Goal: Task Accomplishment & Management: Manage account settings

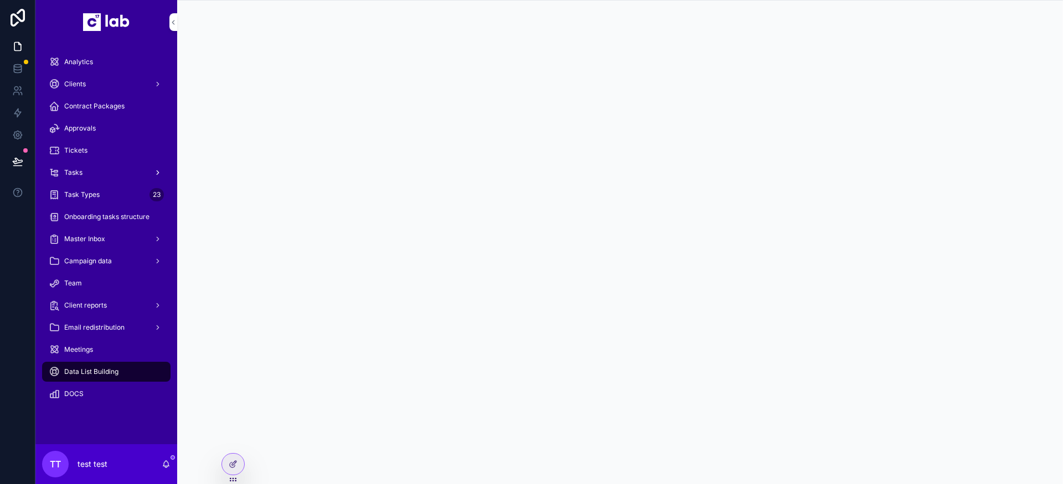
click at [95, 174] on div "Tasks" at bounding box center [106, 173] width 115 height 18
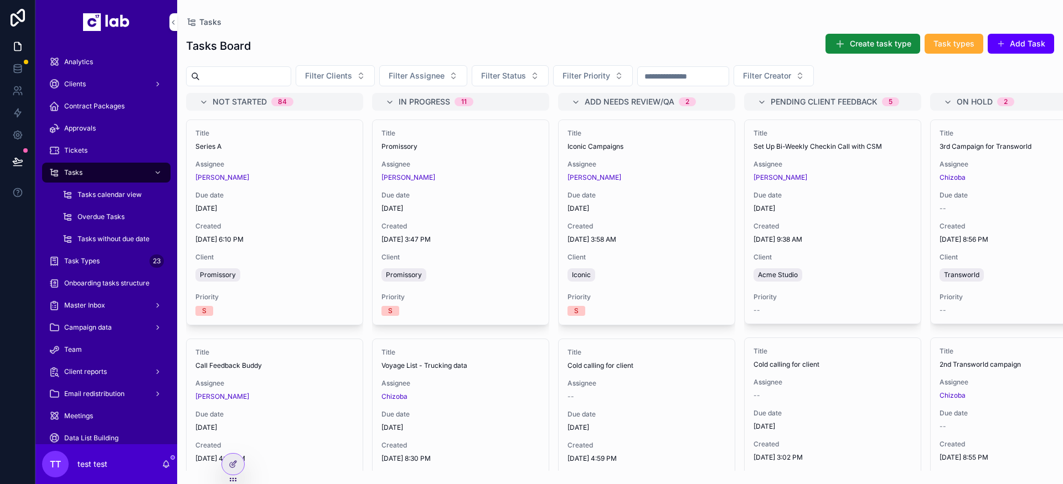
click at [268, 77] on input "scrollable content" at bounding box center [245, 76] width 91 height 15
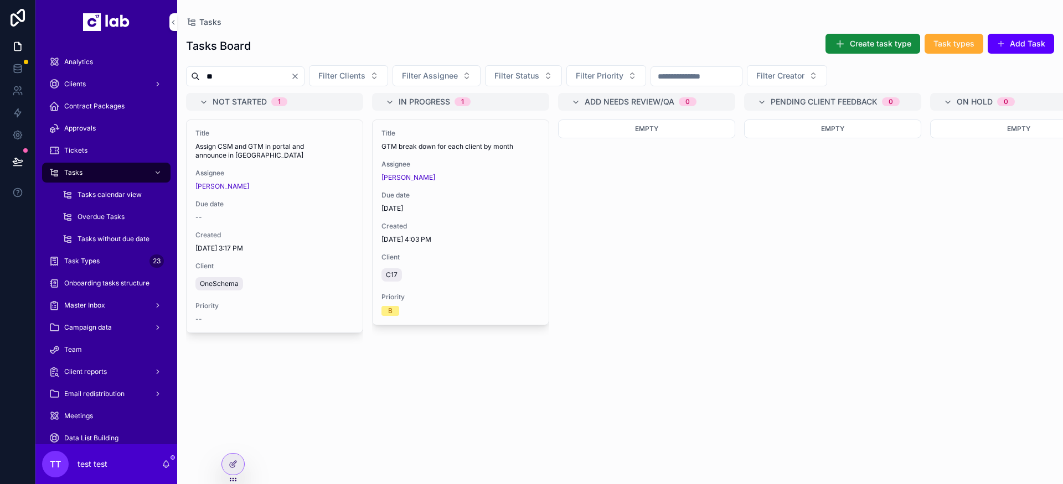
type input "*"
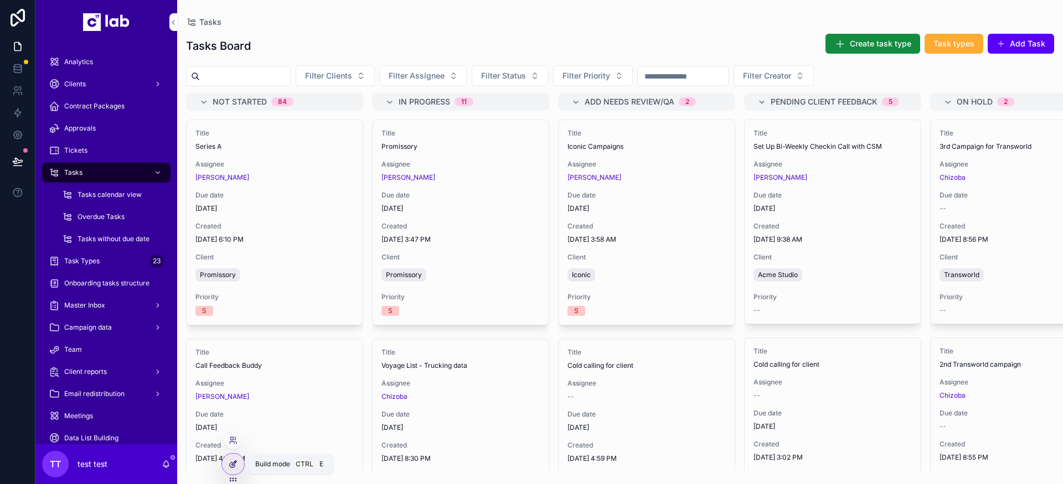
click at [234, 464] on icon at bounding box center [233, 464] width 9 height 9
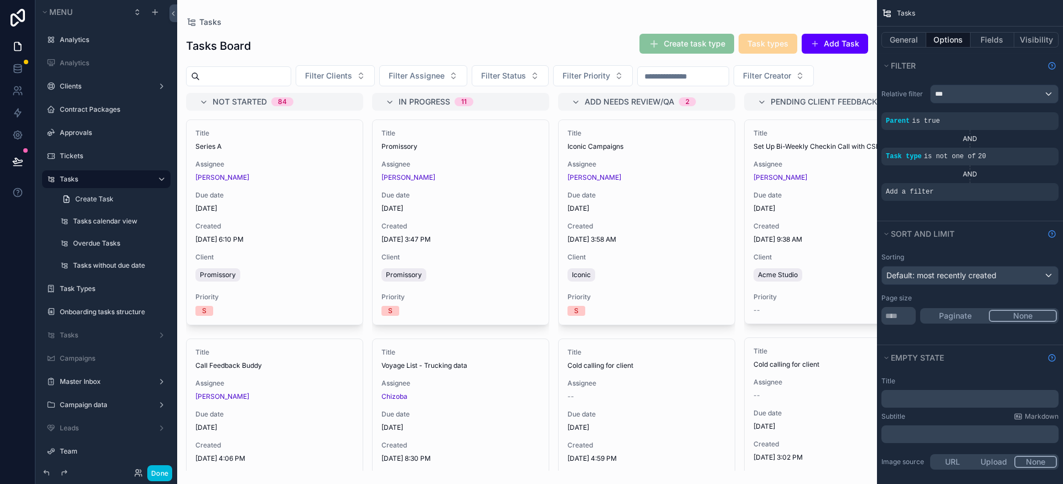
click at [601, 106] on div "scrollable content" at bounding box center [527, 242] width 700 height 484
click at [655, 338] on div "Sorting Default: most recently created Page size **** Paginate None" at bounding box center [970, 295] width 186 height 99
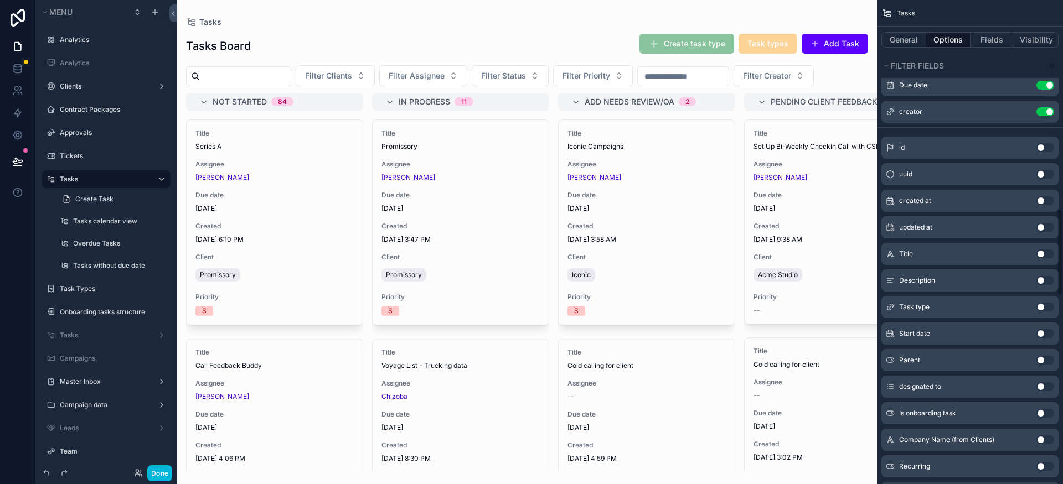
scroll to position [1175, 0]
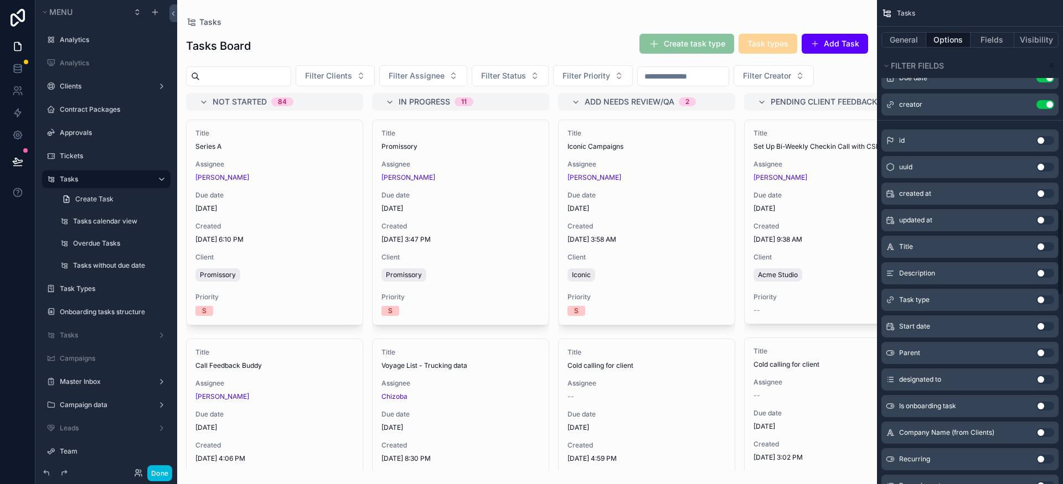
click at [655, 304] on button "Use setting" at bounding box center [1045, 300] width 18 height 9
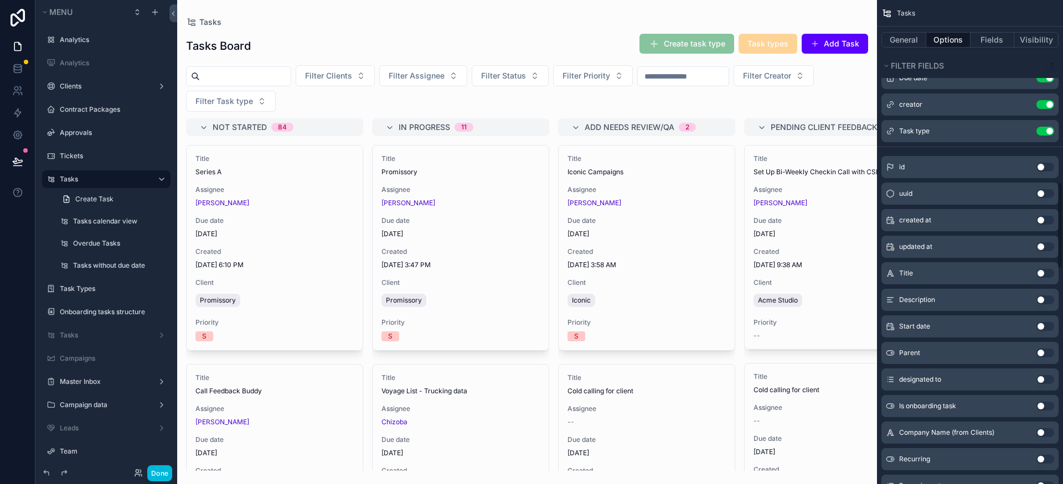
scroll to position [1016, 0]
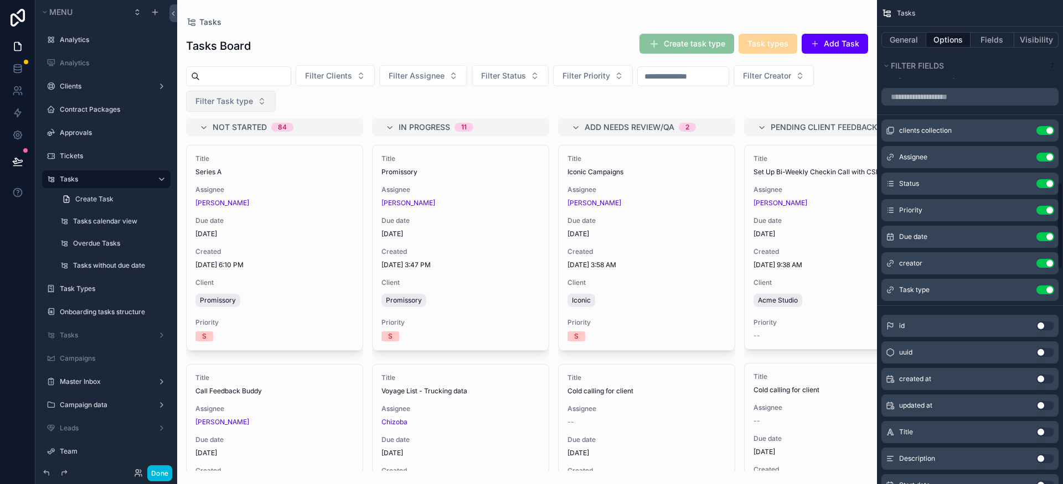
click at [276, 105] on button "Filter Task type" at bounding box center [231, 101] width 90 height 21
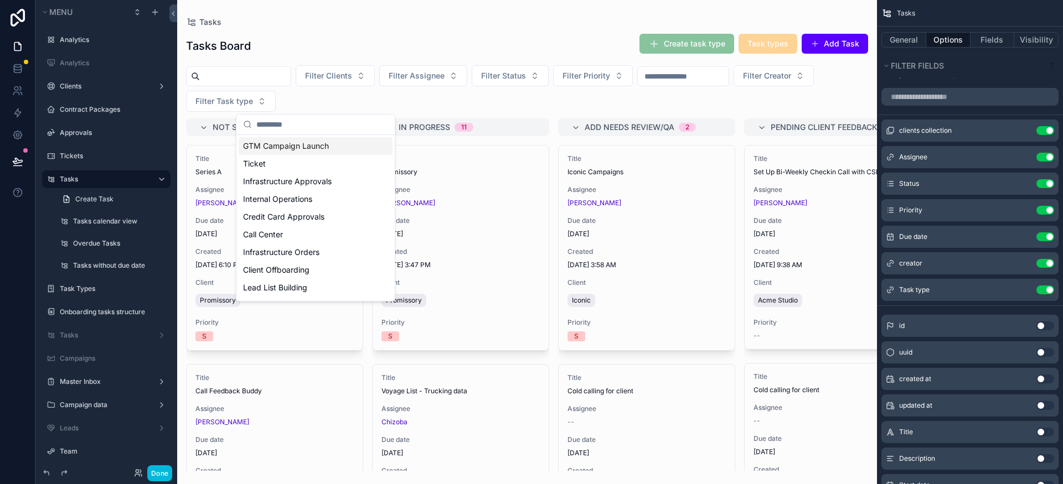
click at [304, 125] on input "scrollable content" at bounding box center [322, 125] width 132 height 20
click at [310, 145] on span "GTM Campaign Launch" at bounding box center [286, 146] width 86 height 11
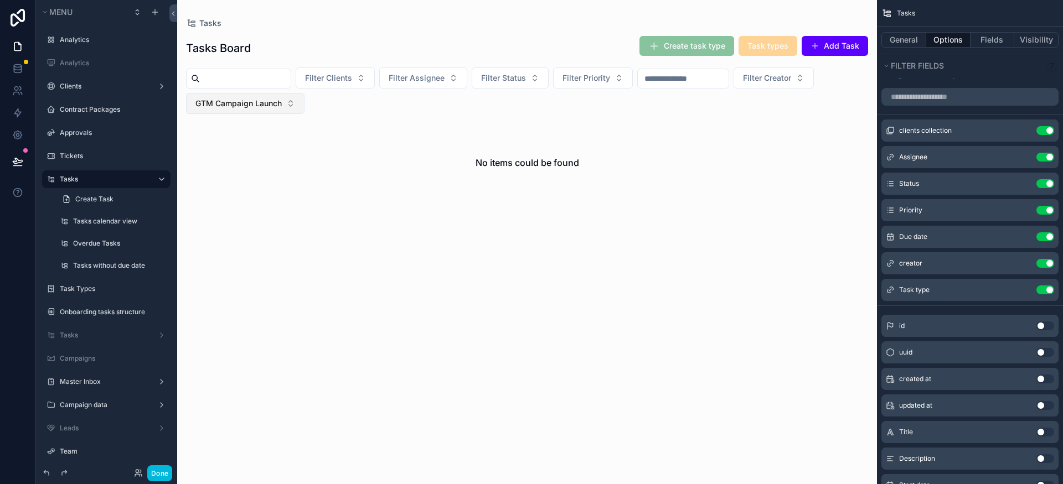
click at [282, 102] on span "GTM Campaign Launch" at bounding box center [238, 103] width 86 height 11
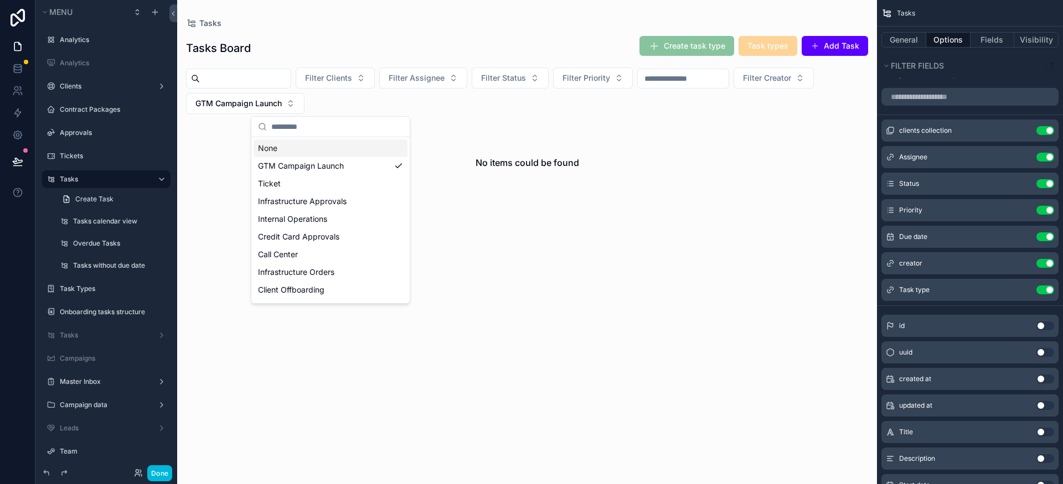
click at [305, 147] on div "None" at bounding box center [330, 148] width 154 height 18
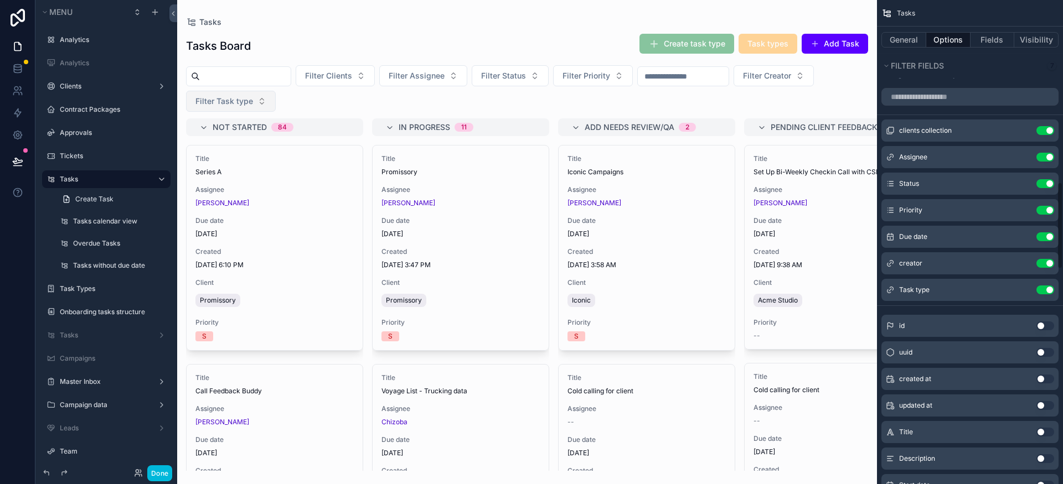
click at [276, 101] on button "Filter Task type" at bounding box center [231, 101] width 90 height 21
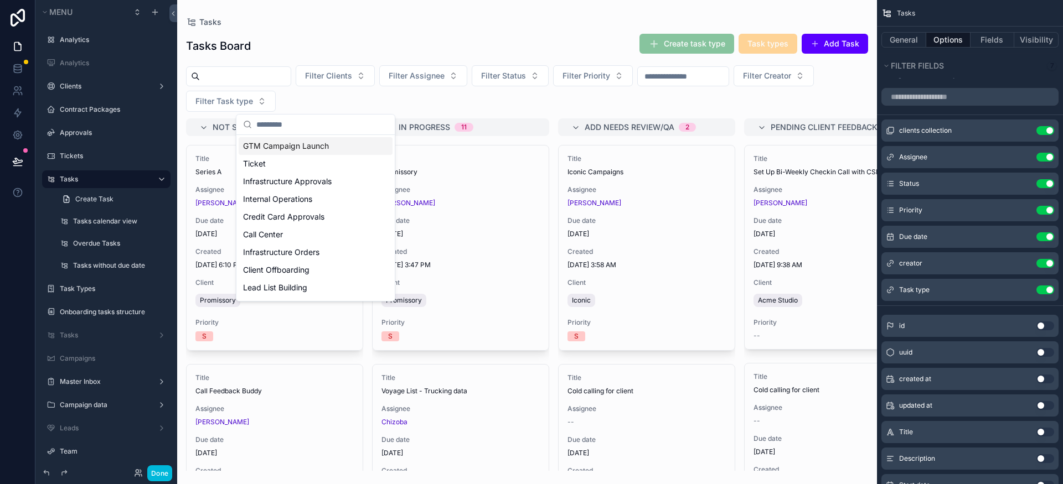
click at [400, 97] on div "Filter Clients Filter Assignee Filter Status Filter Priority Filter Creator Fil…" at bounding box center [527, 88] width 700 height 46
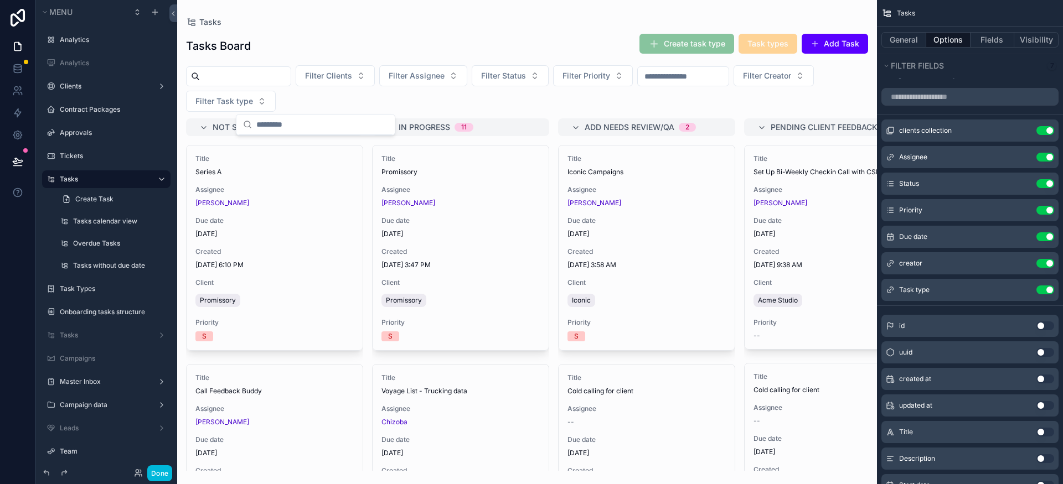
click at [253, 102] on span "Filter Task type" at bounding box center [224, 101] width 58 height 11
click at [276, 104] on button "Filter Task type" at bounding box center [231, 101] width 90 height 21
click at [412, 98] on div "Filter Clients Filter Assignee Filter Status Filter Priority Filter Creator Fil…" at bounding box center [527, 88] width 700 height 46
click at [655, 43] on button "Add Task" at bounding box center [834, 44] width 66 height 20
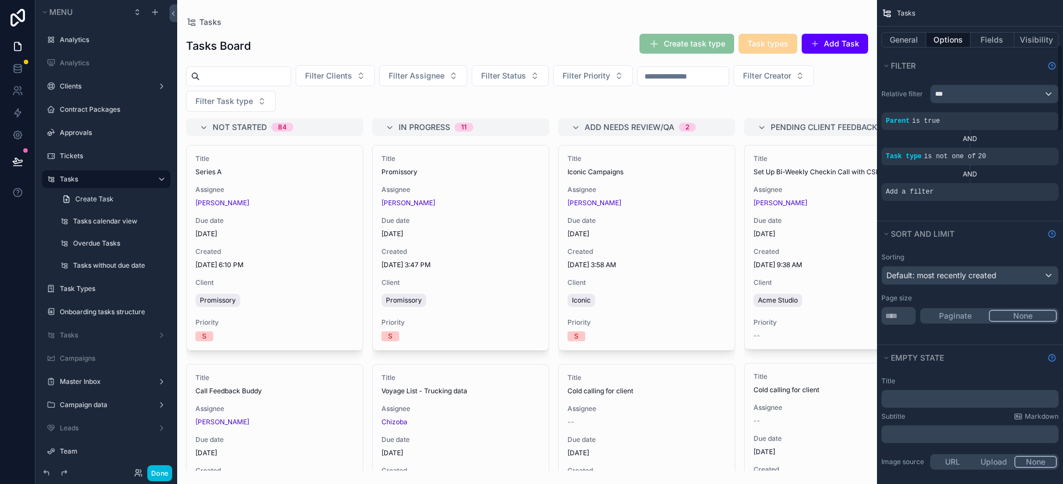
scroll to position [994, 0]
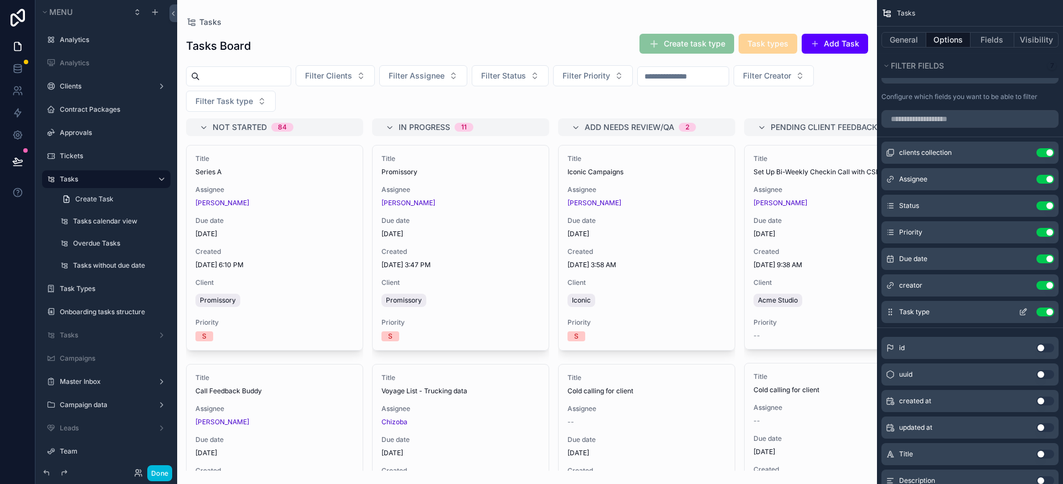
click at [655, 314] on button "Use setting" at bounding box center [1045, 312] width 18 height 9
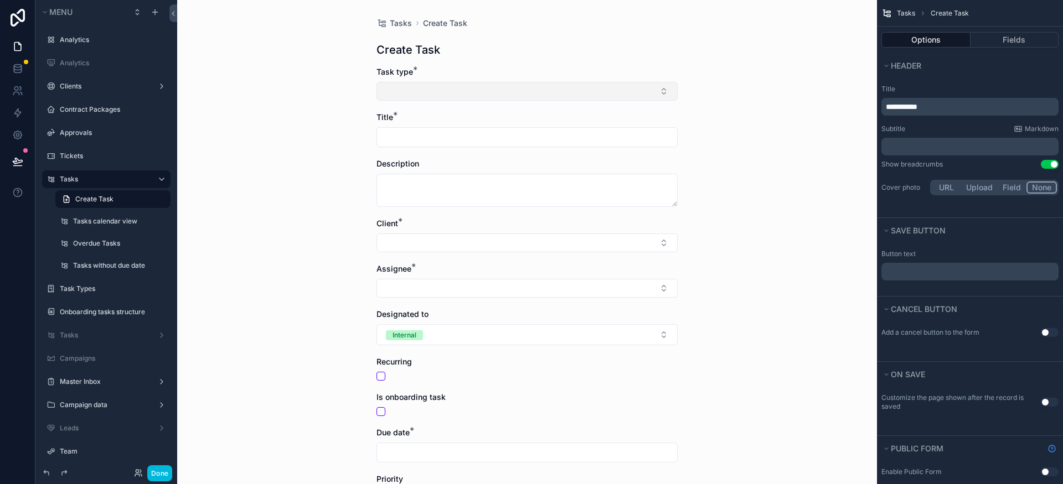
click at [457, 98] on button "Select Button" at bounding box center [526, 91] width 301 height 19
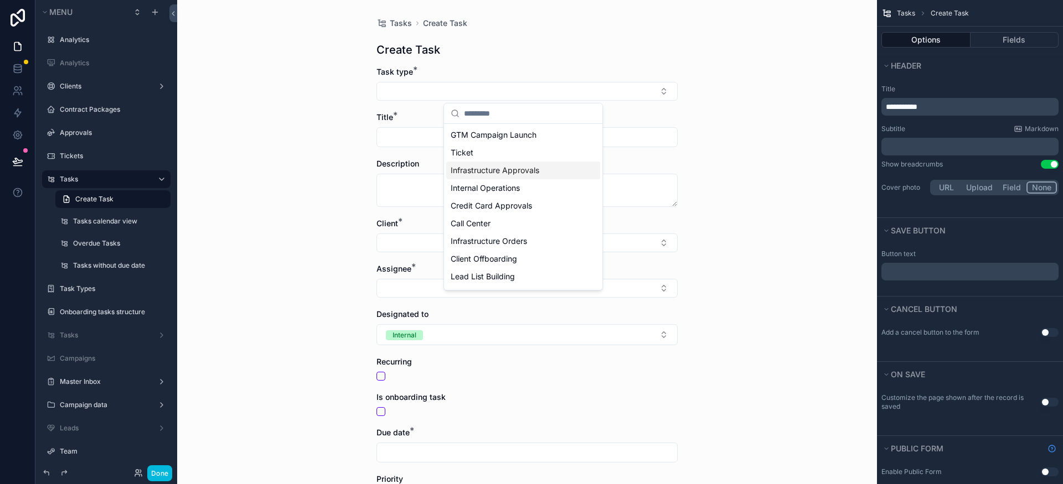
click at [299, 214] on div "Tasks Create Task Create Task Task type * Title * Description Client * Assignee…" at bounding box center [527, 242] width 700 height 484
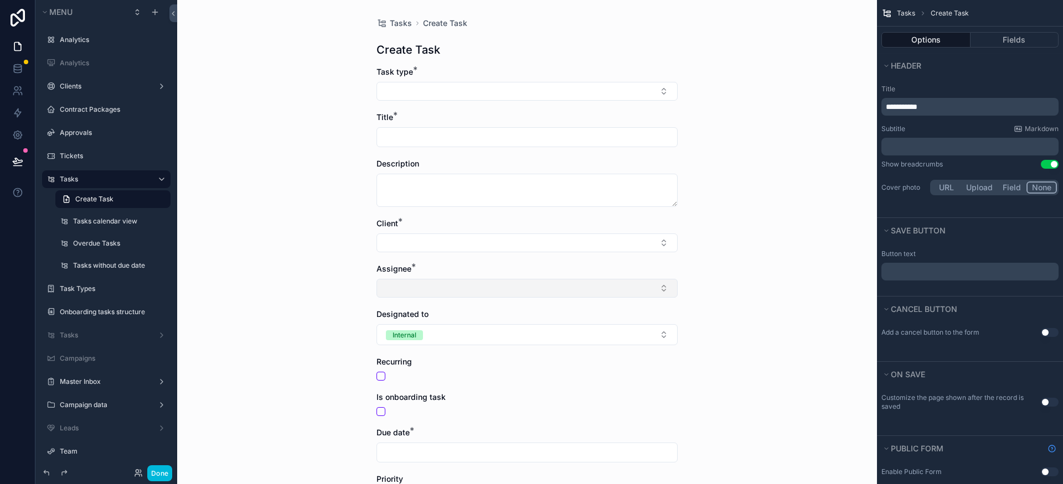
click at [412, 281] on button "Select Button" at bounding box center [526, 288] width 301 height 19
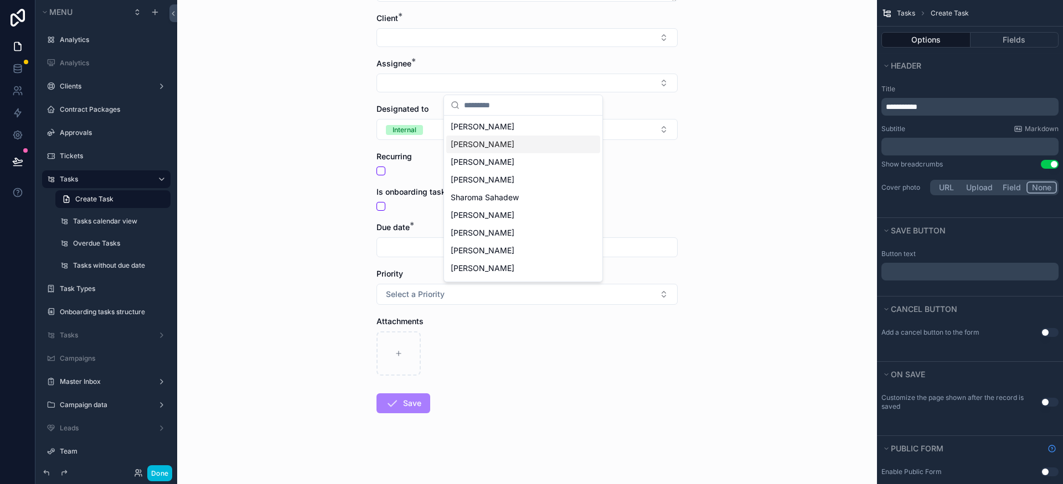
click at [655, 180] on div "Tasks Create Task Create Task Task type * Title * Description Client * Assignee…" at bounding box center [527, 37] width 700 height 484
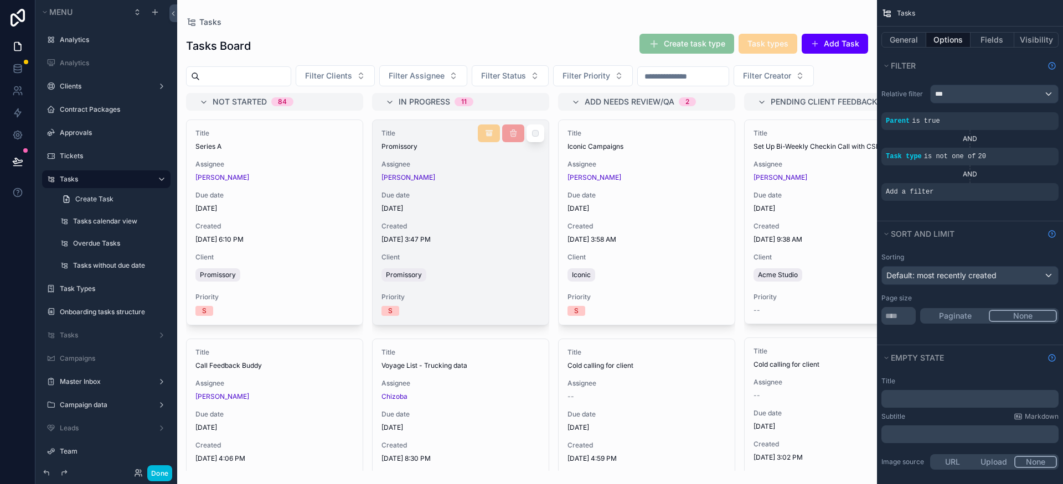
click at [479, 213] on span "[DATE]" at bounding box center [460, 208] width 158 height 9
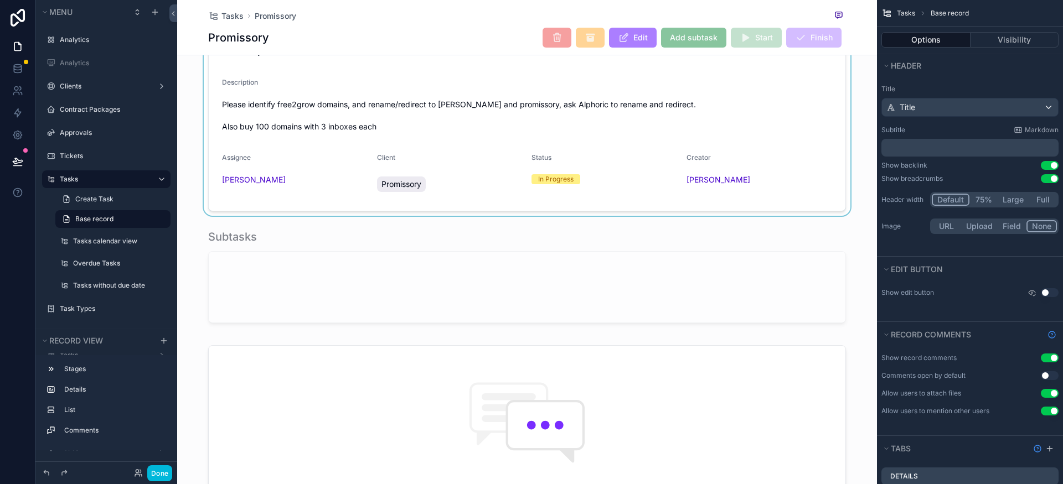
scroll to position [229, 0]
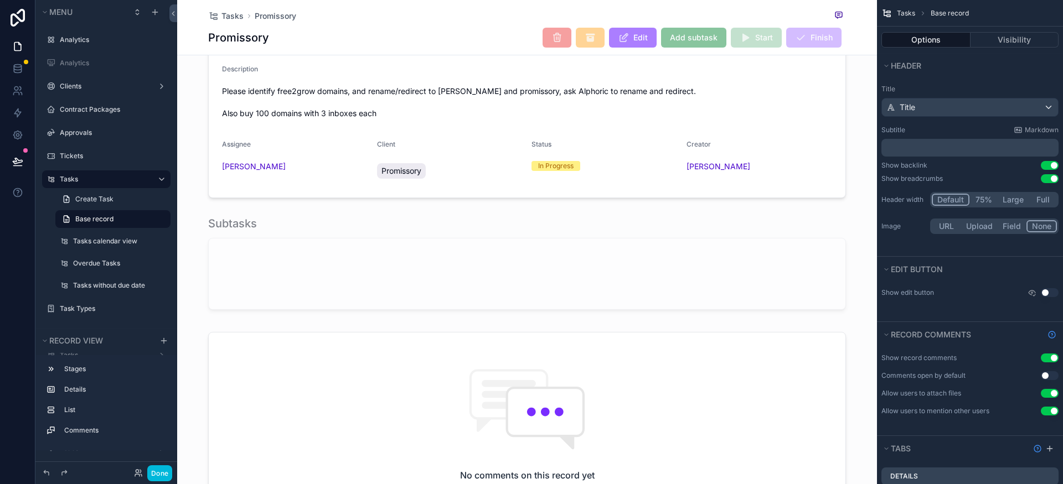
click at [197, 213] on div "Not Started 2 In Progress 3 Add Needs Review/QA 4 Pending Client Feedback 5 On …" at bounding box center [527, 226] width 700 height 772
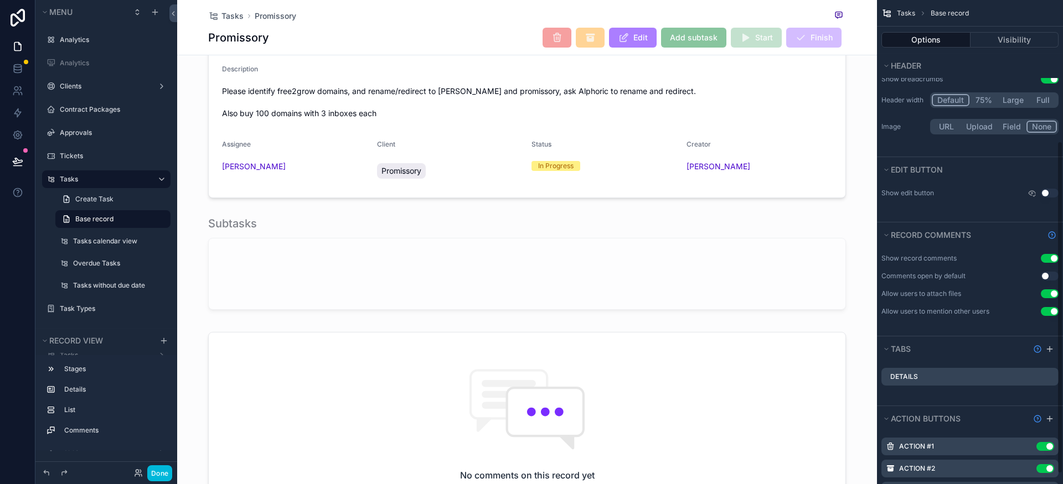
scroll to position [220, 0]
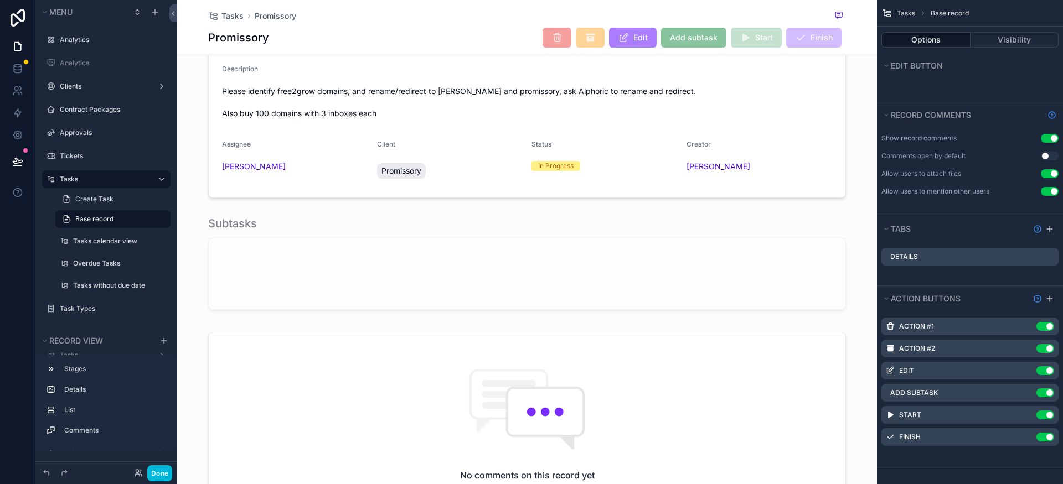
click at [197, 215] on div "Not Started 2 In Progress 3 Add Needs Review/QA 4 Pending Client Feedback 5 On …" at bounding box center [527, 226] width 700 height 772
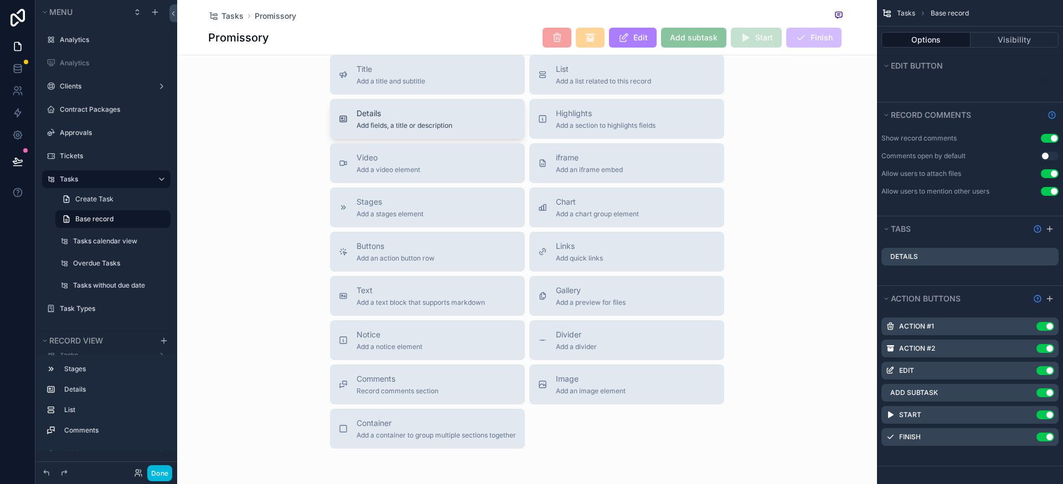
scroll to position [802, 0]
click at [441, 132] on span "Add fields, a title or description" at bounding box center [404, 127] width 96 height 9
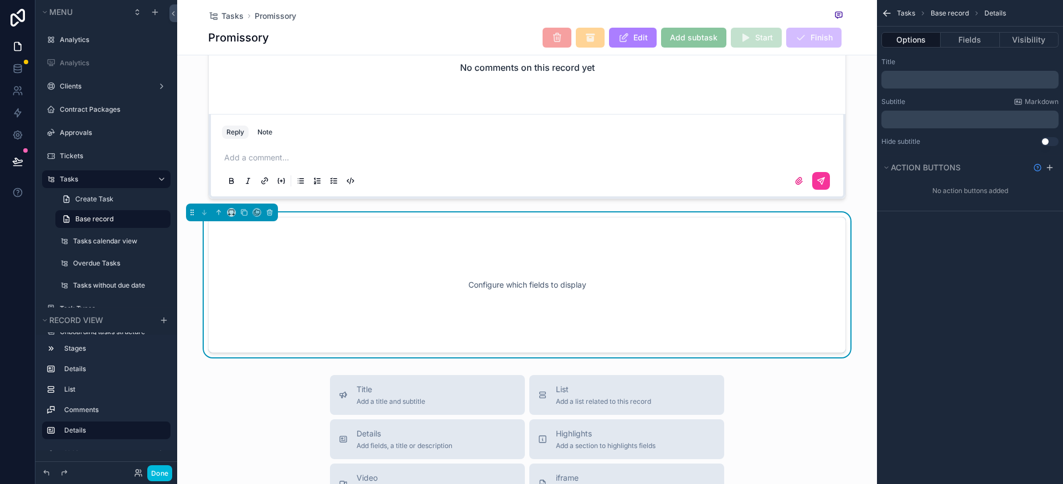
scroll to position [688, 0]
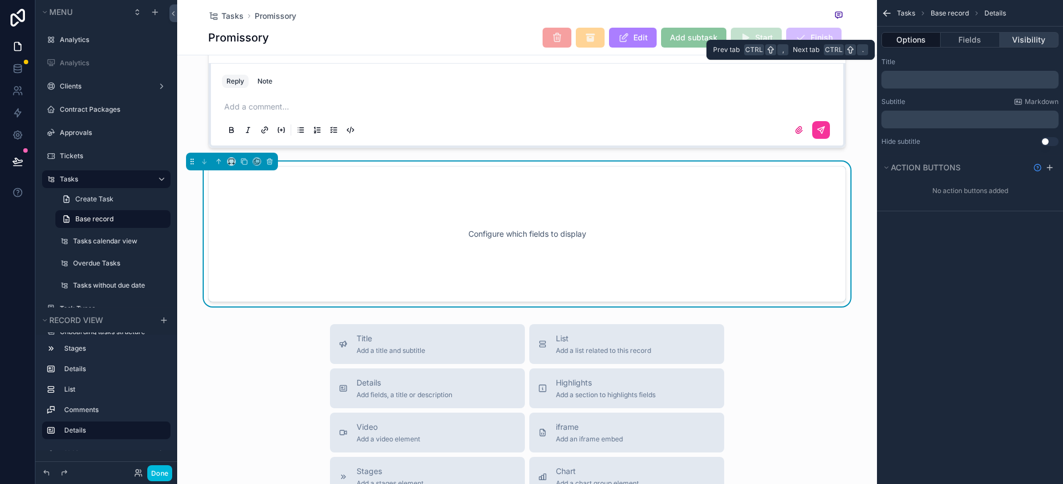
click at [655, 44] on button "Visibility" at bounding box center [1029, 39] width 59 height 15
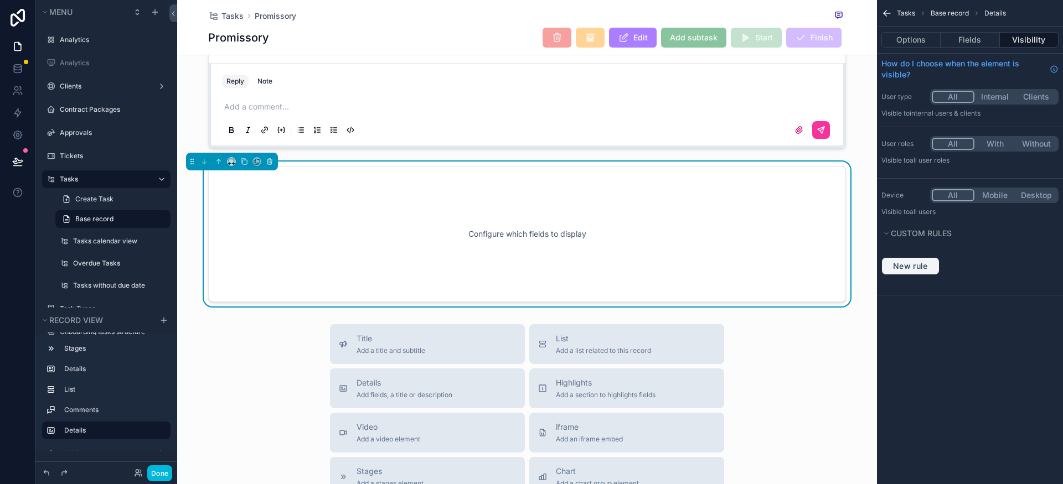
click at [655, 268] on span "New rule" at bounding box center [910, 266] width 44 height 10
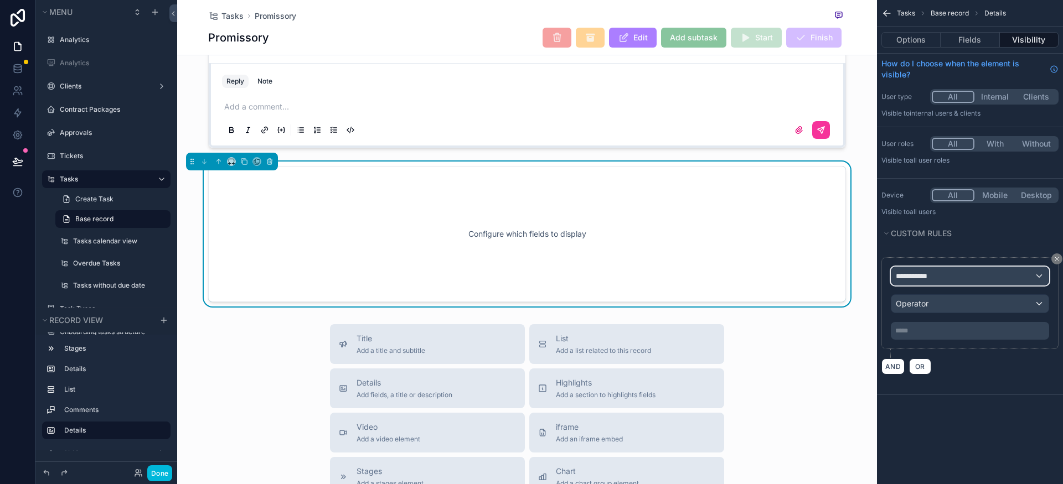
click at [655, 275] on div "**********" at bounding box center [969, 276] width 157 height 18
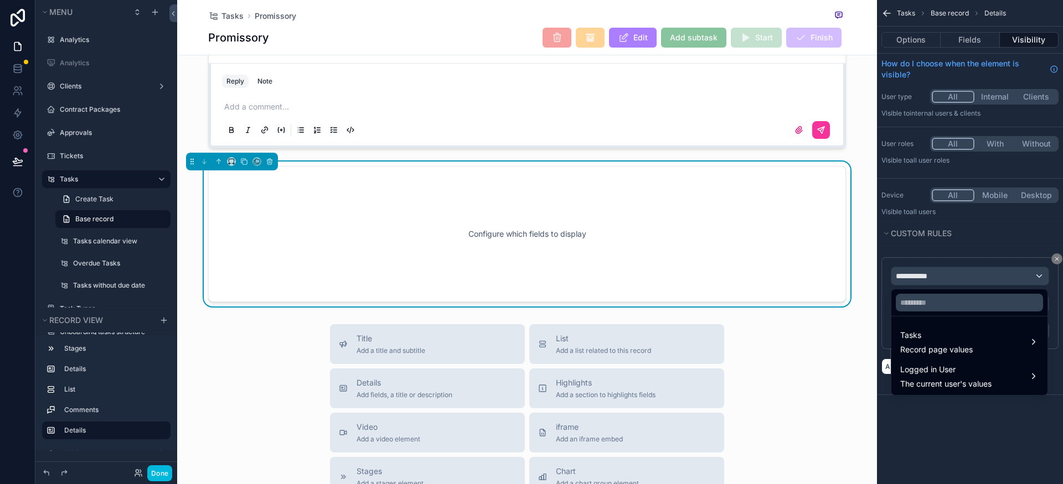
click at [655, 268] on div "scrollable content" at bounding box center [531, 242] width 1063 height 484
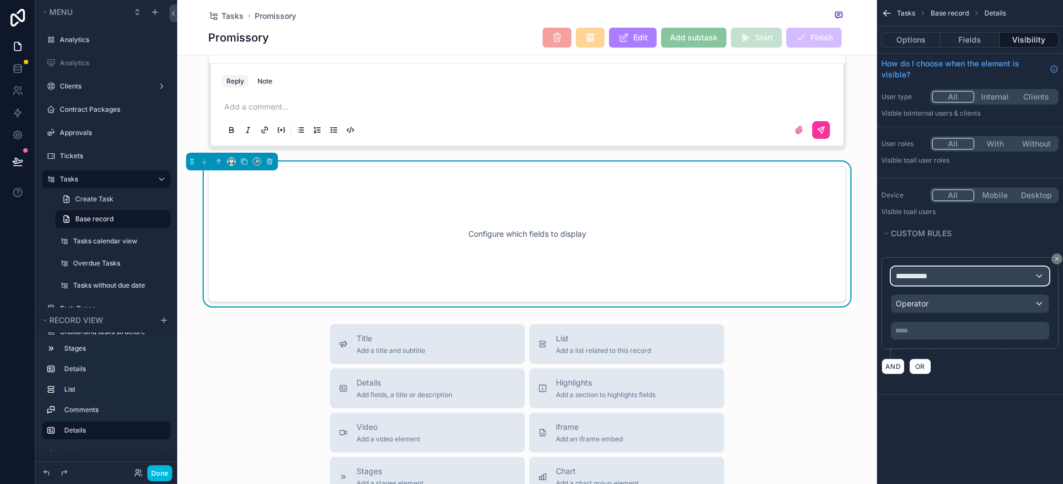
click at [655, 276] on div "**********" at bounding box center [969, 276] width 157 height 18
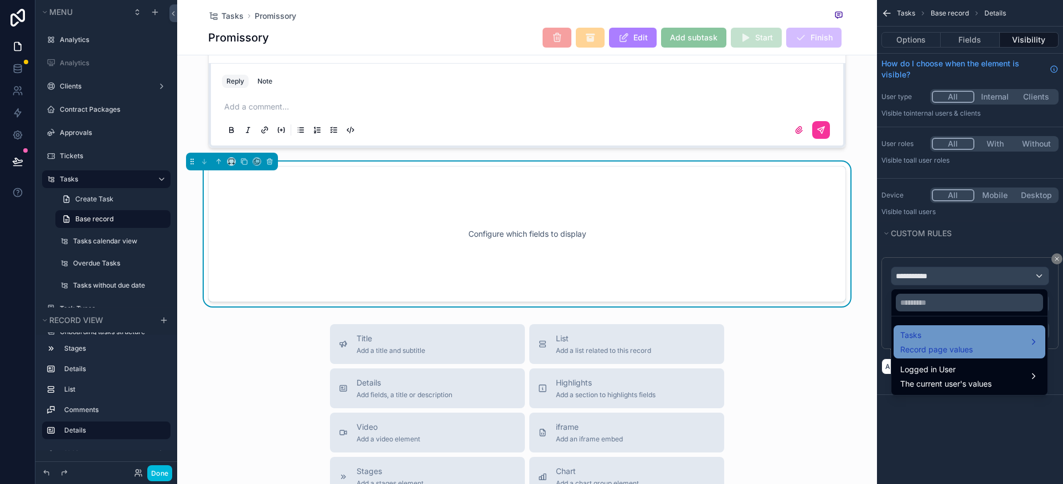
click at [655, 339] on div "Tasks Record page values" at bounding box center [969, 342] width 138 height 27
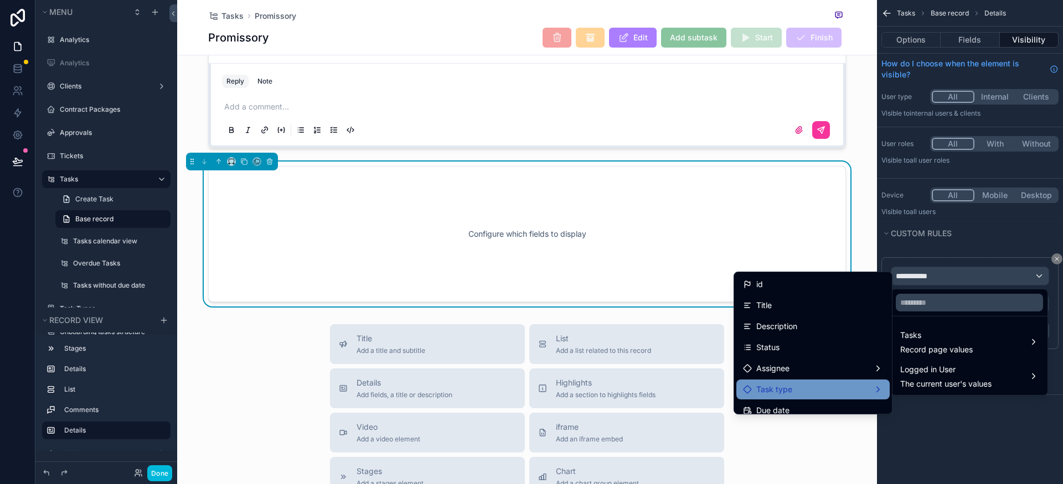
click at [655, 386] on div "Task type" at bounding box center [813, 389] width 140 height 13
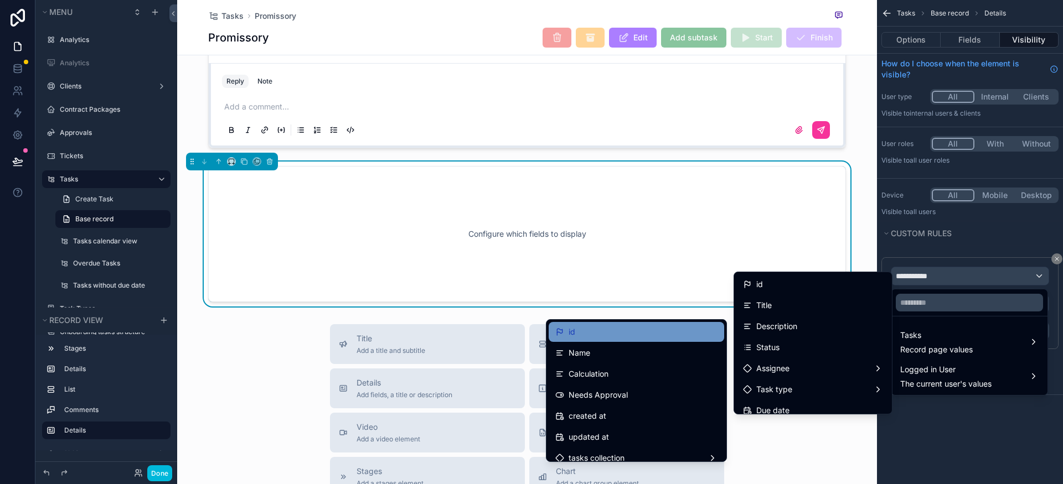
click at [630, 334] on div "id" at bounding box center [636, 331] width 162 height 13
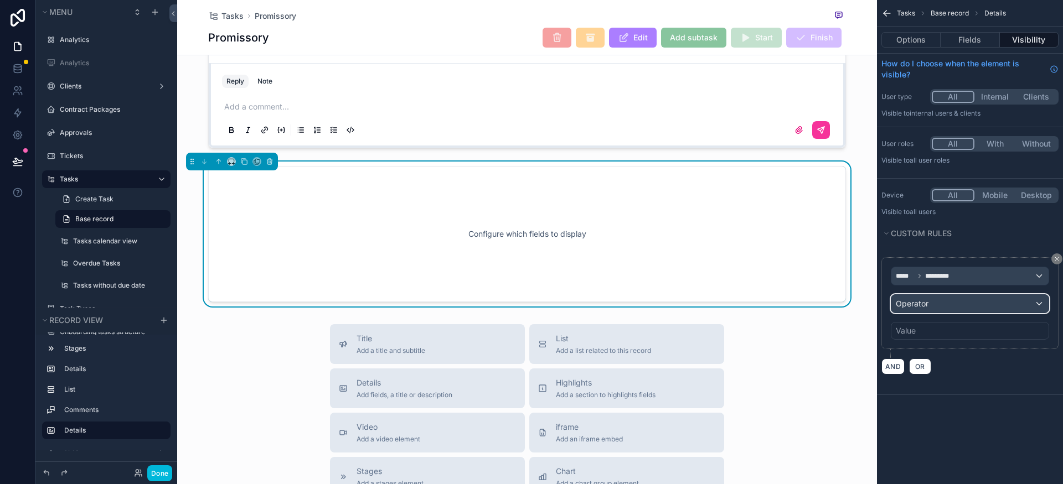
click at [655, 307] on div "Operator" at bounding box center [969, 304] width 157 height 18
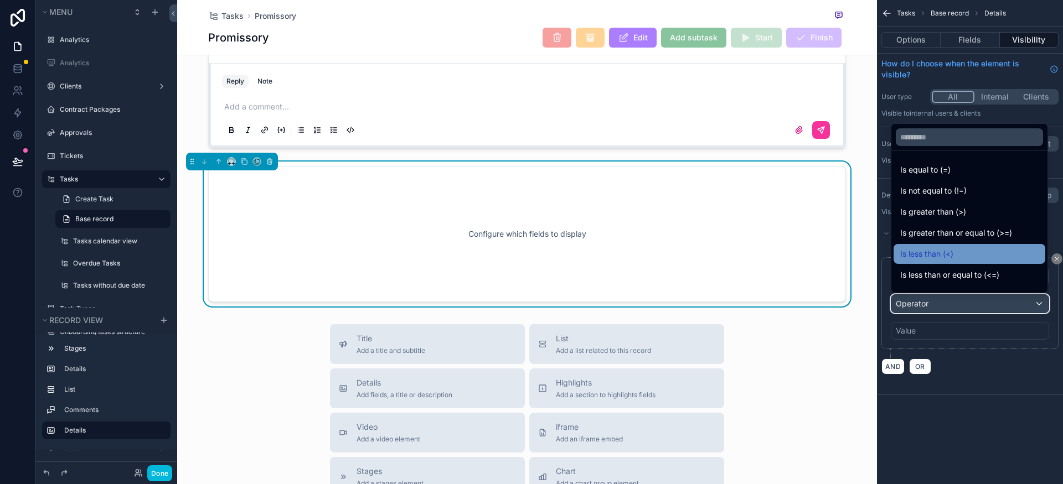
scroll to position [79, 0]
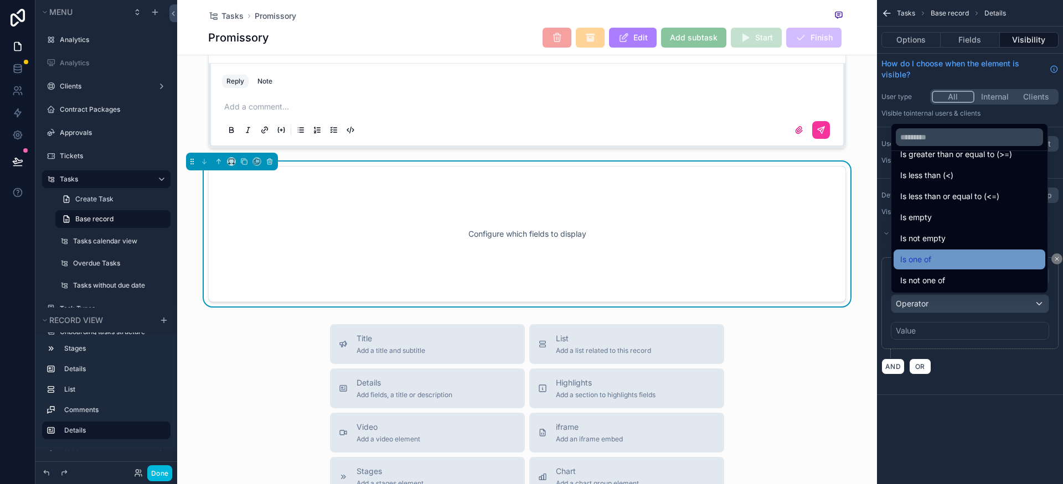
click at [655, 260] on div "Is one of" at bounding box center [969, 259] width 138 height 13
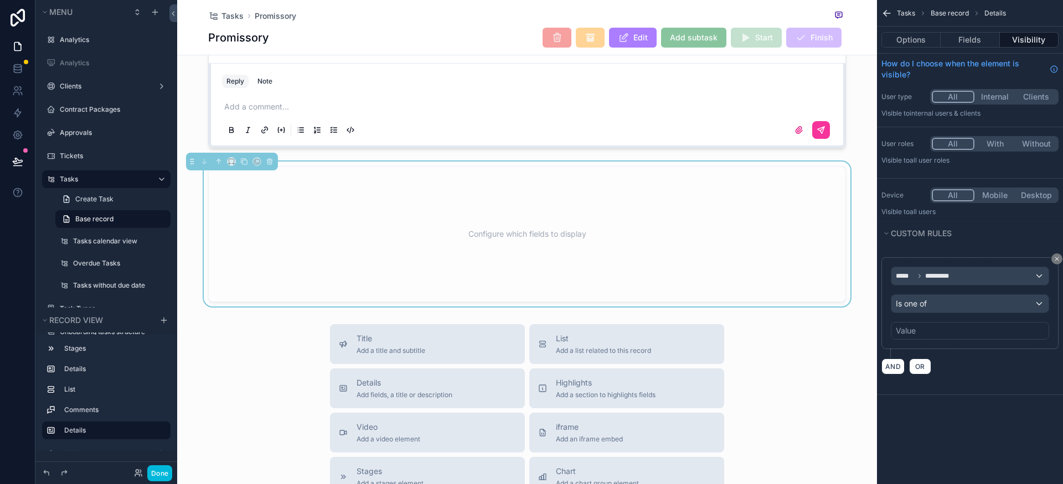
drag, startPoint x: 943, startPoint y: 260, endPoint x: 926, endPoint y: 336, distance: 78.6
click at [655, 337] on div "Value" at bounding box center [969, 331] width 158 height 18
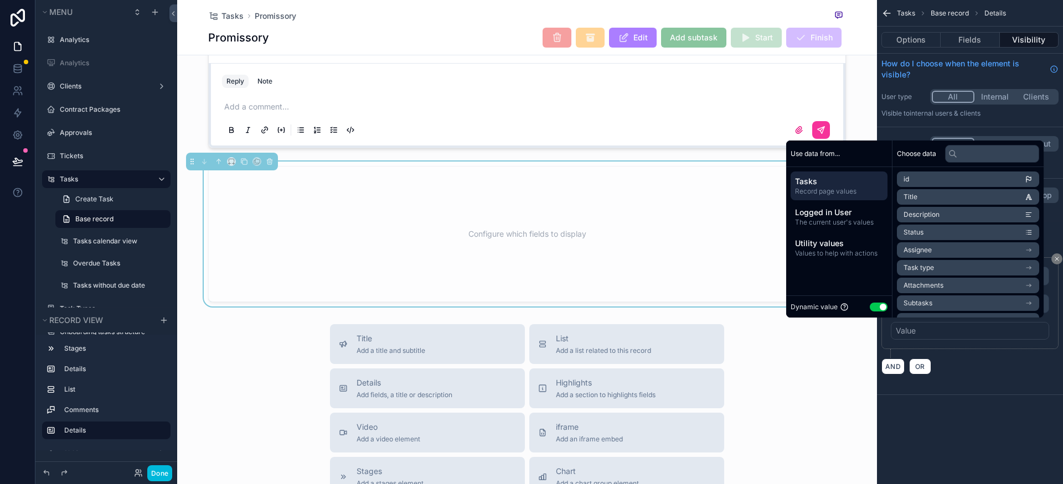
click at [655, 310] on button "Use setting" at bounding box center [878, 307] width 18 height 9
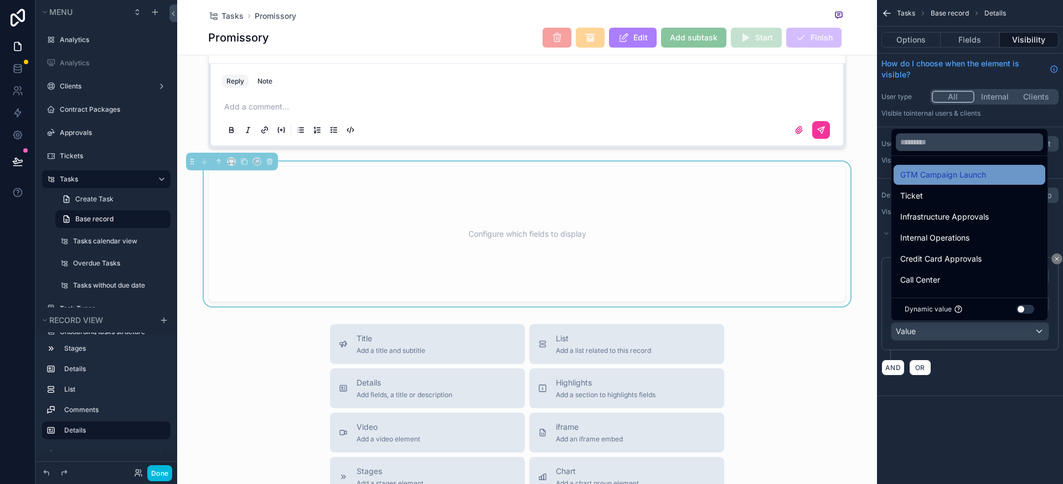
click at [655, 175] on span "GTM Campaign Launch" at bounding box center [943, 174] width 86 height 13
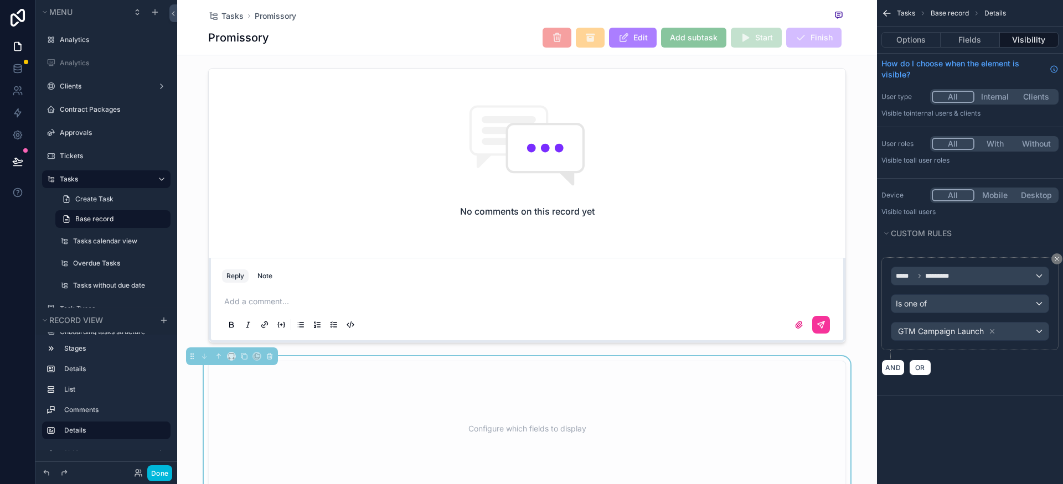
scroll to position [484, 0]
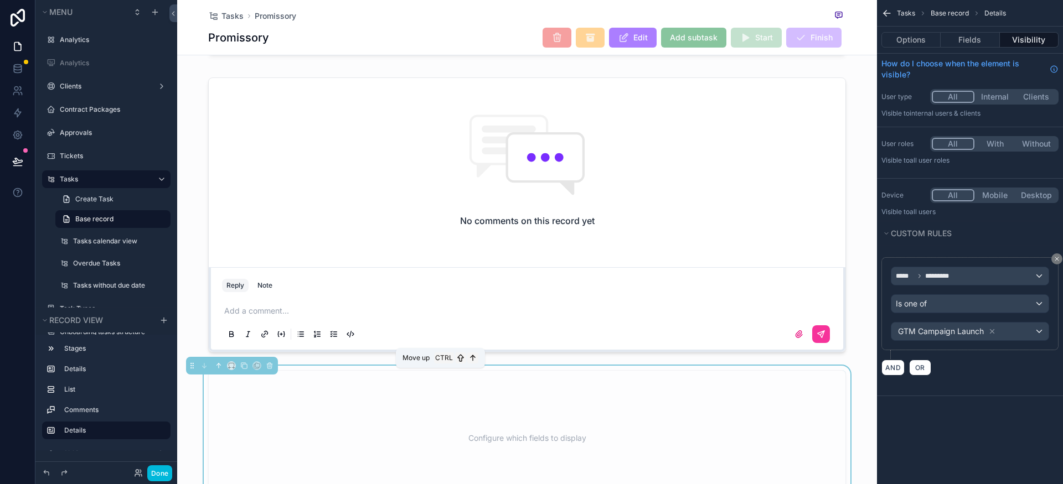
click at [219, 370] on icon "scrollable content" at bounding box center [219, 366] width 8 height 8
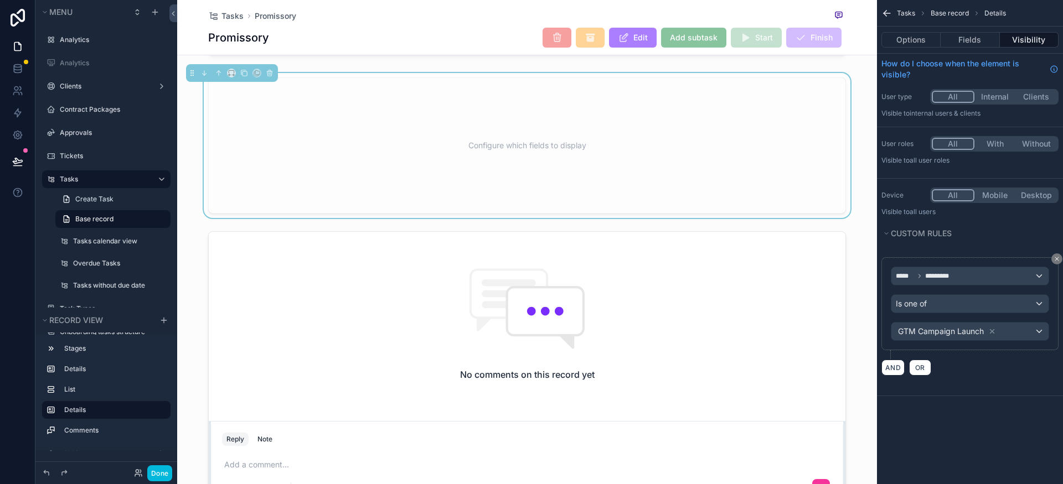
scroll to position [244, 0]
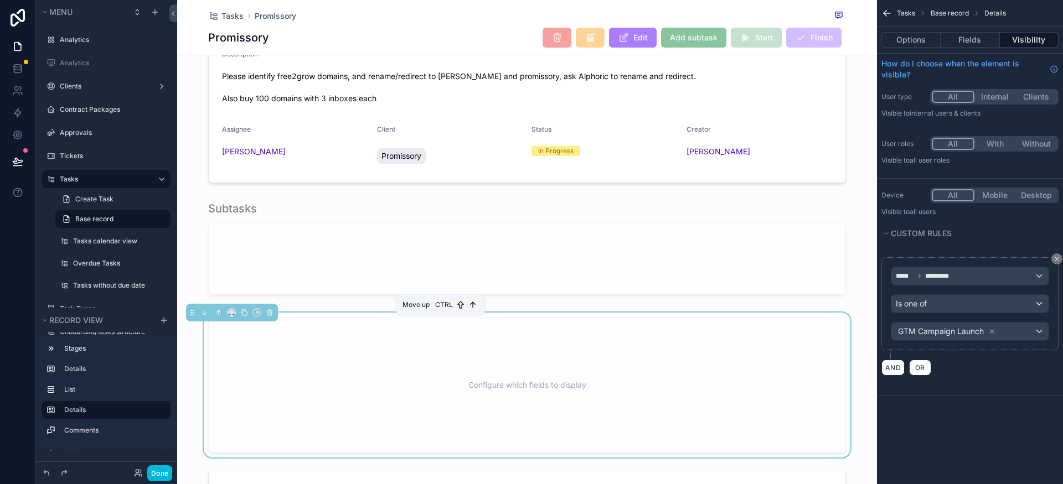
click at [219, 317] on icon "scrollable content" at bounding box center [219, 313] width 8 height 8
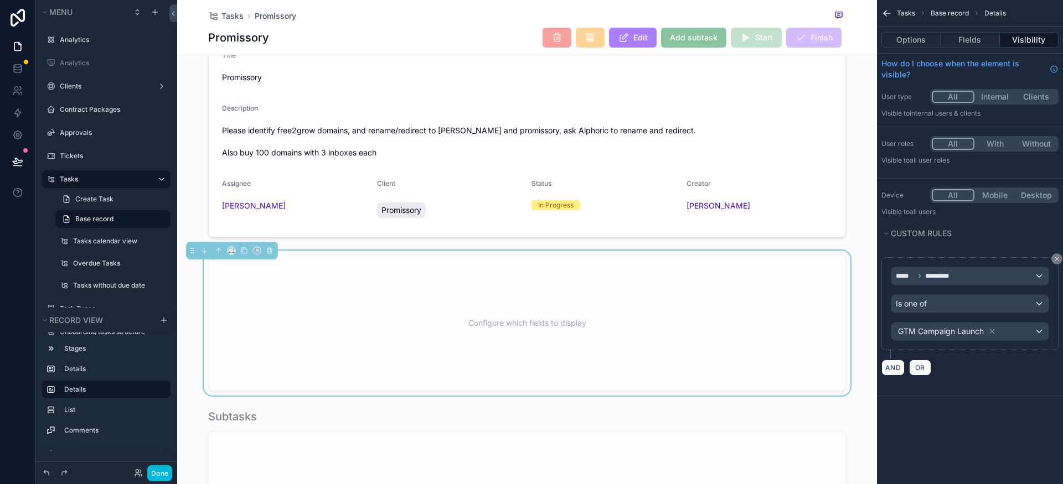
scroll to position [200, 0]
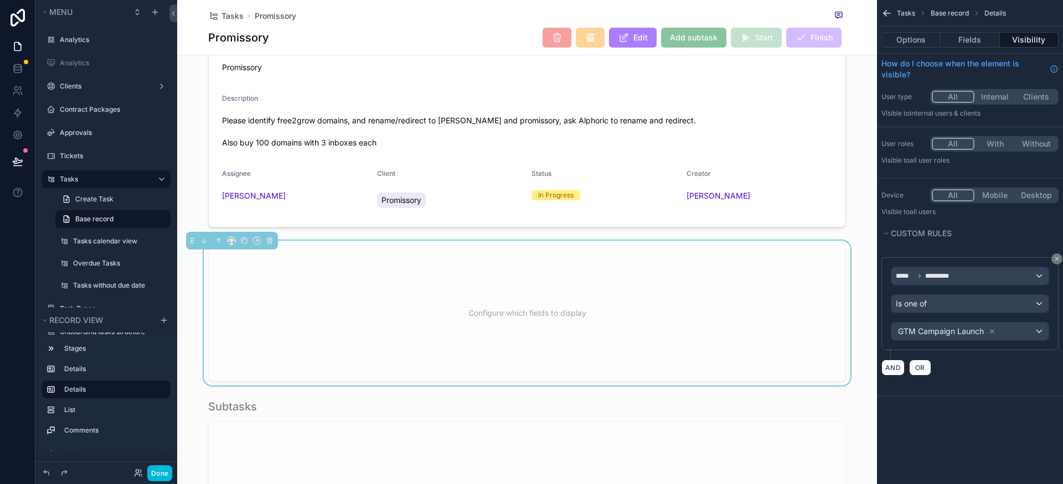
click at [348, 330] on div "Configure which fields to display" at bounding box center [526, 313] width 601 height 100
click at [610, 329] on div "Configure which fields to display" at bounding box center [526, 313] width 601 height 100
click at [655, 31] on div "Options Fields Visibility" at bounding box center [970, 40] width 186 height 27
click at [655, 37] on button "Fields" at bounding box center [969, 39] width 59 height 15
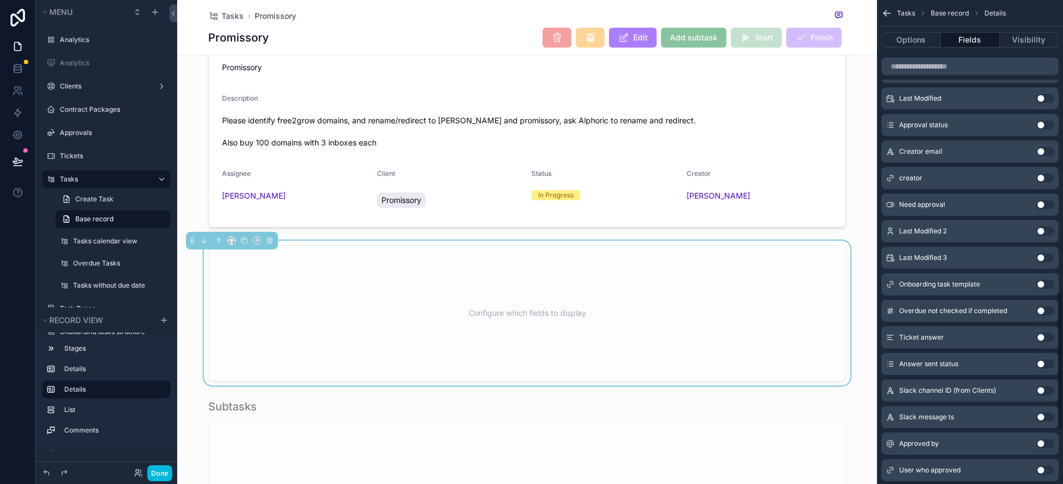
scroll to position [1021, 0]
click at [655, 68] on input "scrollable content" at bounding box center [969, 67] width 177 height 18
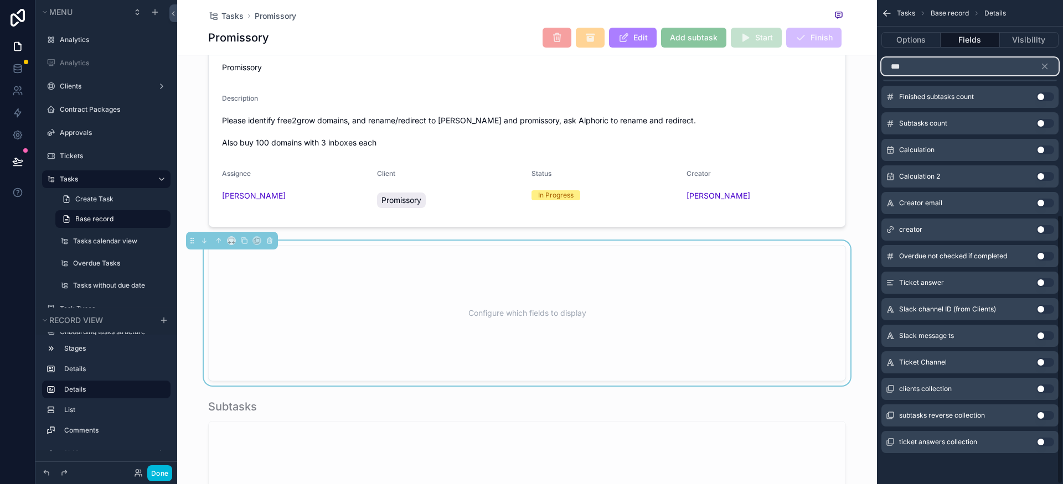
scroll to position [0, 0]
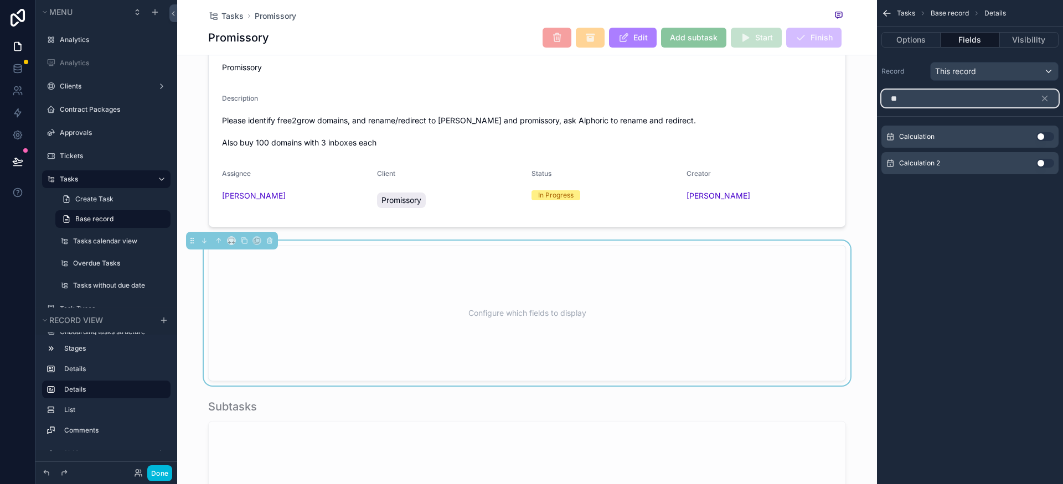
type input "*"
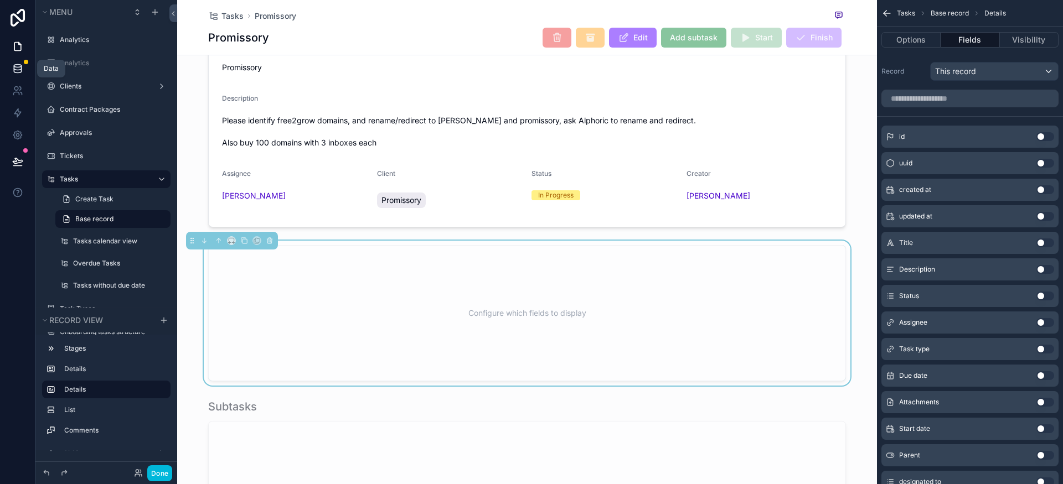
click at [19, 67] on icon at bounding box center [17, 66] width 7 height 3
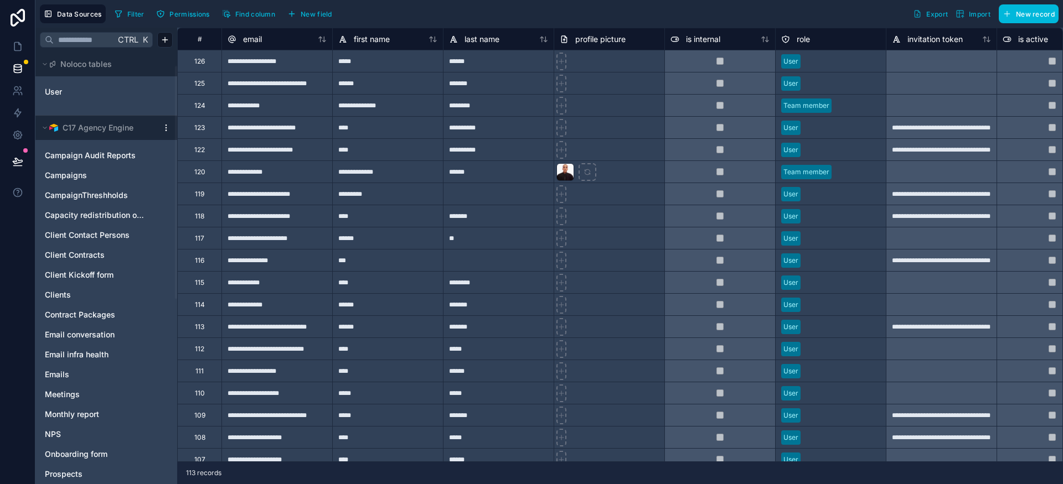
scroll to position [370, 0]
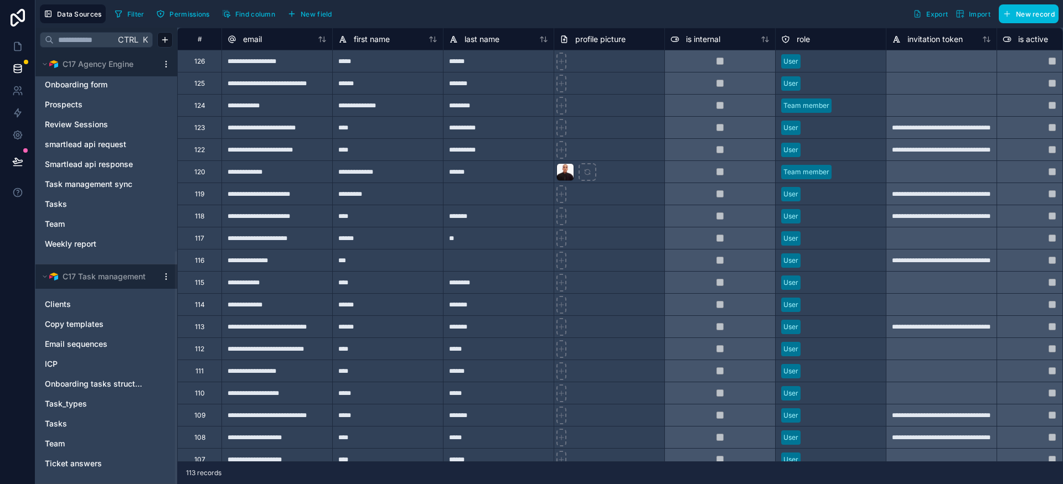
click at [167, 277] on html "**********" at bounding box center [531, 242] width 1063 height 484
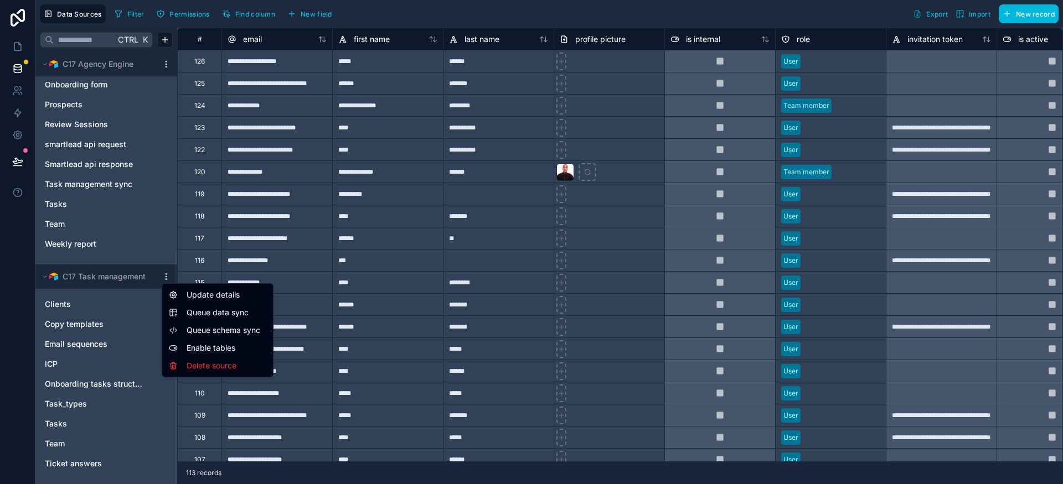
click at [224, 315] on span "Queue data sync" at bounding box center [227, 312] width 80 height 11
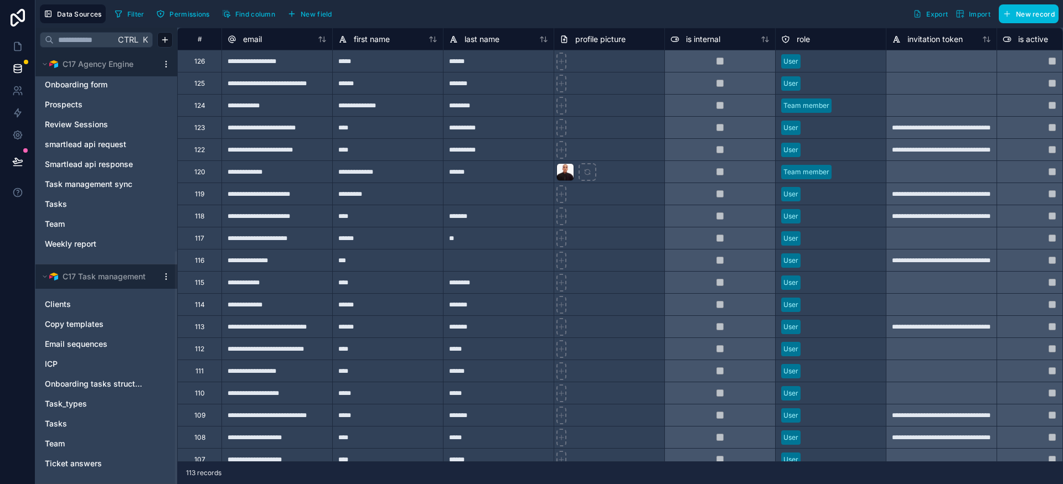
click at [165, 274] on html "**********" at bounding box center [531, 242] width 1063 height 484
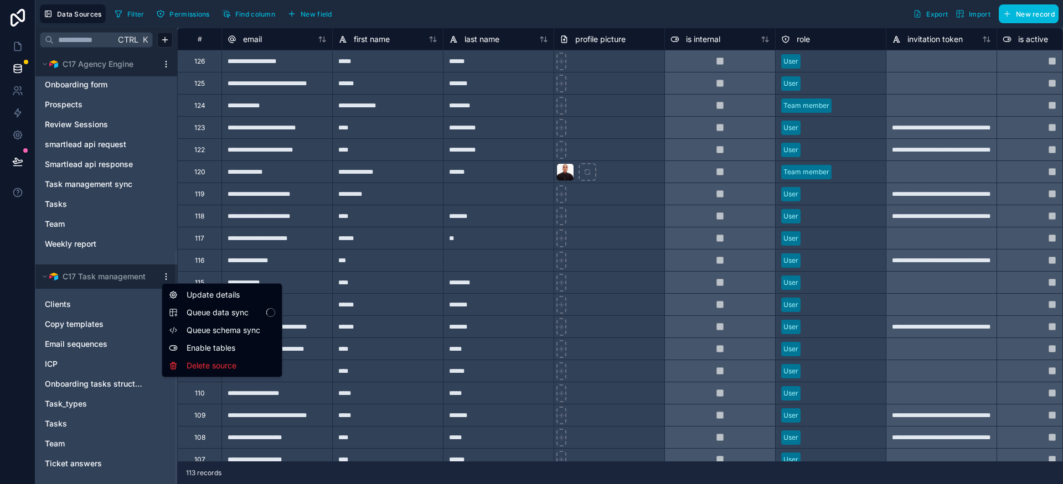
click at [216, 330] on span "Queue schema sync" at bounding box center [227, 330] width 80 height 11
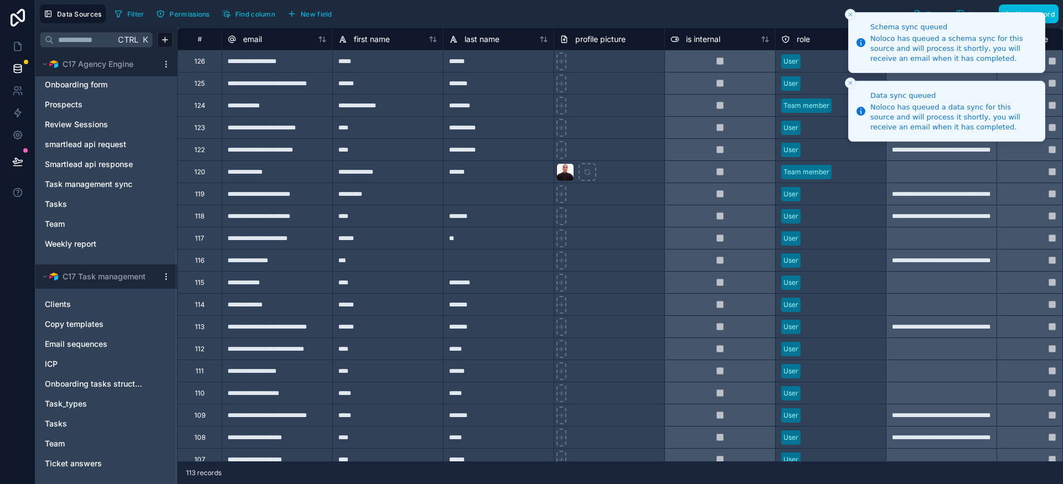
click at [655, 15] on icon "Close toast" at bounding box center [850, 14] width 7 height 7
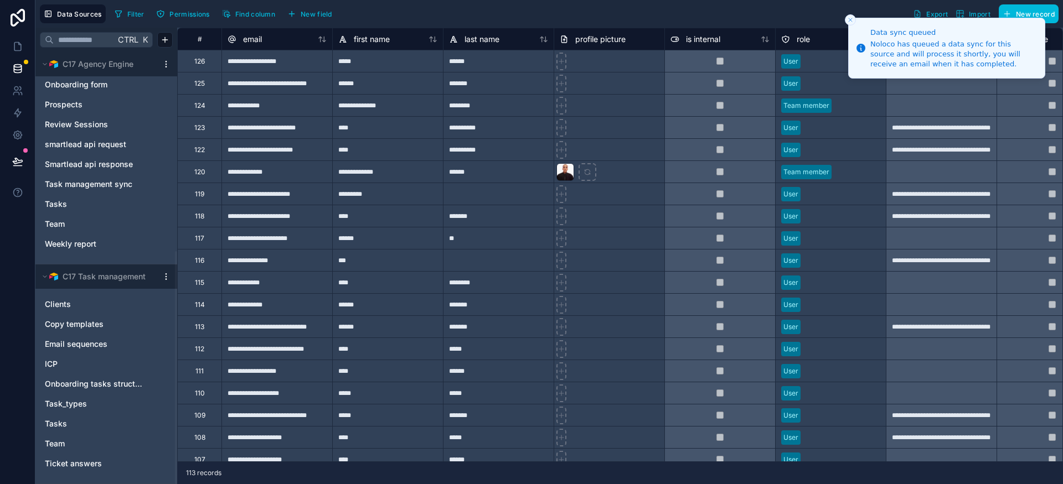
click at [655, 20] on icon "Close toast" at bounding box center [850, 20] width 7 height 7
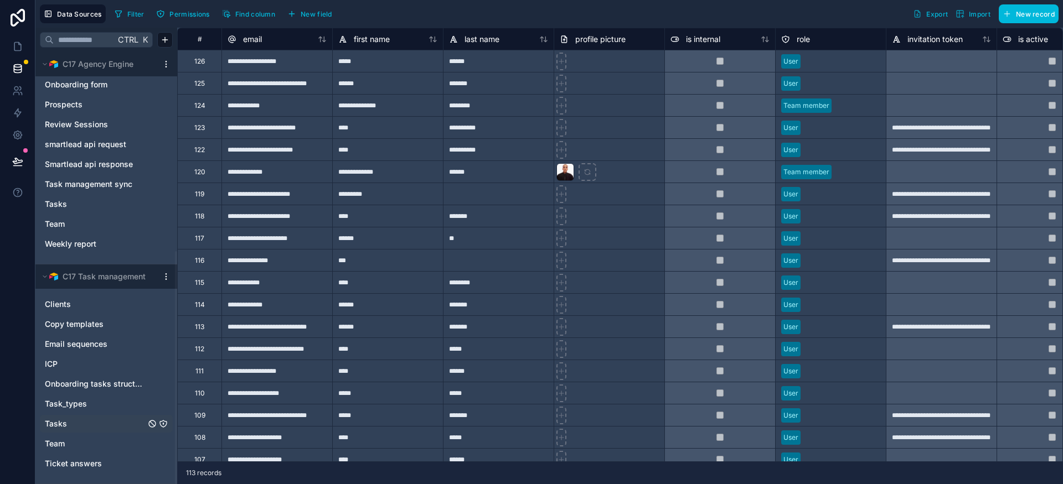
click at [78, 422] on link "Tasks" at bounding box center [95, 423] width 101 height 11
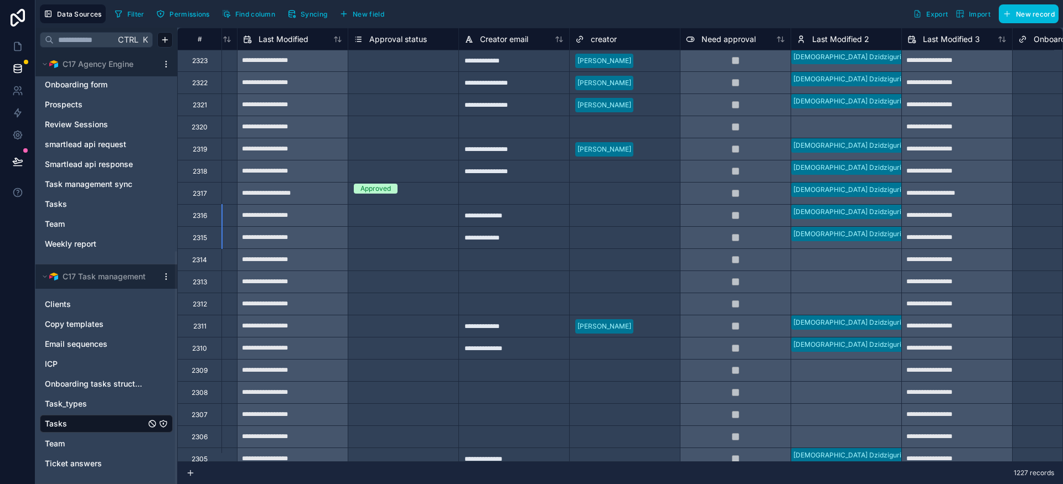
scroll to position [1, 3682]
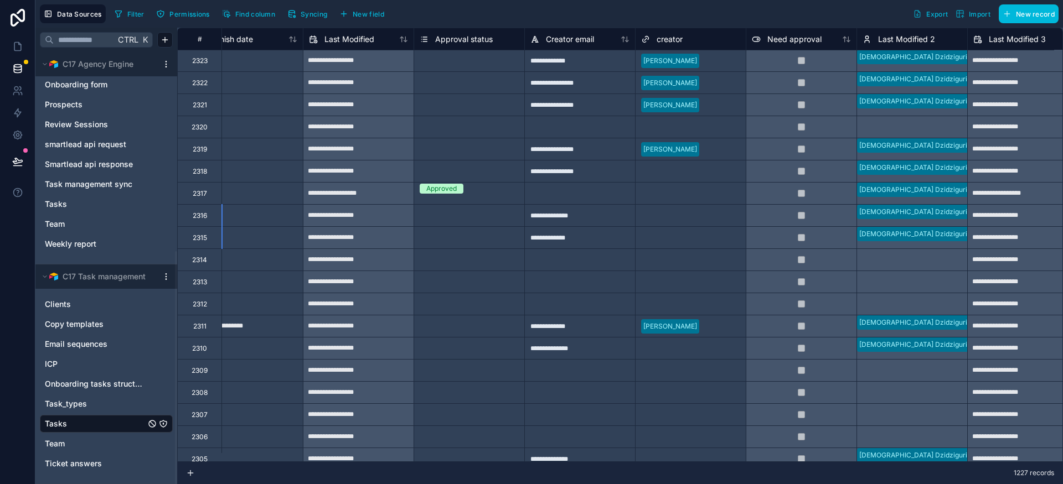
click at [308, 15] on span "Syncing" at bounding box center [314, 14] width 27 height 8
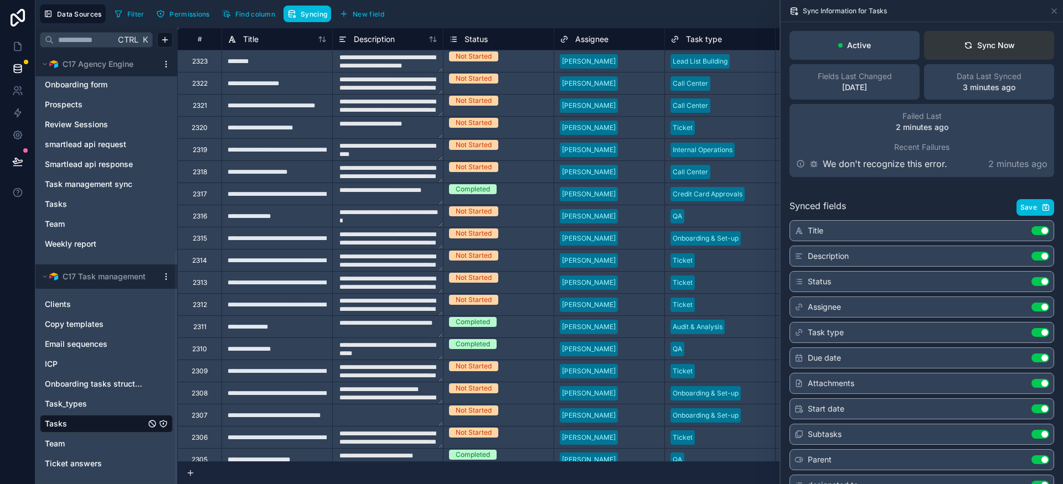
click at [655, 46] on div "Sync Now" at bounding box center [989, 45] width 51 height 11
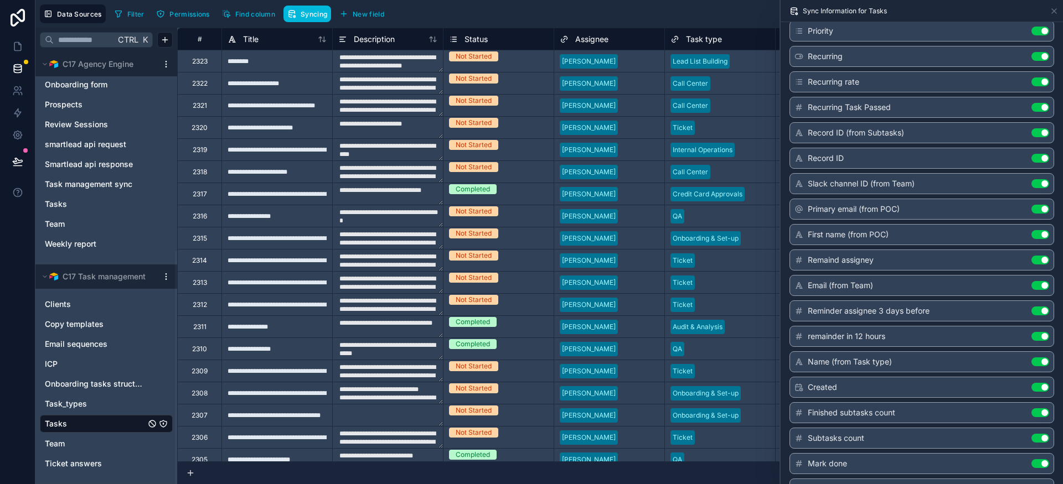
scroll to position [376, 0]
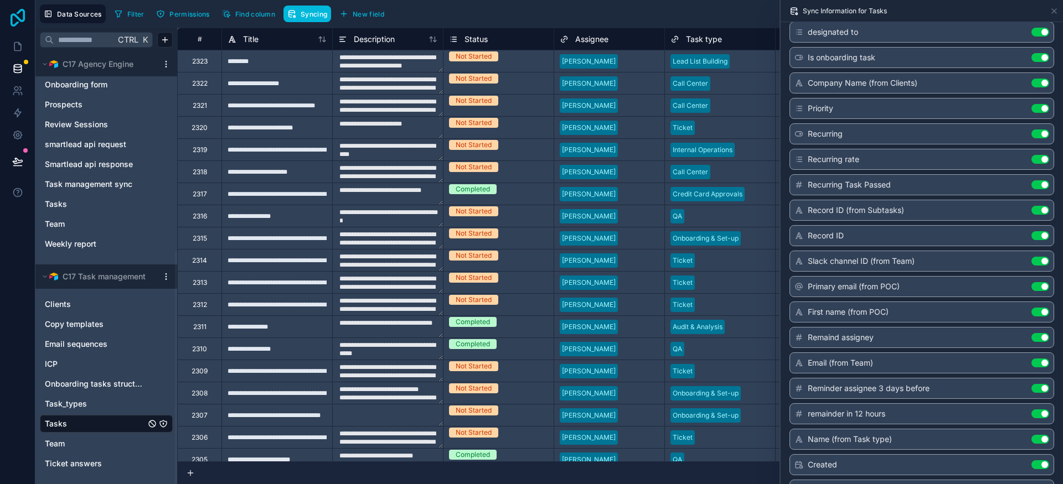
click at [21, 10] on icon at bounding box center [18, 18] width 14 height 18
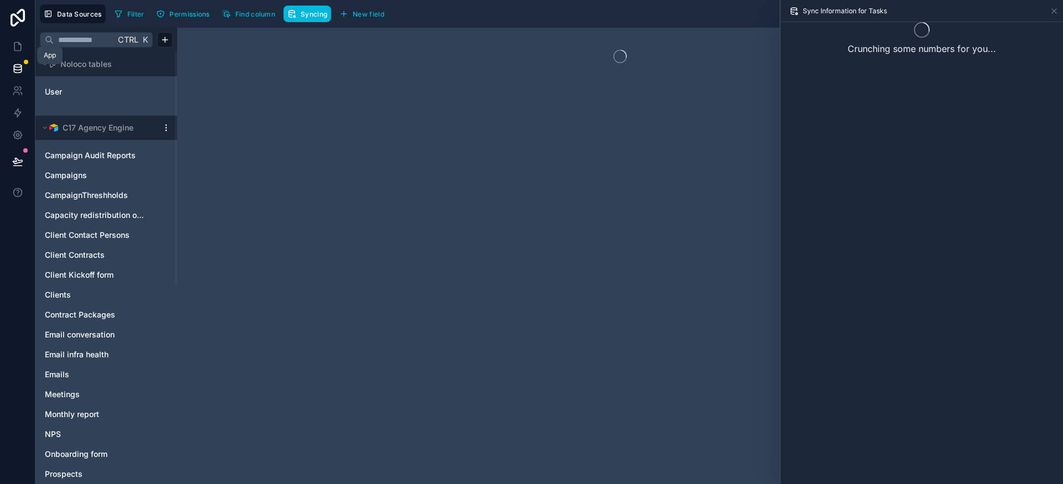
click at [17, 47] on icon at bounding box center [17, 46] width 11 height 11
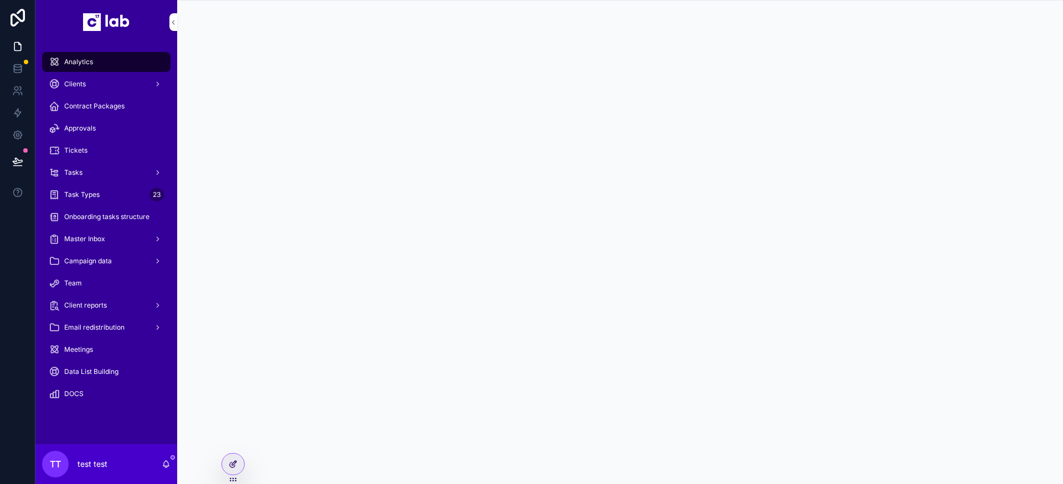
click at [237, 467] on icon at bounding box center [233, 464] width 9 height 9
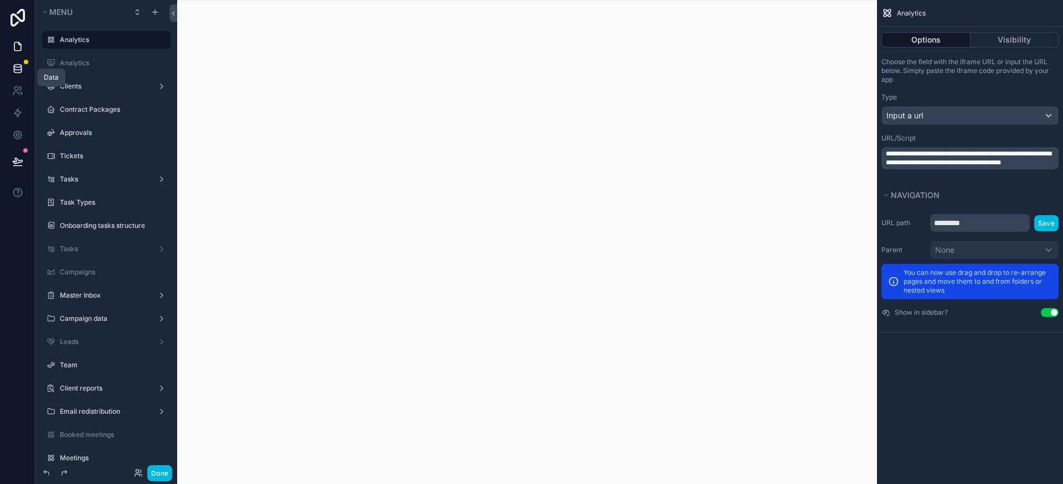
click at [22, 72] on icon at bounding box center [17, 68] width 11 height 11
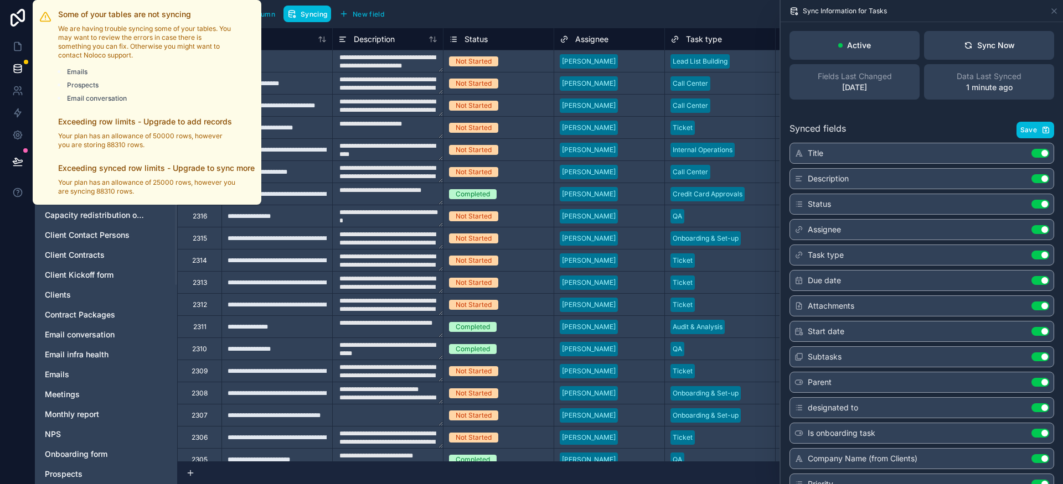
click at [0, 0] on span "Review" at bounding box center [0, 0] width 0 height 0
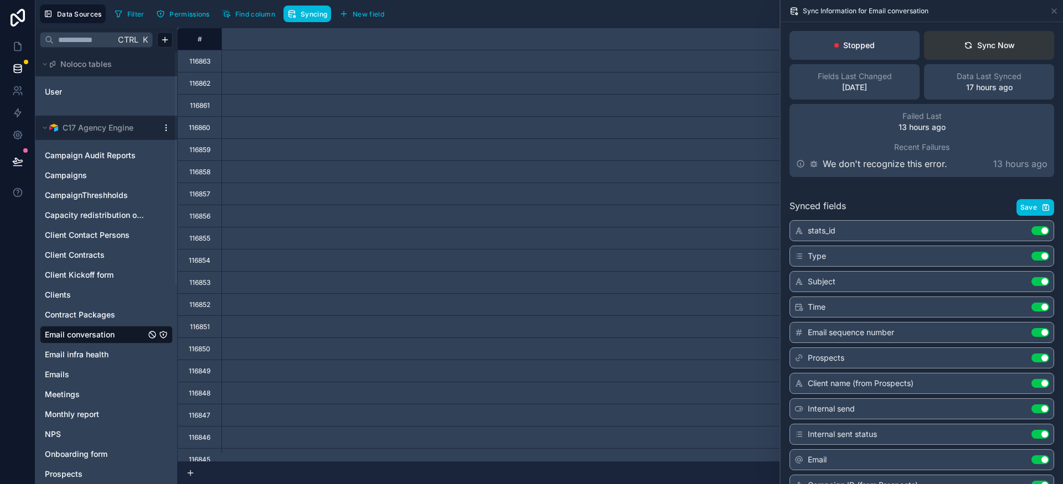
scroll to position [0, 1746]
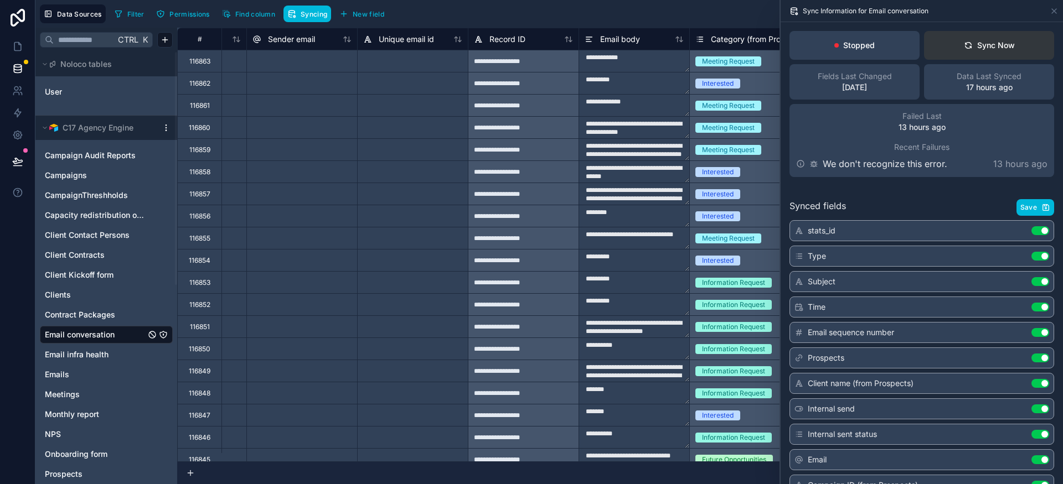
click at [982, 44] on div "Sync Now" at bounding box center [989, 45] width 51 height 11
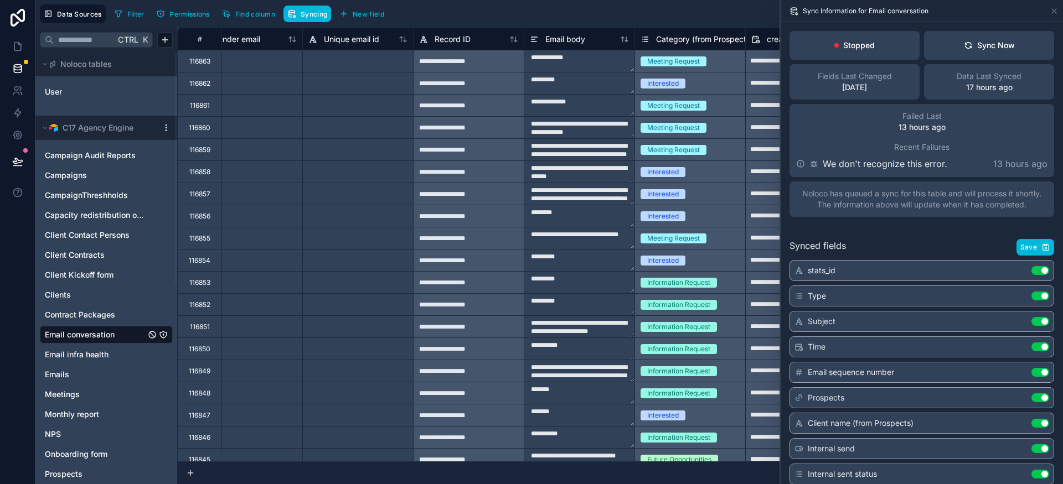
scroll to position [0, 1824]
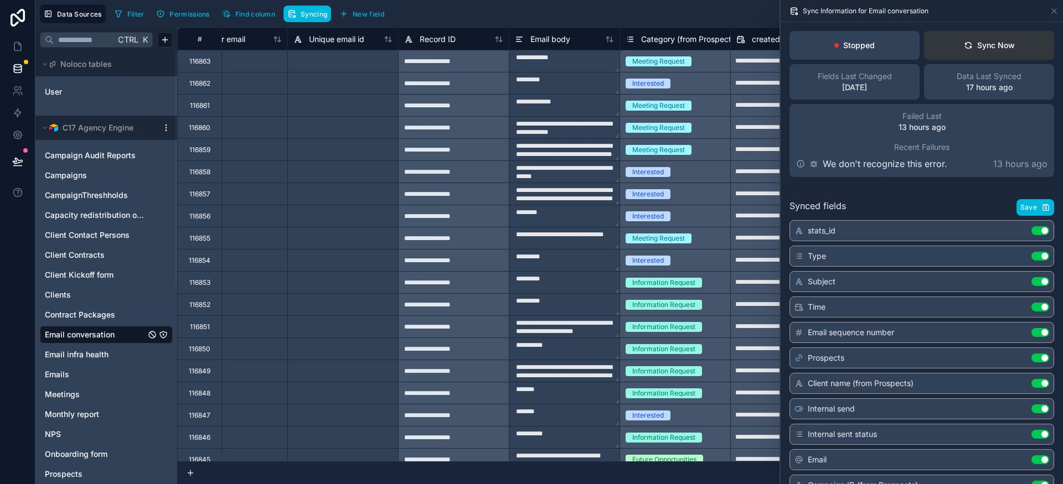
click at [972, 47] on div "Sync Now" at bounding box center [989, 45] width 51 height 11
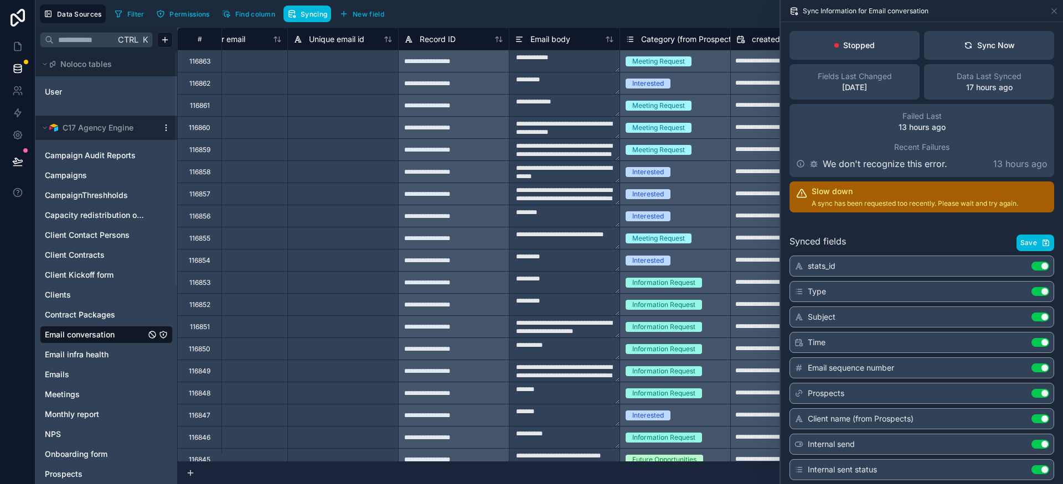
click at [909, 218] on div "Stopped Sync Now Fields Last Changed 1 month ago Data Last Synced 17 hours ago …" at bounding box center [921, 121] width 282 height 199
click at [858, 46] on p "Stopped" at bounding box center [859, 45] width 32 height 11
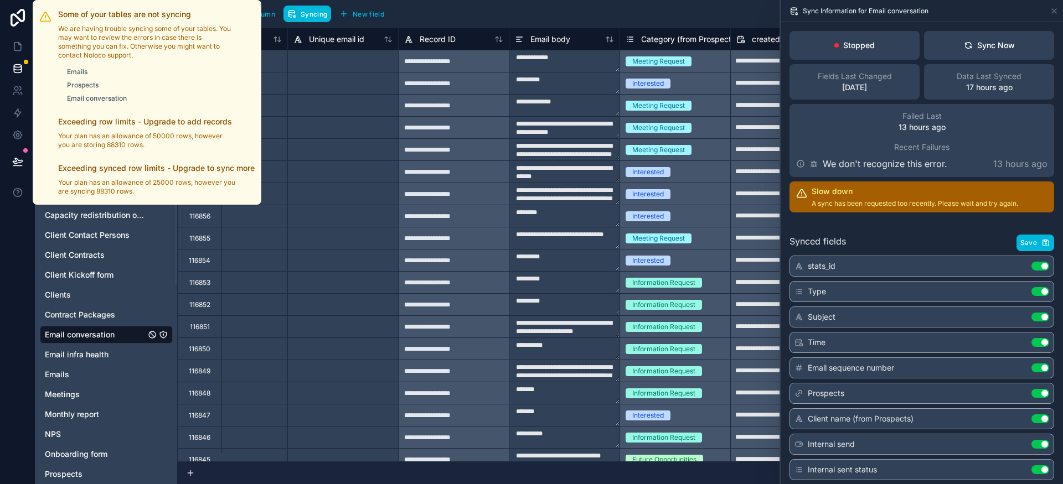
click at [25, 63] on div at bounding box center [26, 62] width 4 height 4
click at [0, 0] on span "Review" at bounding box center [0, 0] width 0 height 0
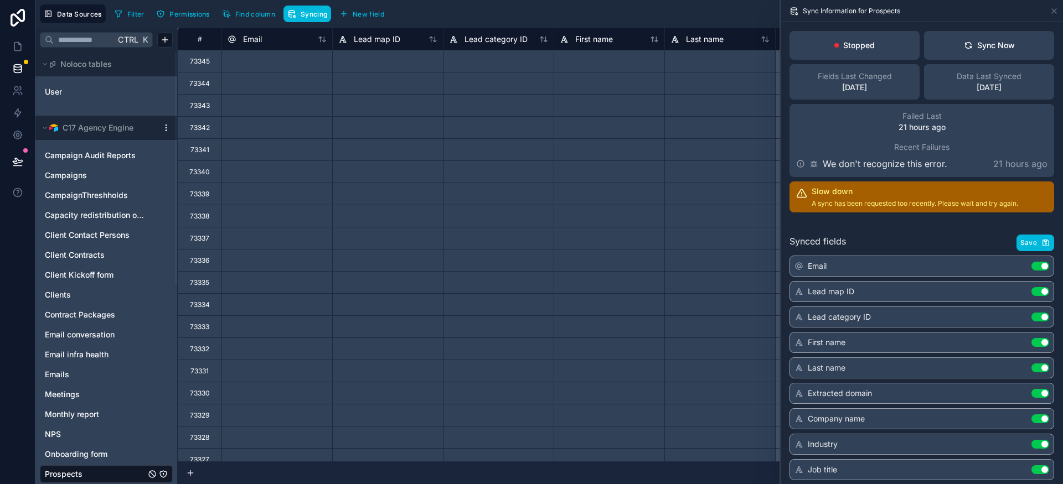
click at [919, 148] on span "Recent Failures" at bounding box center [921, 147] width 55 height 11
click at [815, 164] on icon at bounding box center [813, 163] width 9 height 9
click at [1010, 159] on p "21 hours ago" at bounding box center [1020, 163] width 54 height 13
click at [804, 160] on icon at bounding box center [800, 163] width 9 height 9
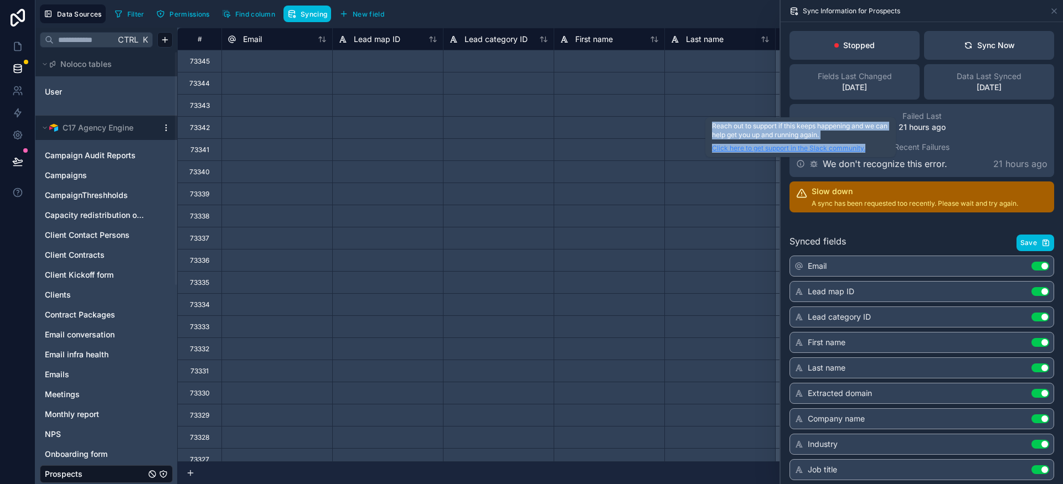
drag, startPoint x: 713, startPoint y: 125, endPoint x: 871, endPoint y: 146, distance: 159.1
click at [871, 146] on div "Reach out to support if this keeps happening and we can help get you up and run…" at bounding box center [800, 137] width 177 height 31
copy div "Reach out to support if this keeps happening and we can help get you up and run…"
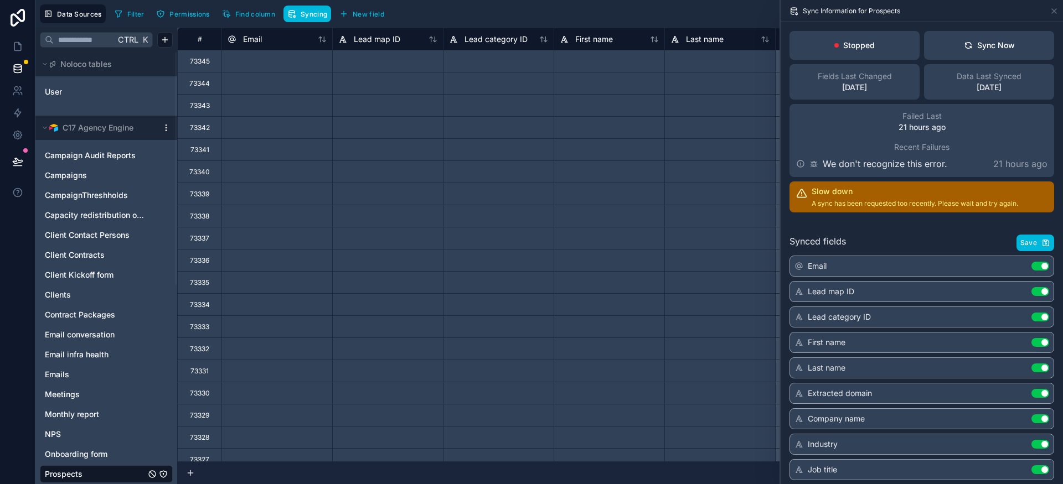
click at [951, 134] on div "Failed Last 21 hours ago Recent Failures We don't recognize this error. 21 hour…" at bounding box center [921, 140] width 265 height 73
click at [15, 55] on link at bounding box center [17, 46] width 35 height 22
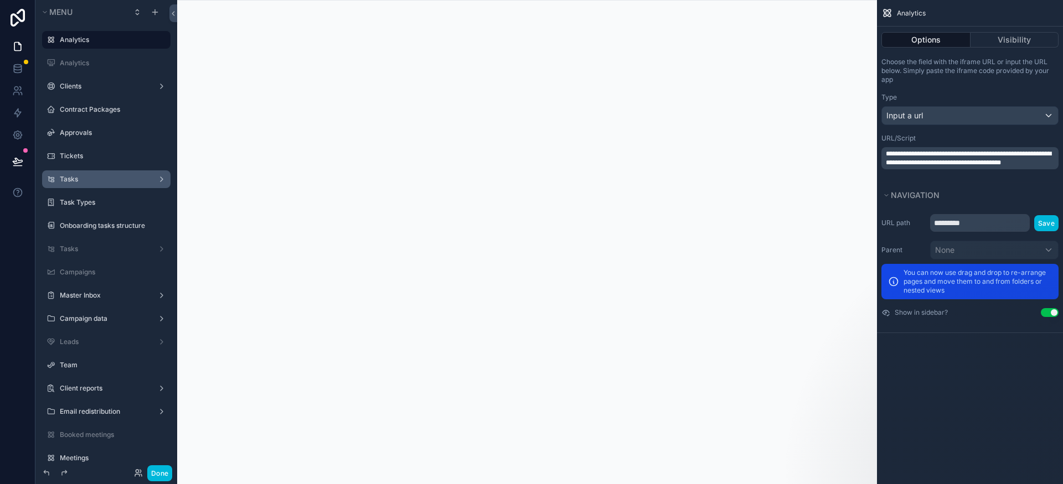
click at [87, 184] on div "Tasks" at bounding box center [106, 179] width 93 height 9
click at [103, 177] on label "Tasks" at bounding box center [104, 179] width 89 height 9
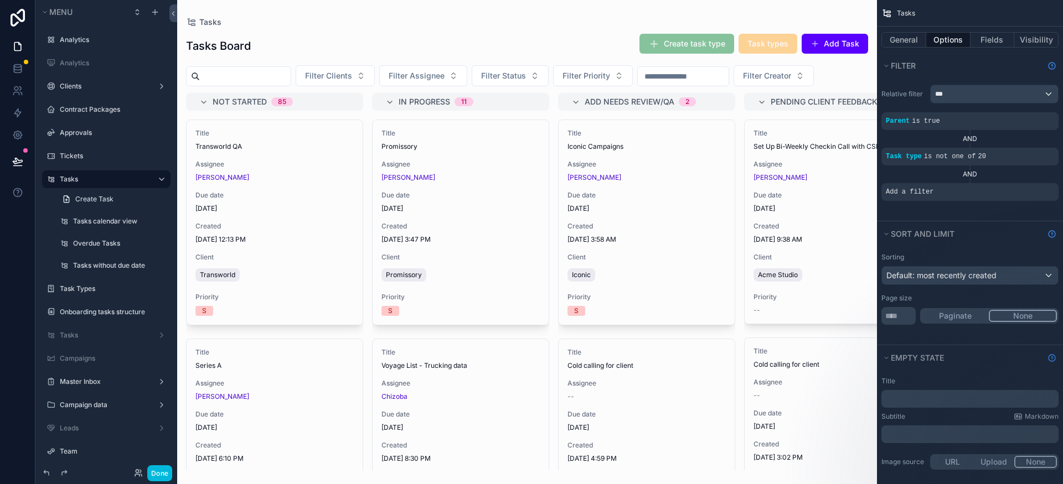
click at [681, 209] on div "scrollable content" at bounding box center [527, 242] width 700 height 484
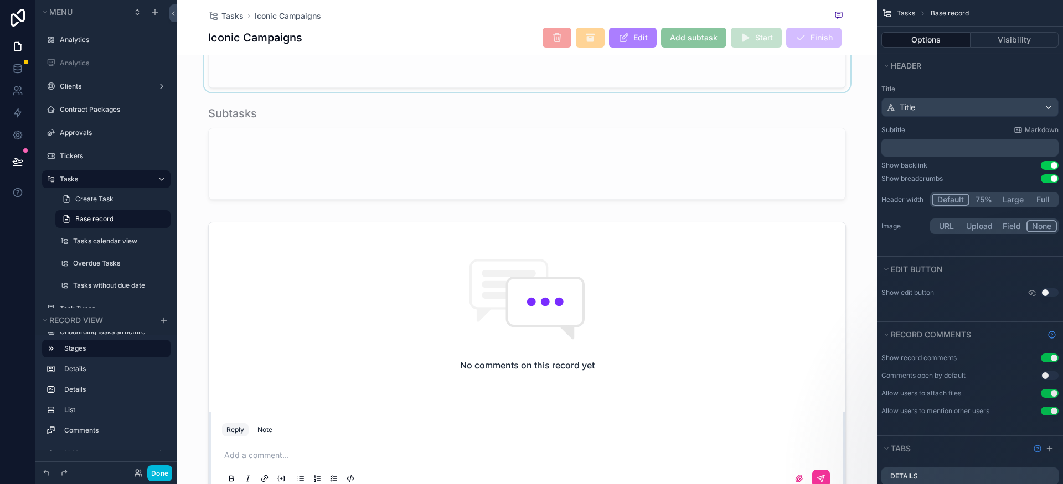
scroll to position [412, 0]
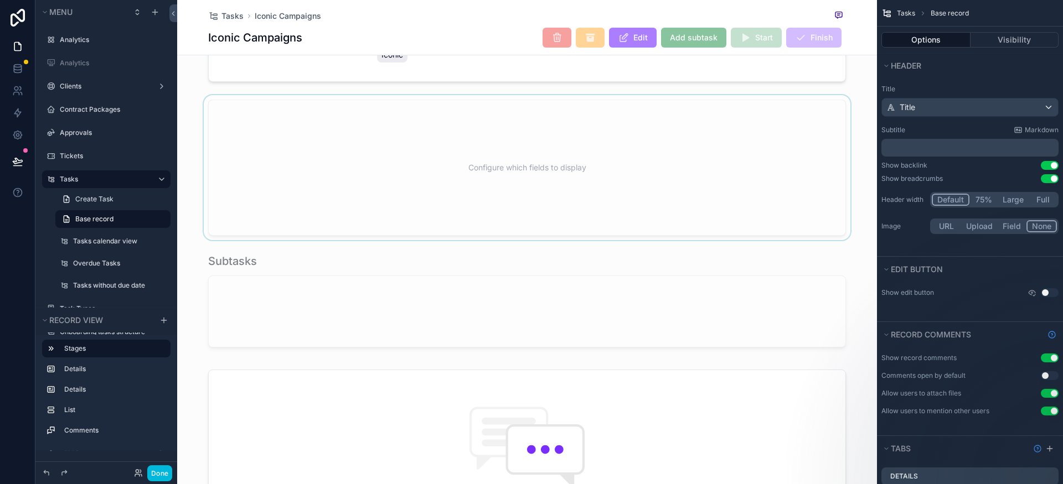
click at [560, 190] on div "scrollable content" at bounding box center [527, 167] width 700 height 145
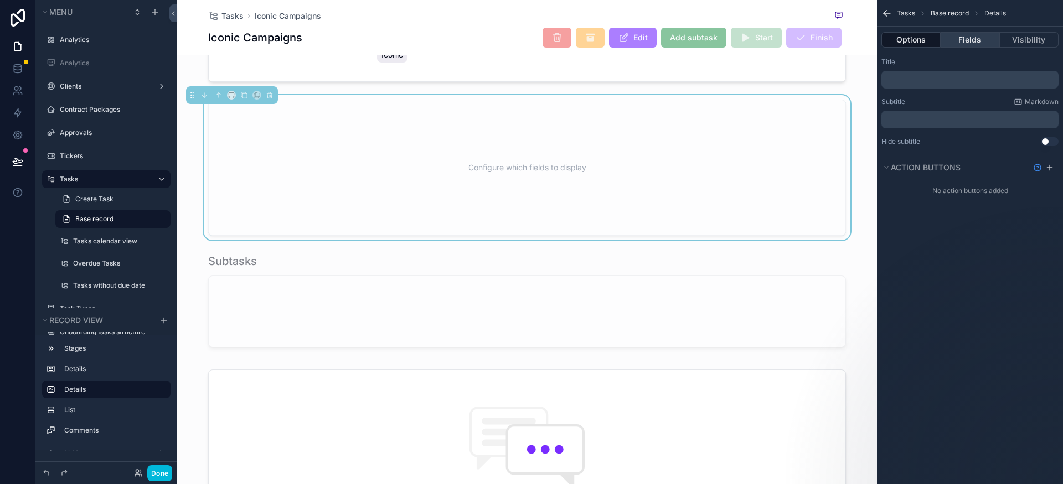
click at [967, 37] on button "Fields" at bounding box center [969, 39] width 59 height 15
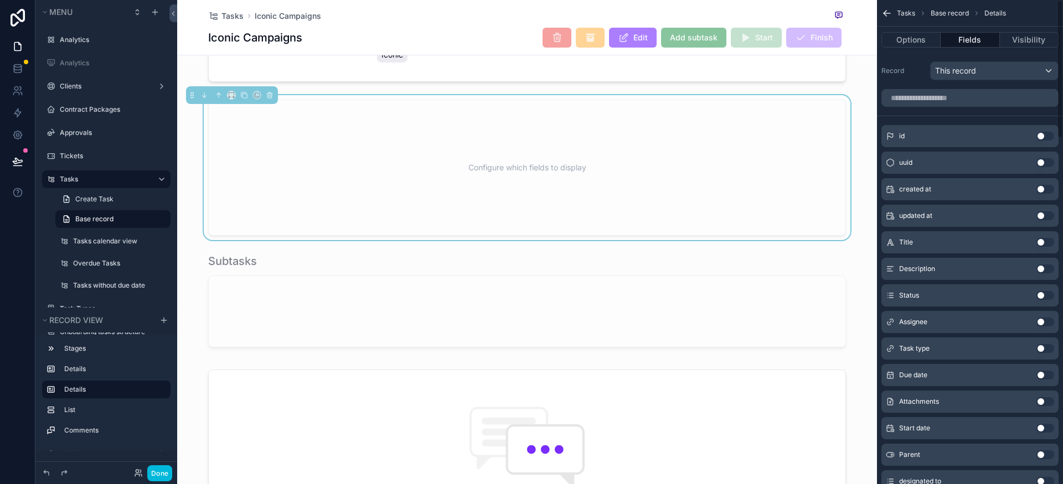
scroll to position [0, 0]
click at [908, 102] on input "scrollable content" at bounding box center [969, 99] width 177 height 18
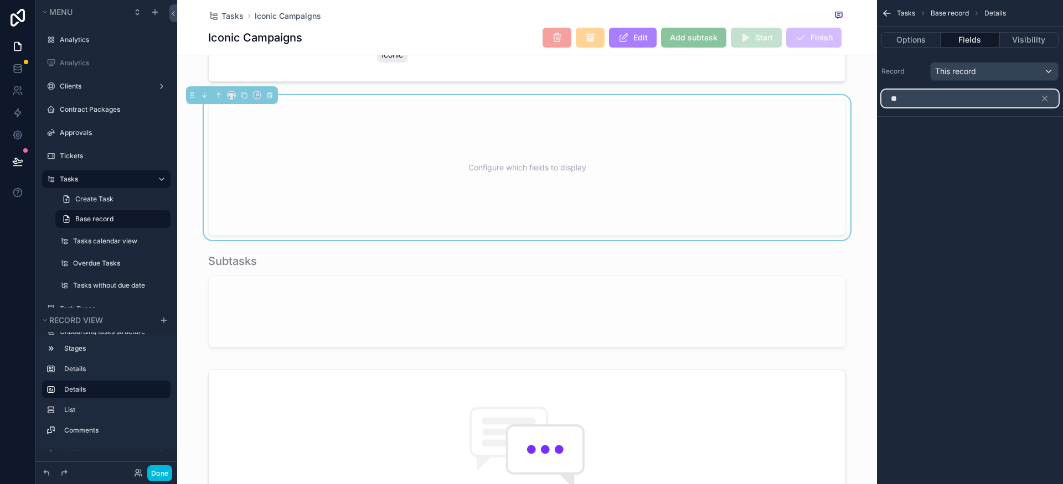
type input "*"
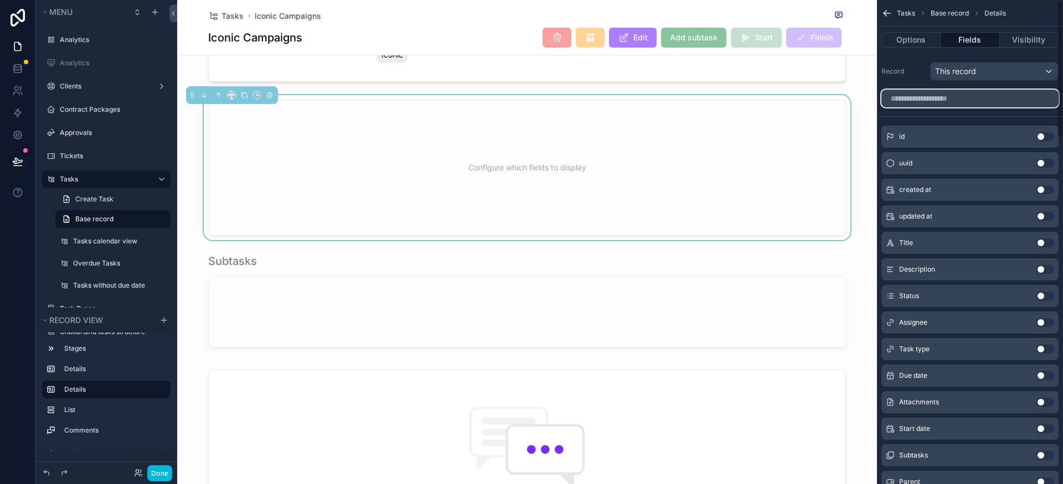
click at [926, 103] on input "scrollable content" at bounding box center [969, 99] width 177 height 18
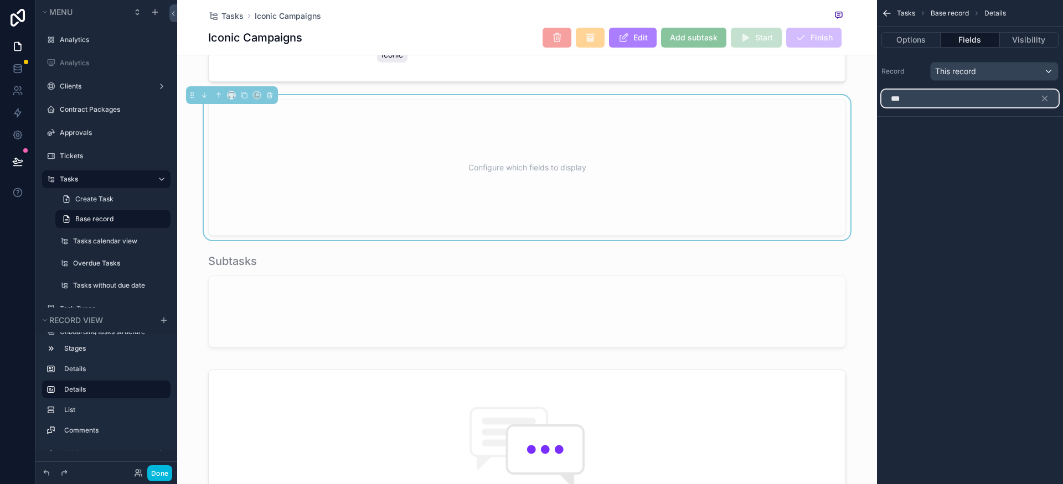
type input "***"
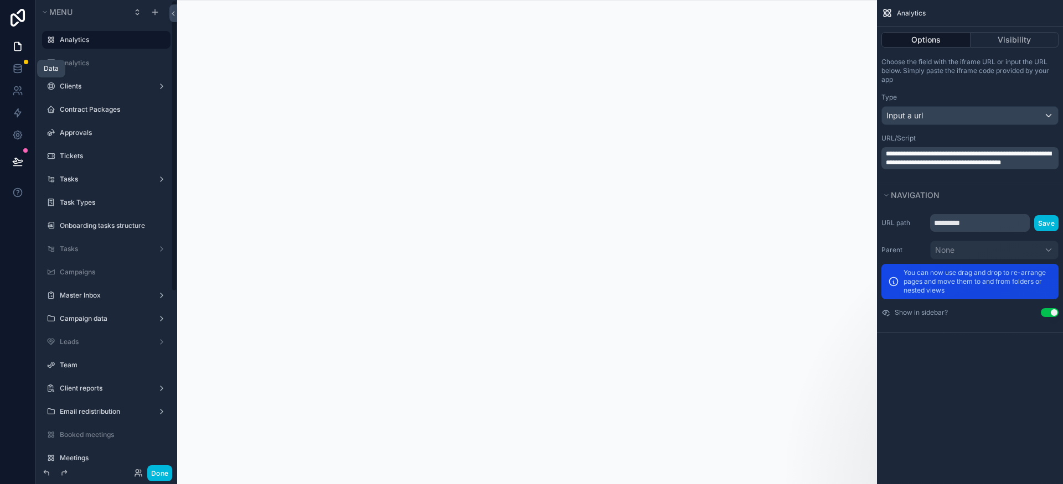
click at [24, 68] on link at bounding box center [17, 69] width 35 height 22
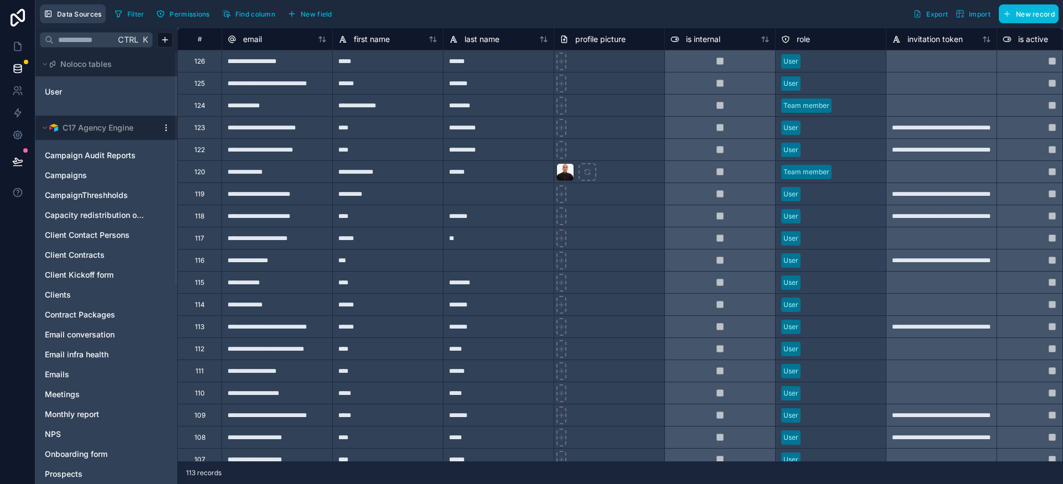
click at [66, 14] on span "Data Sources" at bounding box center [79, 14] width 45 height 8
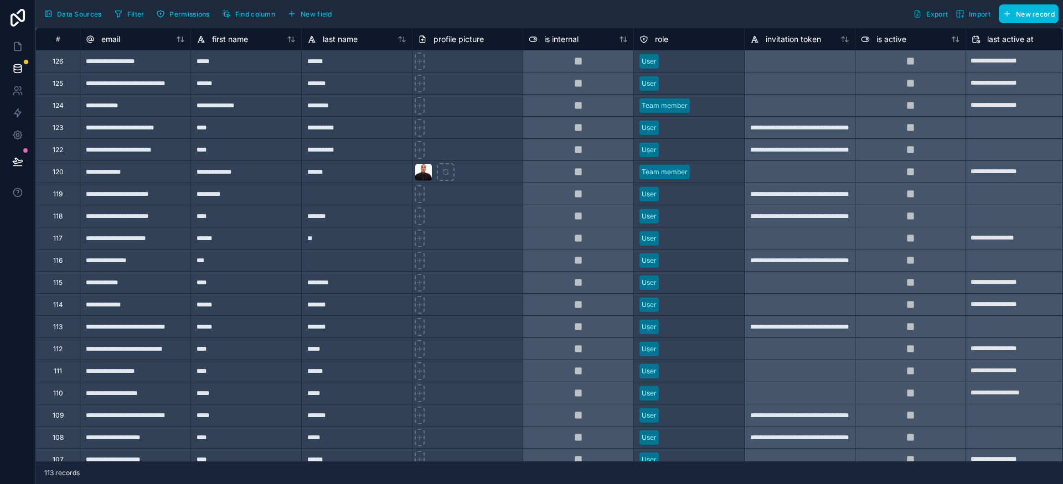
click at [75, 15] on span "Data Sources" at bounding box center [79, 14] width 45 height 8
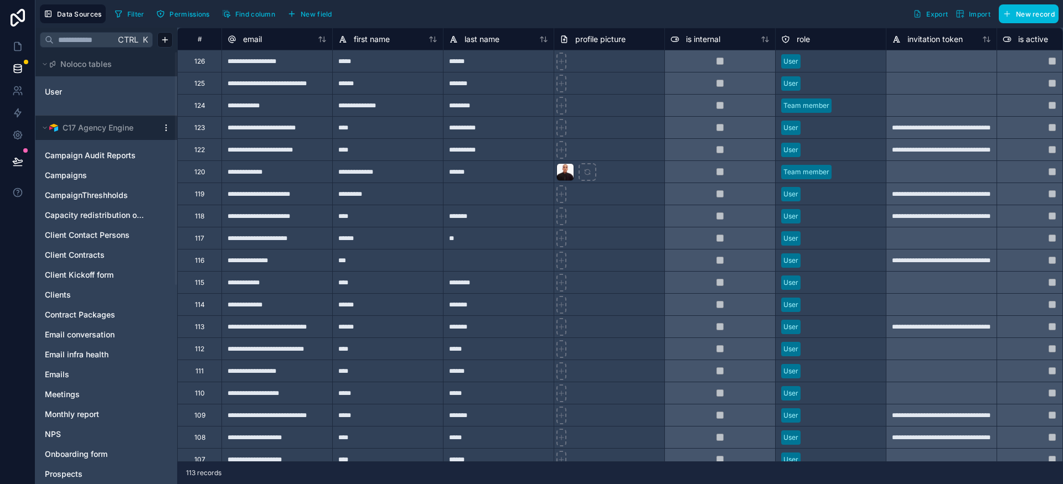
click at [164, 127] on html "**********" at bounding box center [531, 242] width 1063 height 484
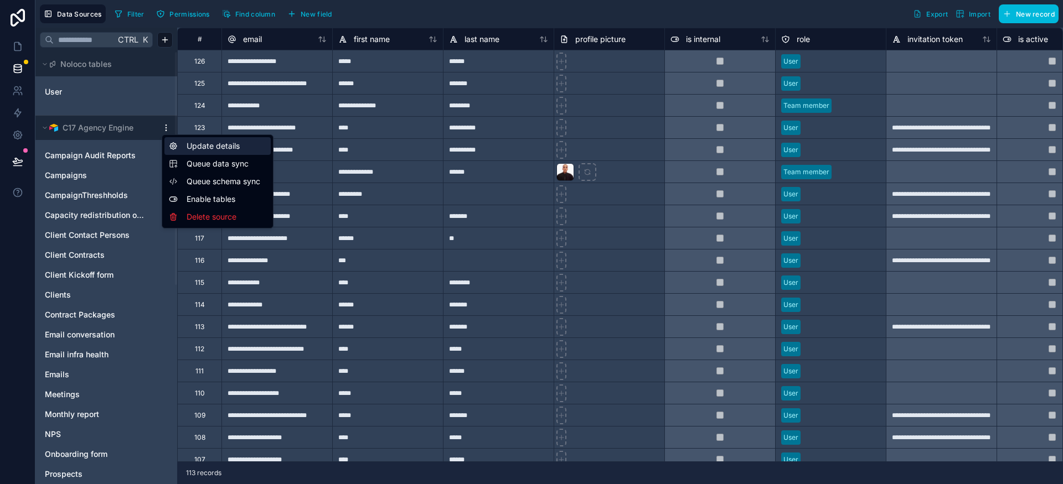
click at [208, 144] on div "Update details" at bounding box center [217, 146] width 106 height 18
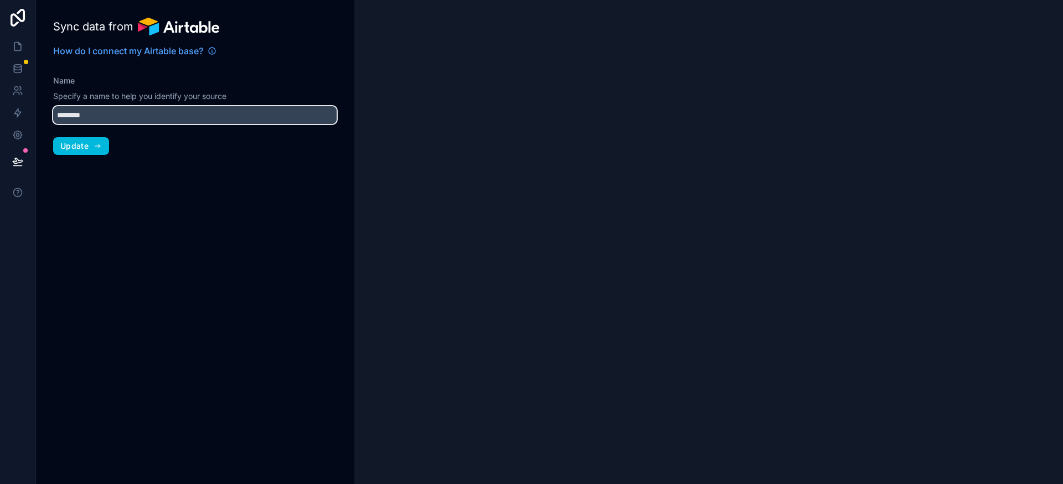
click at [136, 112] on input "********" at bounding box center [194, 115] width 283 height 18
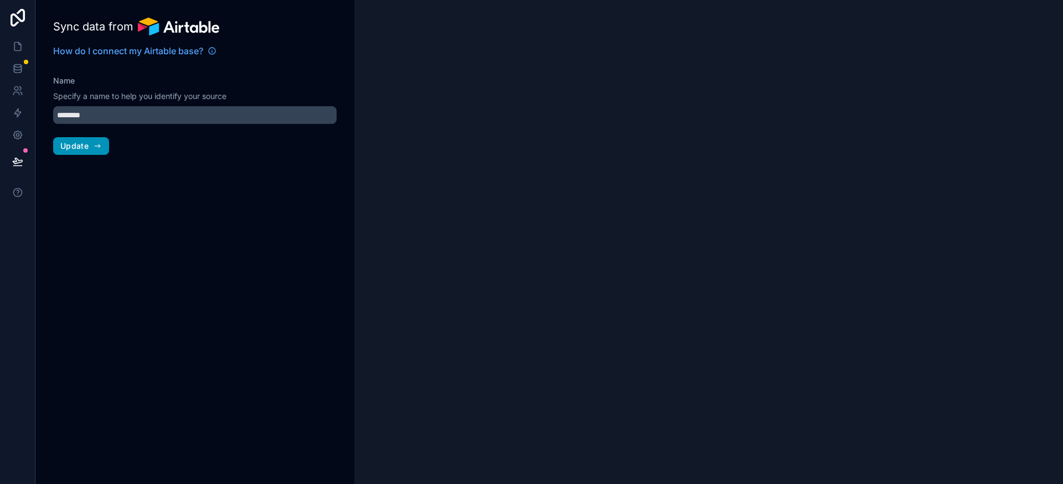
click at [79, 149] on span "Update" at bounding box center [74, 146] width 28 height 10
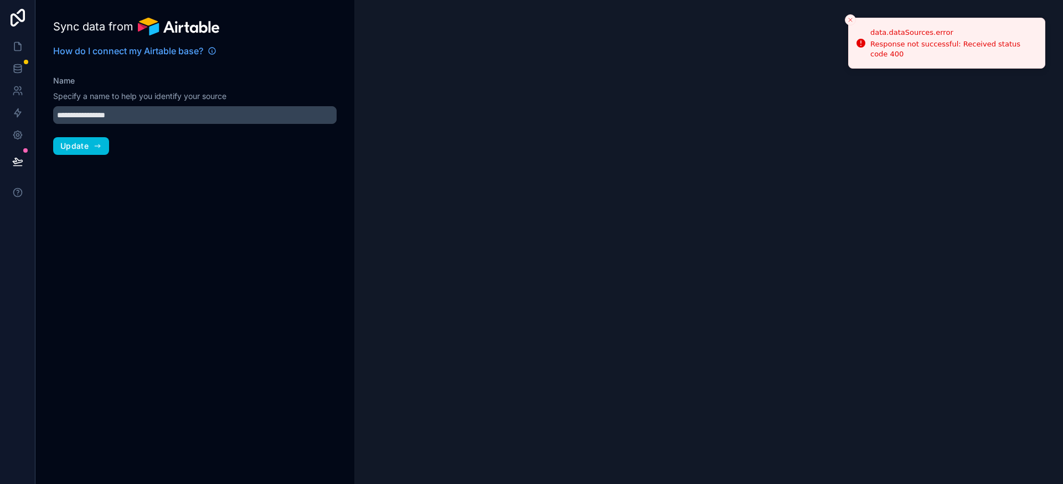
type input "**********"
click at [77, 149] on span "Update" at bounding box center [74, 146] width 28 height 10
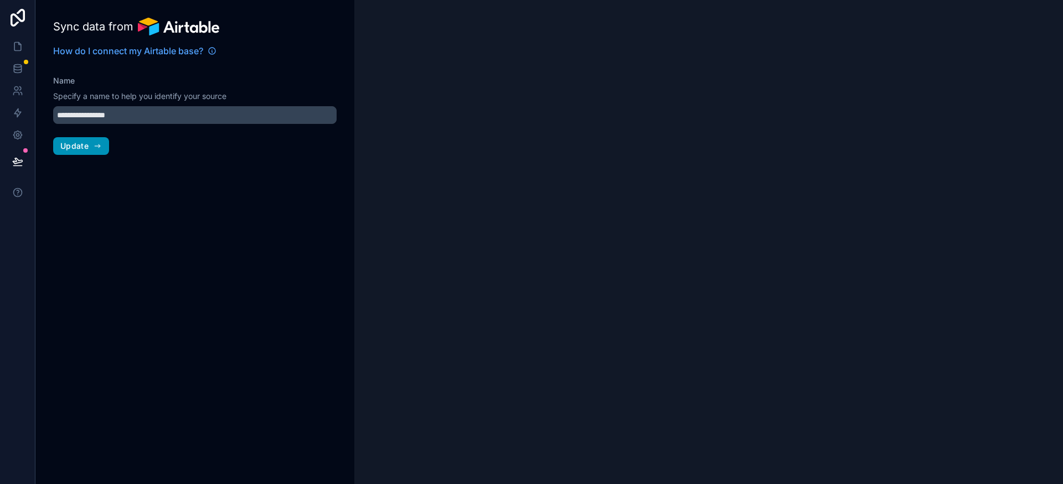
click at [92, 146] on button "Update" at bounding box center [81, 146] width 56 height 18
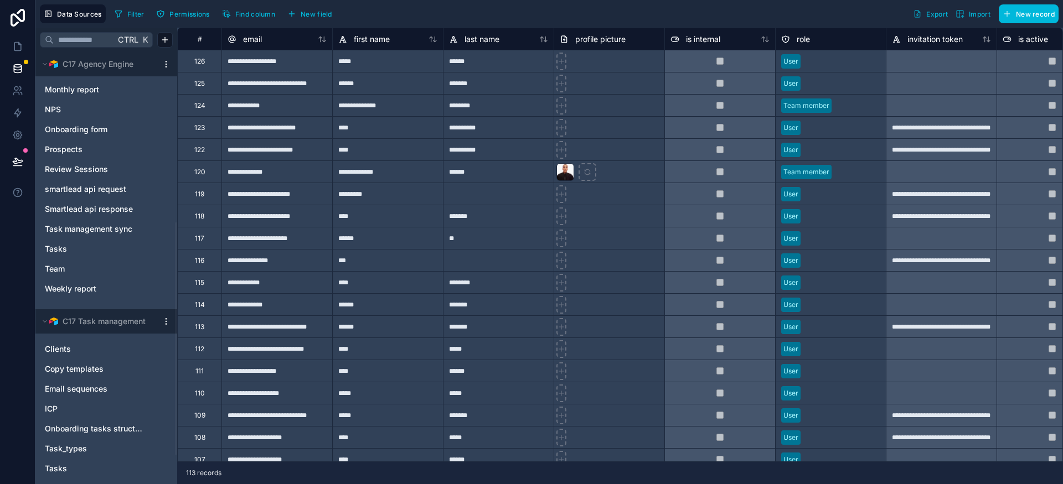
scroll to position [370, 0]
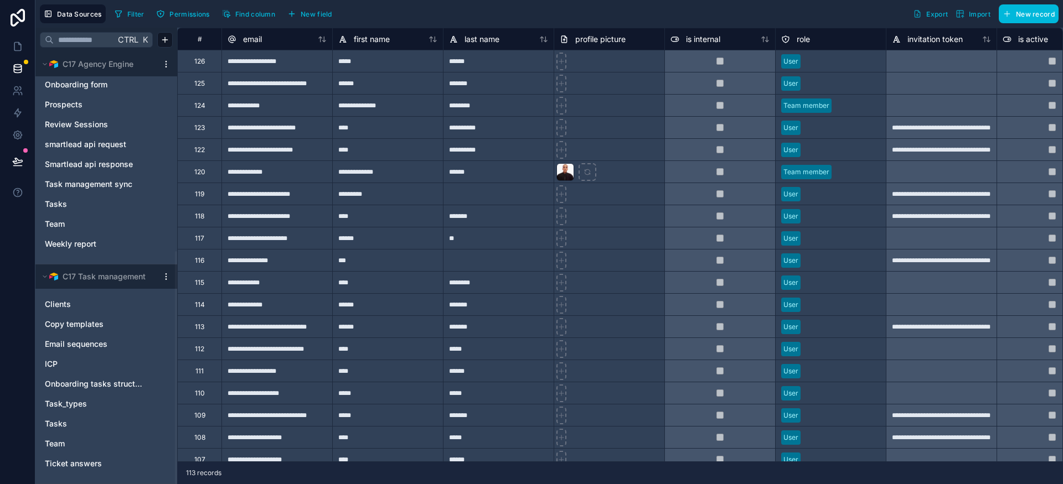
click at [167, 278] on html "**********" at bounding box center [531, 242] width 1063 height 484
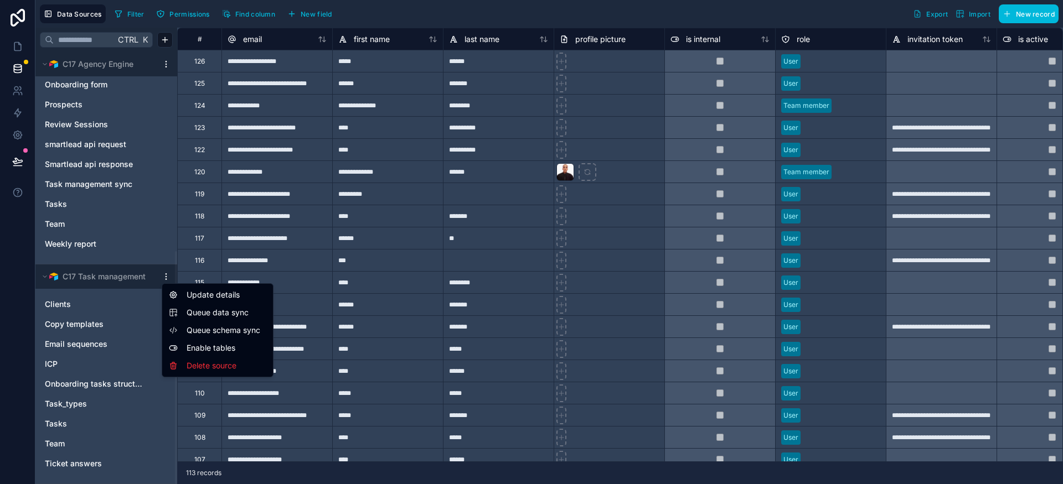
click at [222, 332] on span "Queue schema sync" at bounding box center [227, 330] width 80 height 11
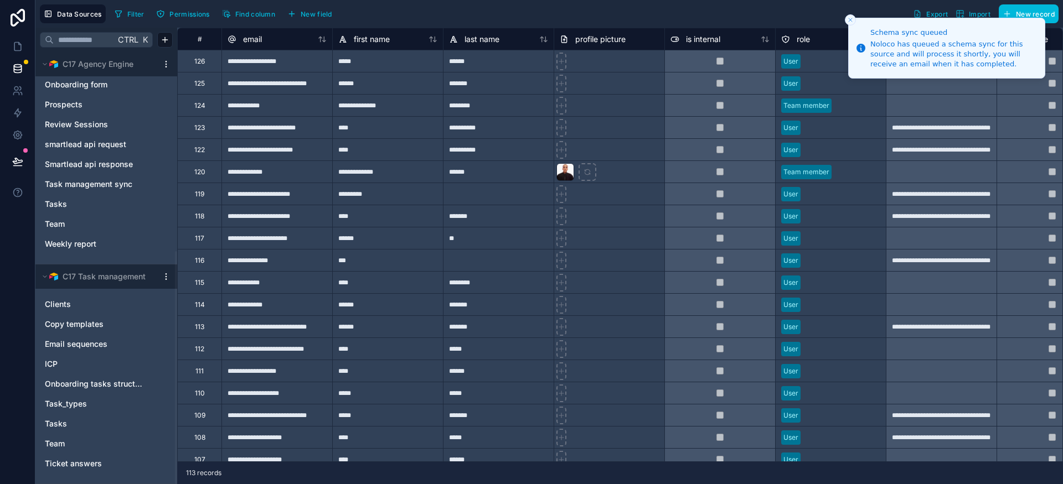
click at [164, 283] on div "C17 Task management" at bounding box center [106, 277] width 142 height 24
click at [166, 281] on html "**********" at bounding box center [531, 242] width 1063 height 484
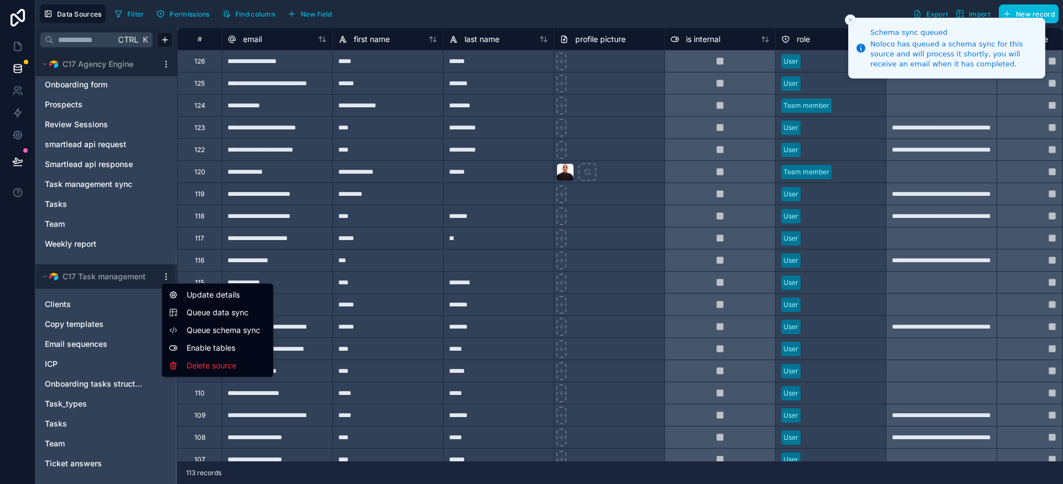
click at [217, 318] on span "Queue data sync" at bounding box center [227, 312] width 80 height 11
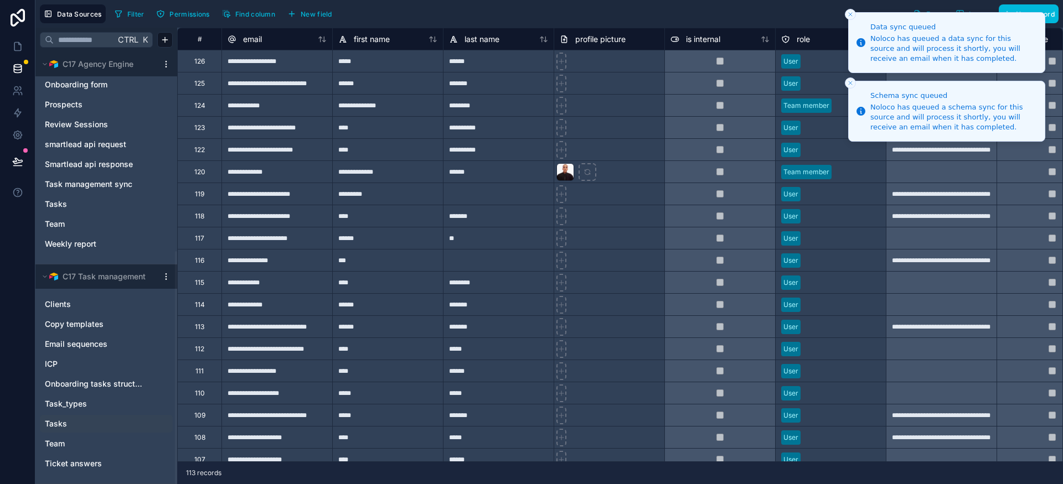
click at [84, 416] on div "Tasks" at bounding box center [106, 424] width 133 height 18
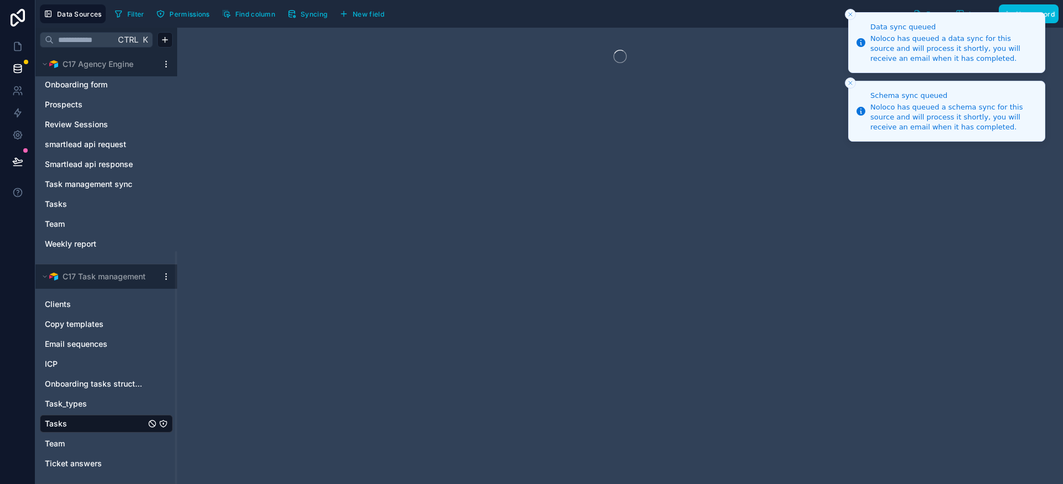
click at [850, 17] on icon "Close toast" at bounding box center [850, 14] width 7 height 7
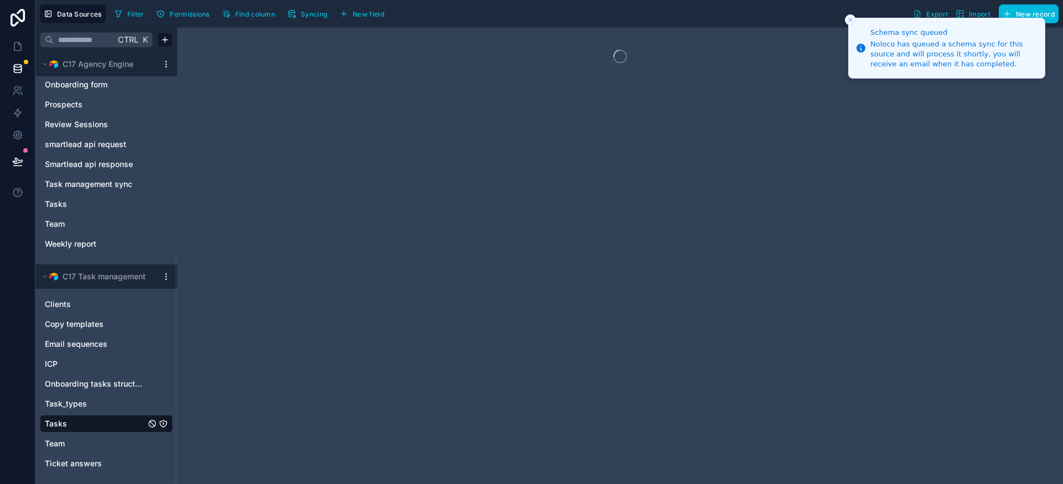
click at [851, 17] on icon "Close toast" at bounding box center [850, 20] width 7 height 7
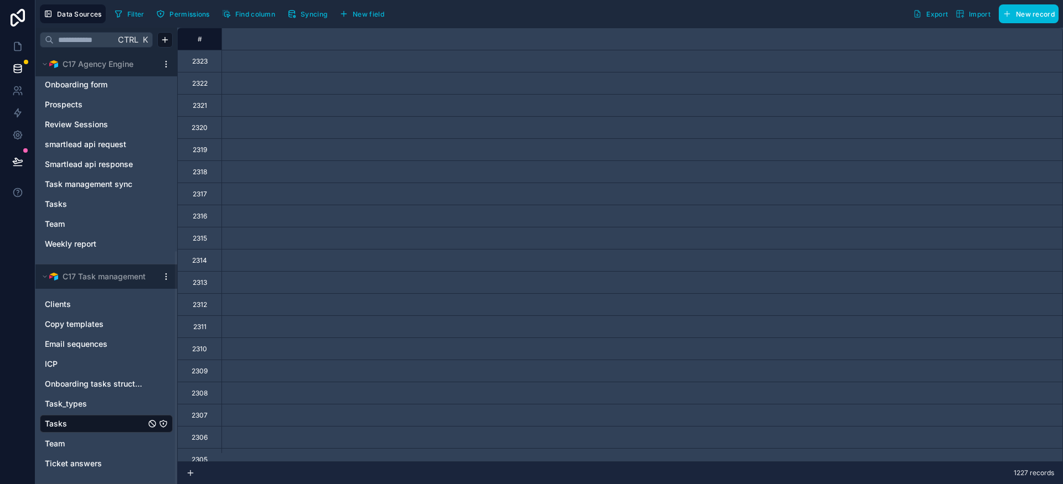
click at [252, 19] on button "Find column" at bounding box center [248, 14] width 61 height 17
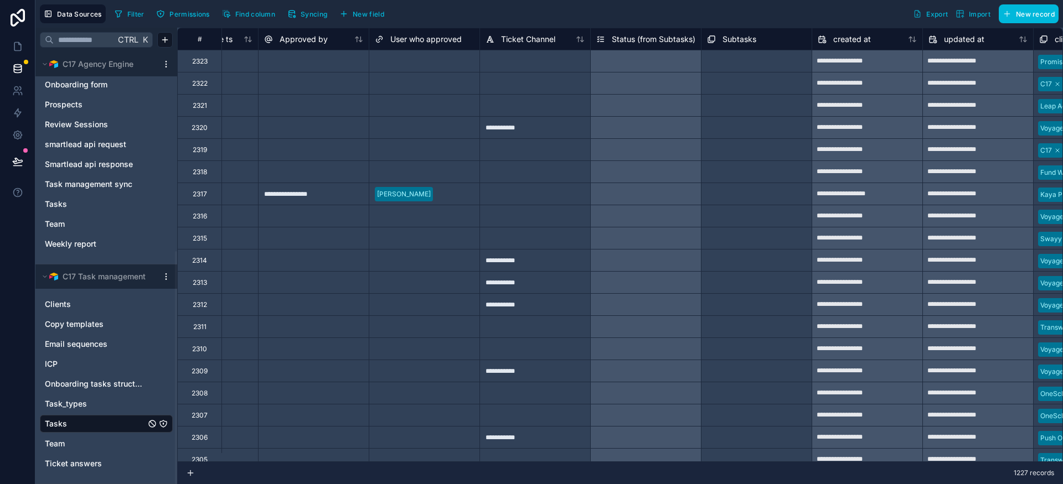
click at [245, 15] on span "Find column" at bounding box center [255, 14] width 40 height 8
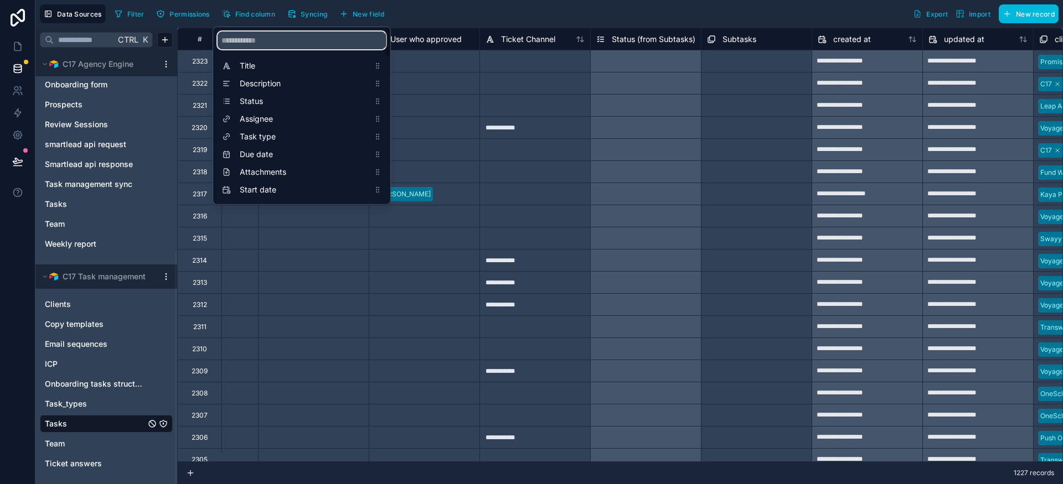
click at [273, 38] on input "scrollable content" at bounding box center [302, 41] width 168 height 18
type input "*"
click at [446, 8] on div "Filter Permissions Find column Syncing New field Export Import New record" at bounding box center [584, 13] width 948 height 19
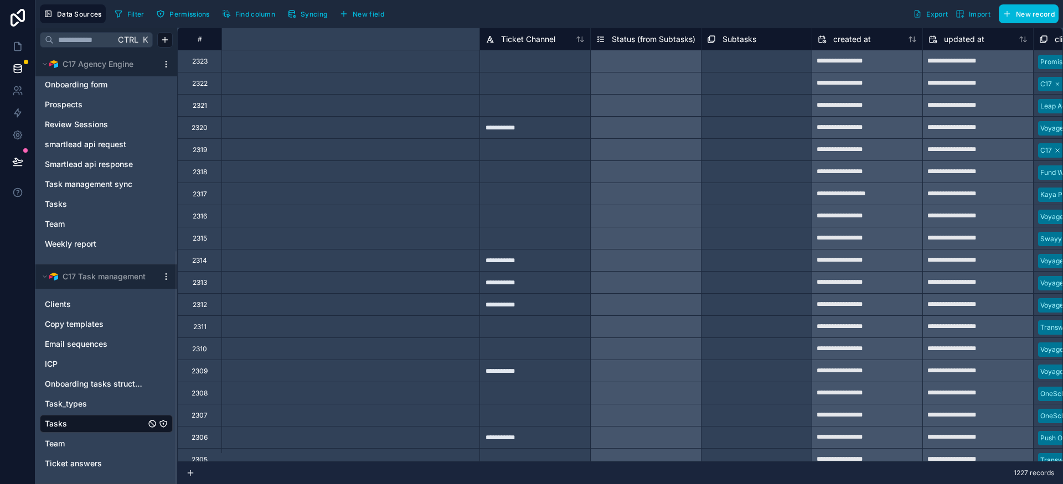
scroll to position [0, 5477]
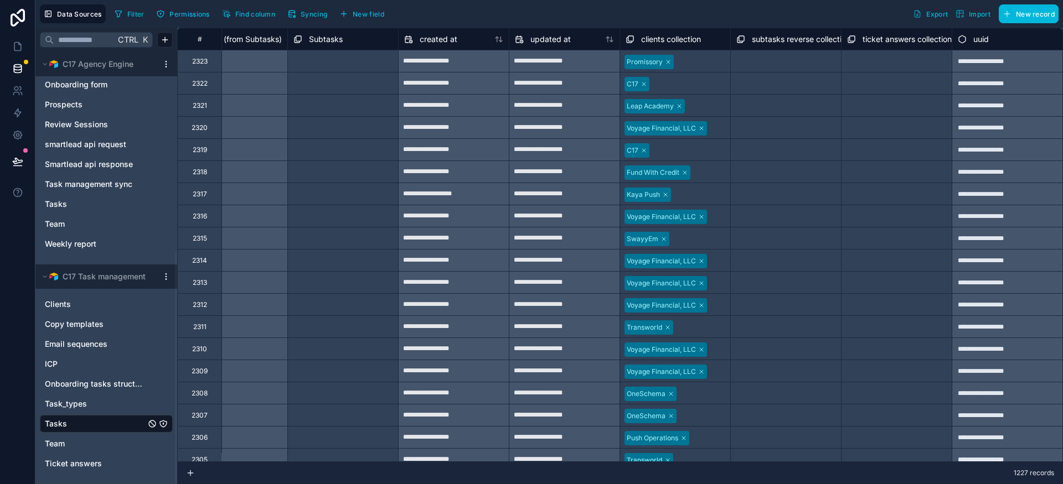
click at [313, 19] on button "Syncing" at bounding box center [307, 14] width 48 height 17
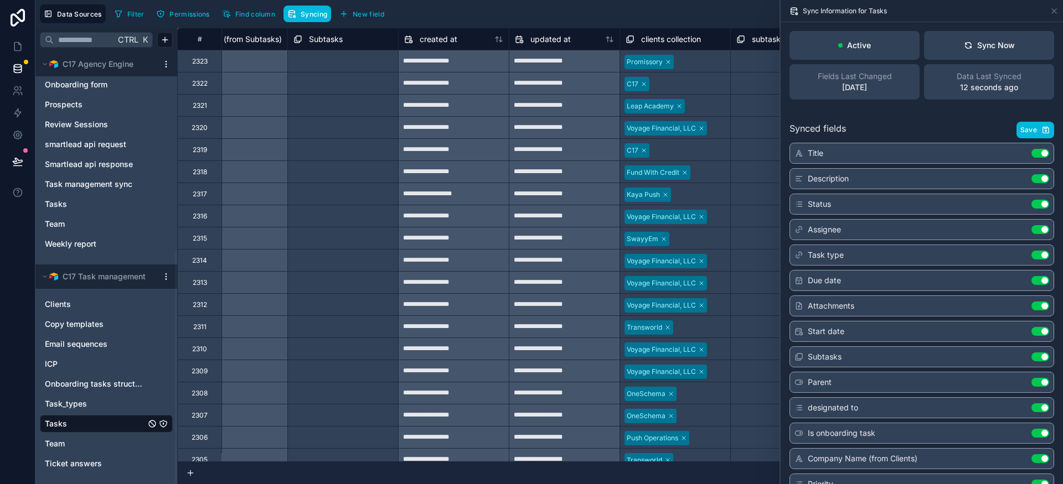
click at [1018, 77] on div "Data Last Synced 12 seconds ago" at bounding box center [989, 81] width 130 height 35
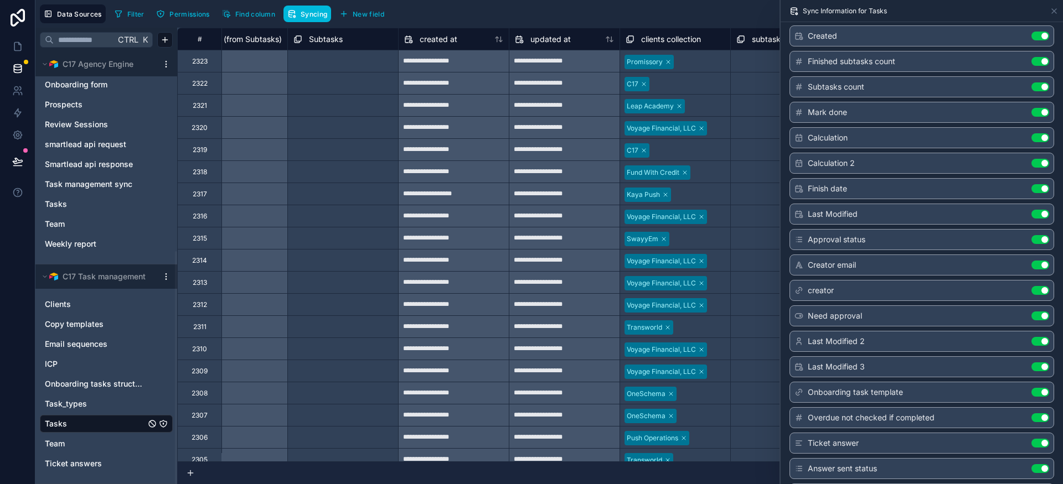
scroll to position [961, 0]
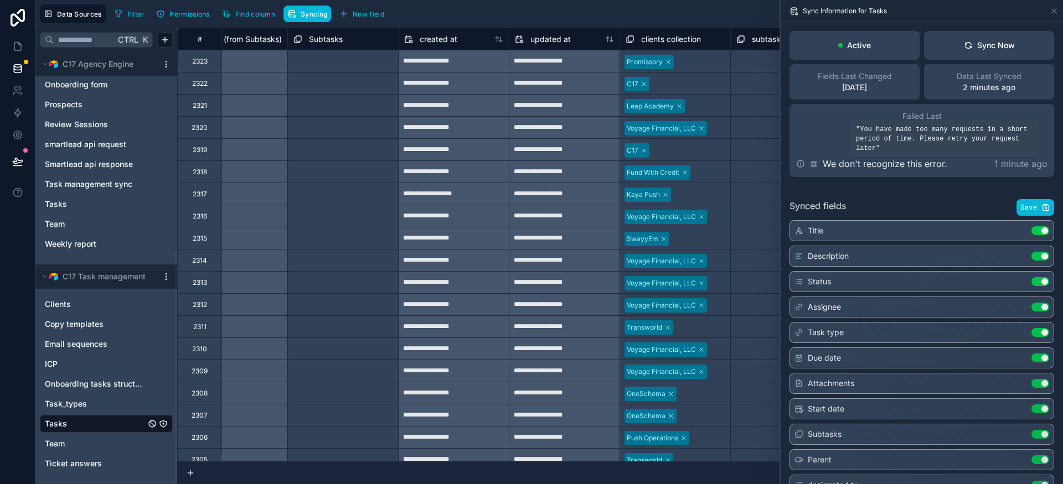
click at [819, 166] on div "We don't recognize this error." at bounding box center [871, 163] width 151 height 13
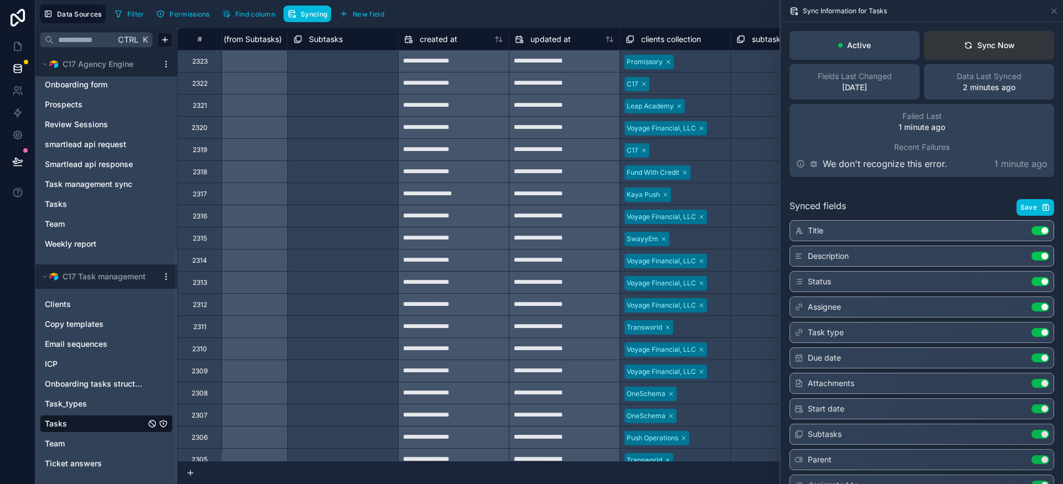
click at [1008, 48] on button "Sync Now" at bounding box center [989, 45] width 130 height 29
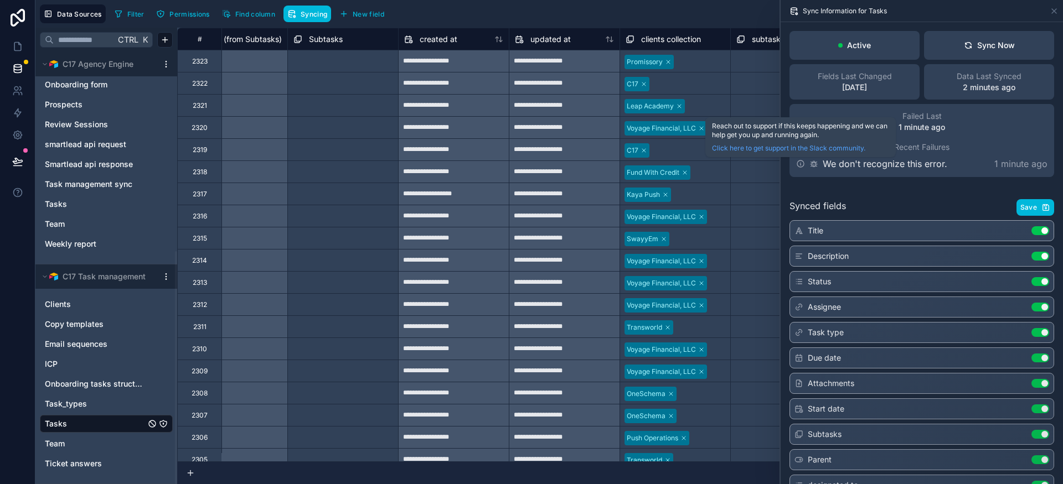
click at [799, 164] on icon at bounding box center [800, 163] width 9 height 9
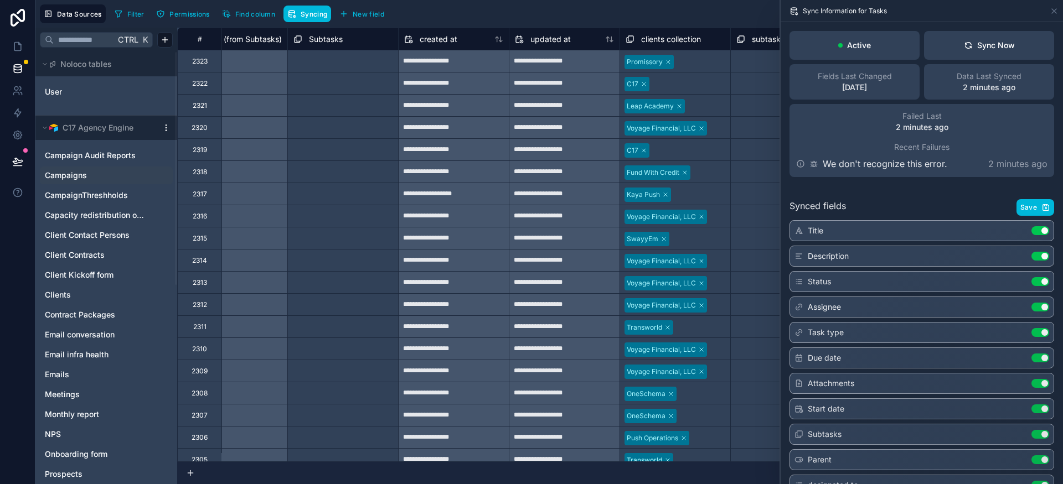
click at [80, 169] on div "Campaigns" at bounding box center [106, 176] width 133 height 18
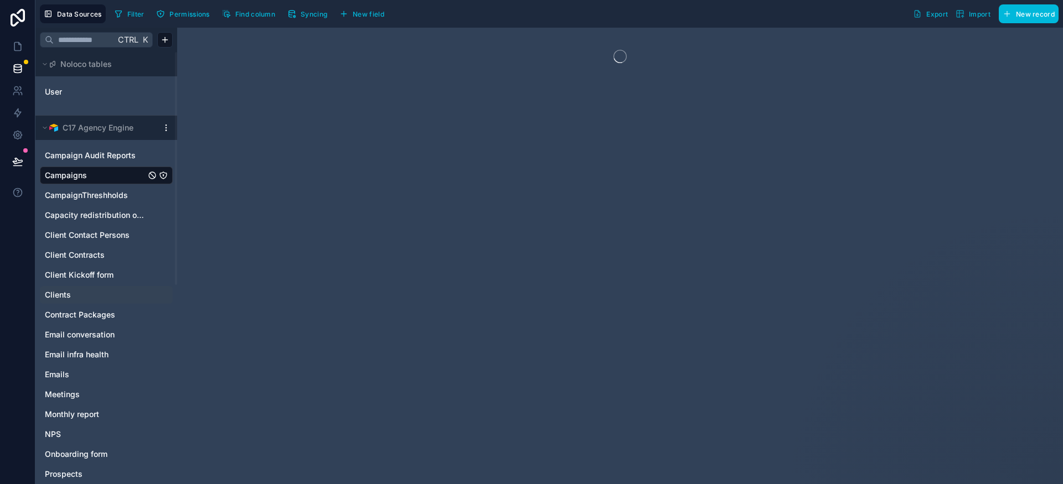
click at [76, 293] on link "Clients" at bounding box center [95, 294] width 101 height 11
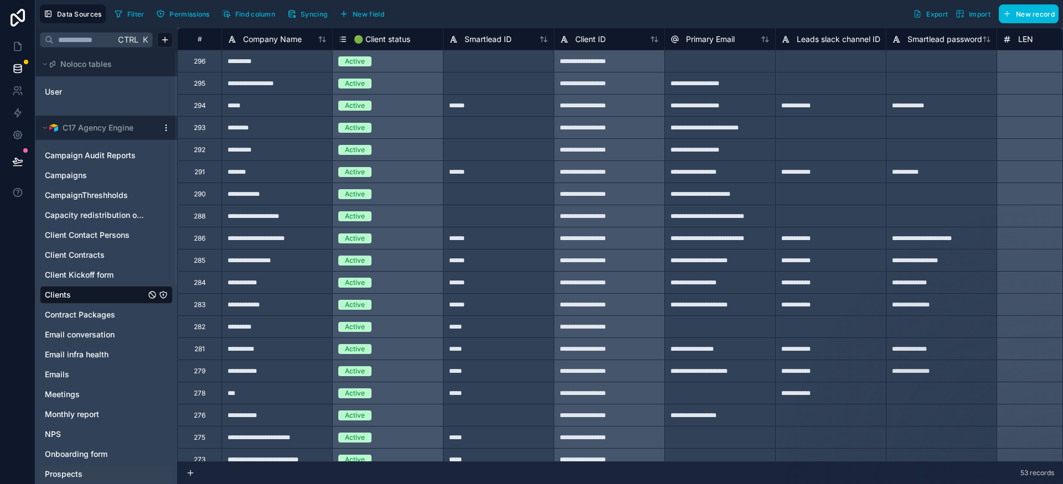
click at [77, 473] on span "Prospects" at bounding box center [64, 474] width 38 height 11
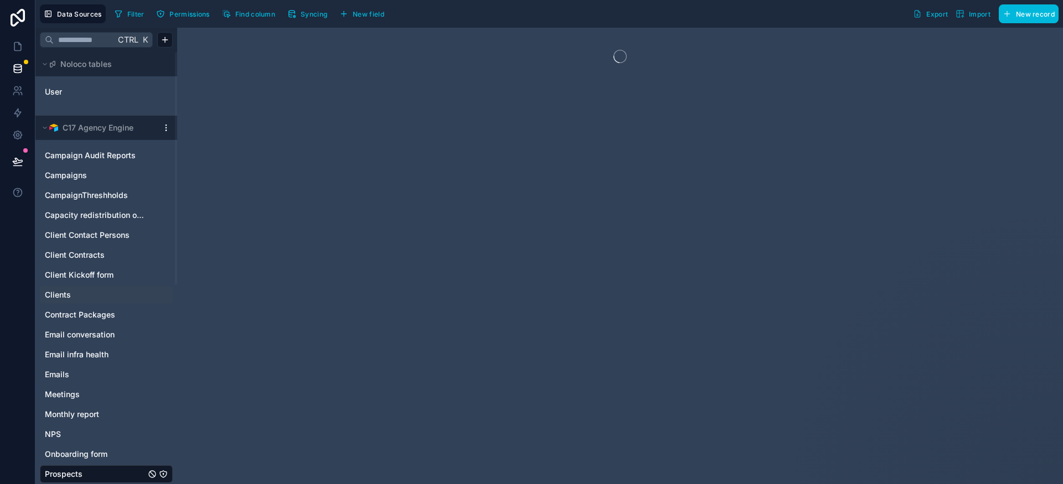
click at [319, 11] on span "Syncing" at bounding box center [314, 14] width 27 height 8
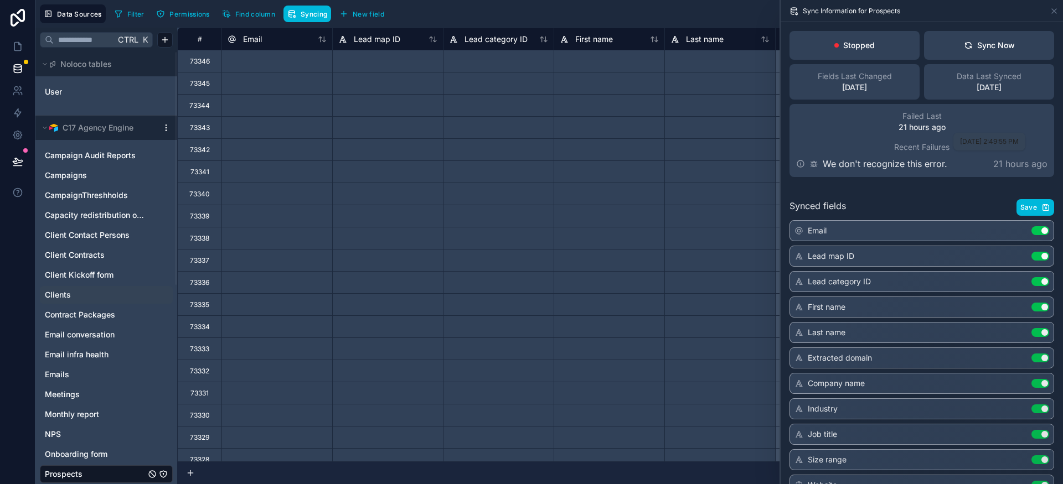
click at [914, 130] on p "21 hours ago" at bounding box center [921, 127] width 47 height 11
click at [964, 42] on icon at bounding box center [968, 45] width 9 height 9
click at [950, 42] on button "Sync Now" at bounding box center [989, 45] width 130 height 29
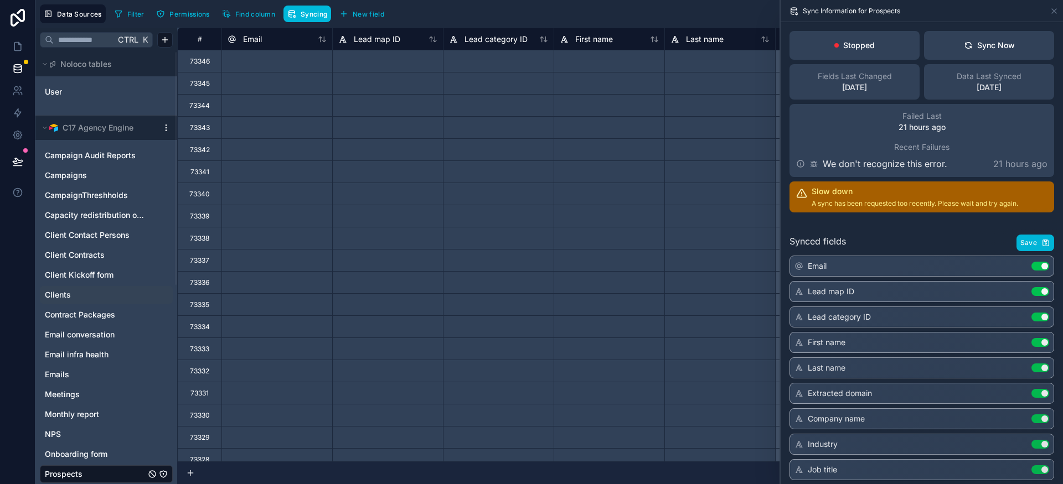
click at [833, 191] on h2 "Slow down" at bounding box center [914, 191] width 206 height 11
click at [852, 198] on div "Slow down A sync has been requested too recently. Please wait and try again." at bounding box center [914, 197] width 206 height 22
click at [806, 195] on icon at bounding box center [801, 193] width 11 height 11
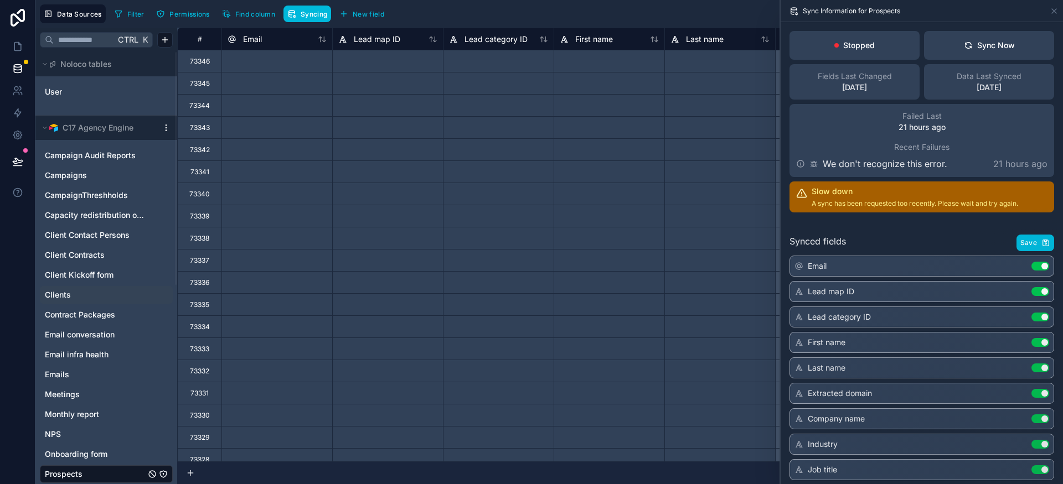
click at [805, 165] on div "We don't recognize this error." at bounding box center [871, 163] width 151 height 13
click at [838, 51] on div "Stopped" at bounding box center [854, 45] width 130 height 29
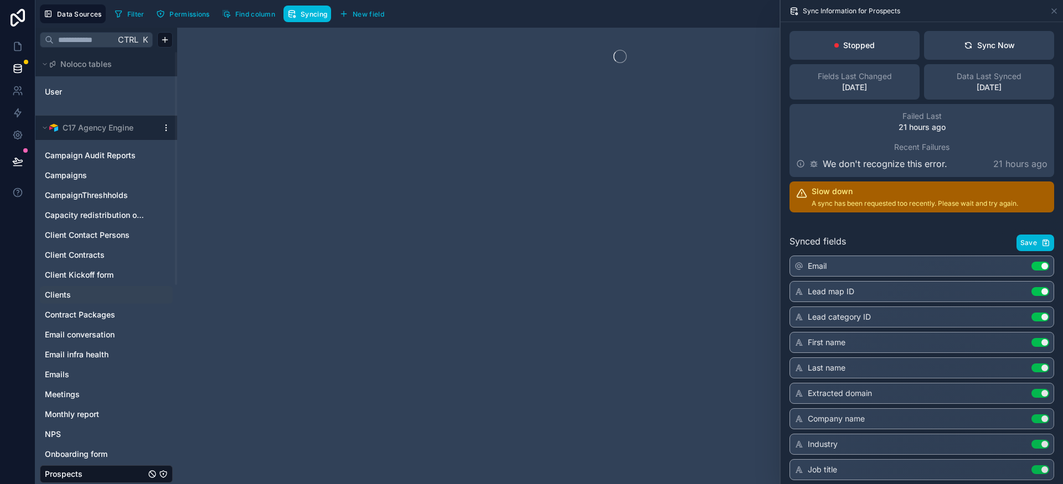
click at [304, 45] on div at bounding box center [620, 256] width 886 height 457
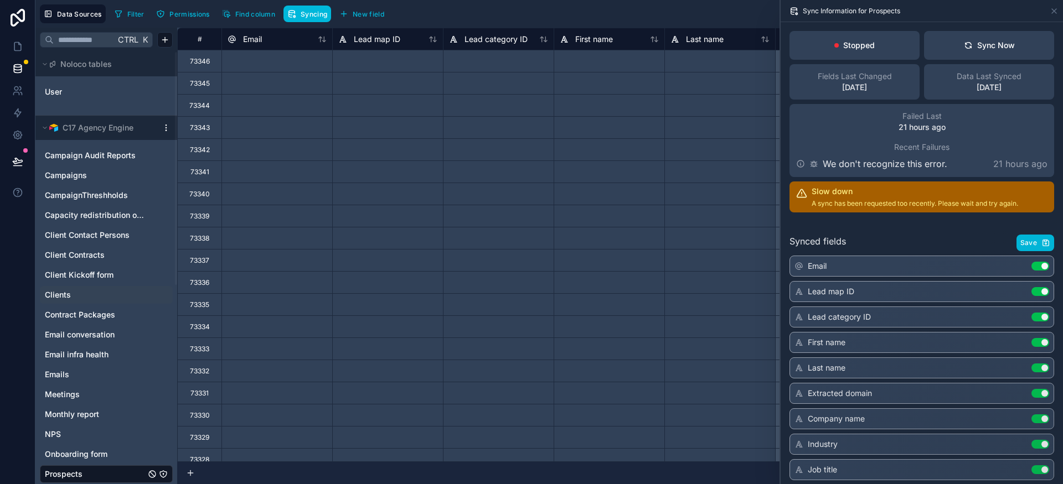
click at [370, 307] on div at bounding box center [387, 304] width 111 height 22
click at [81, 337] on span "Email conversation" at bounding box center [80, 334] width 70 height 11
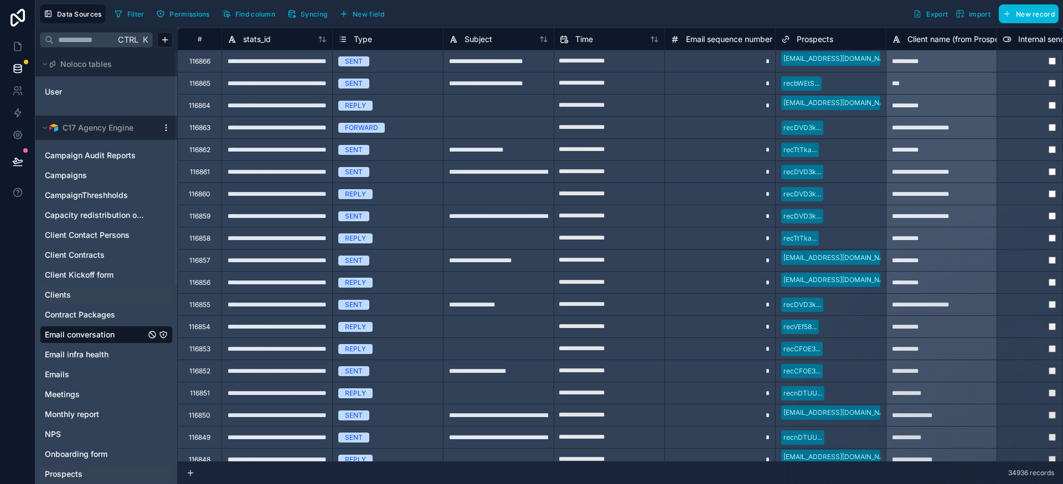
click at [311, 20] on button "Syncing" at bounding box center [307, 14] width 48 height 17
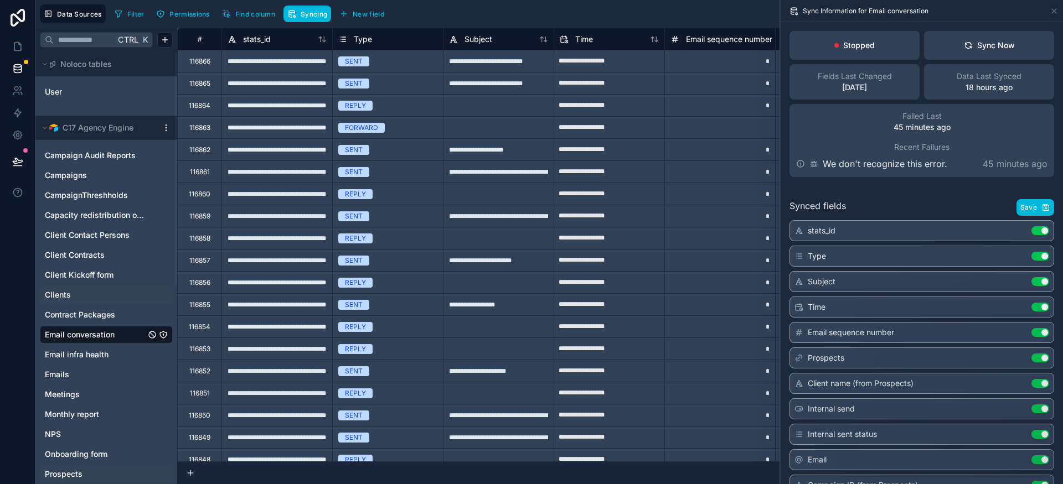
click at [864, 196] on div "Synced fields Save stats_id Use setting Type Use setting Subject Use setting Ti…" at bounding box center [921, 472] width 282 height 573
click at [165, 129] on html "**********" at bounding box center [531, 242] width 1063 height 484
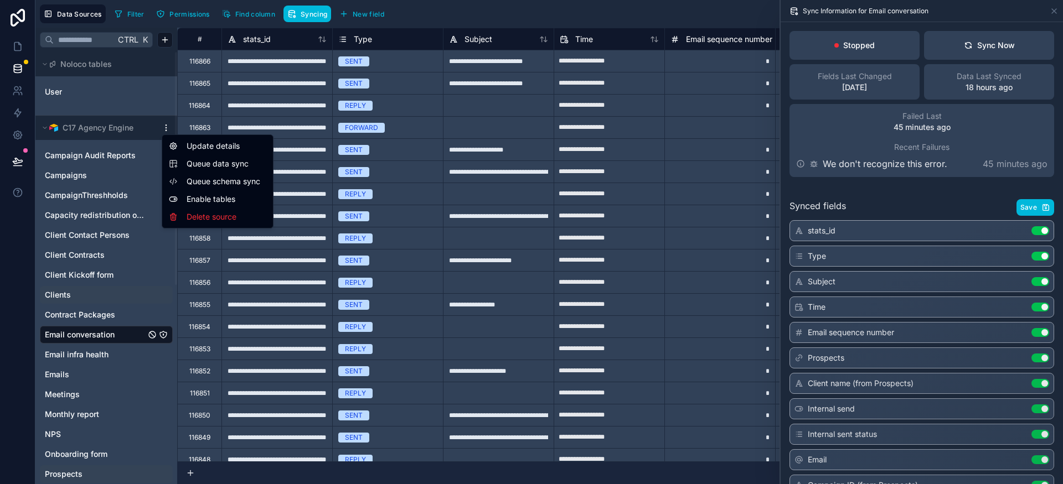
click at [70, 137] on html "**********" at bounding box center [531, 242] width 1063 height 484
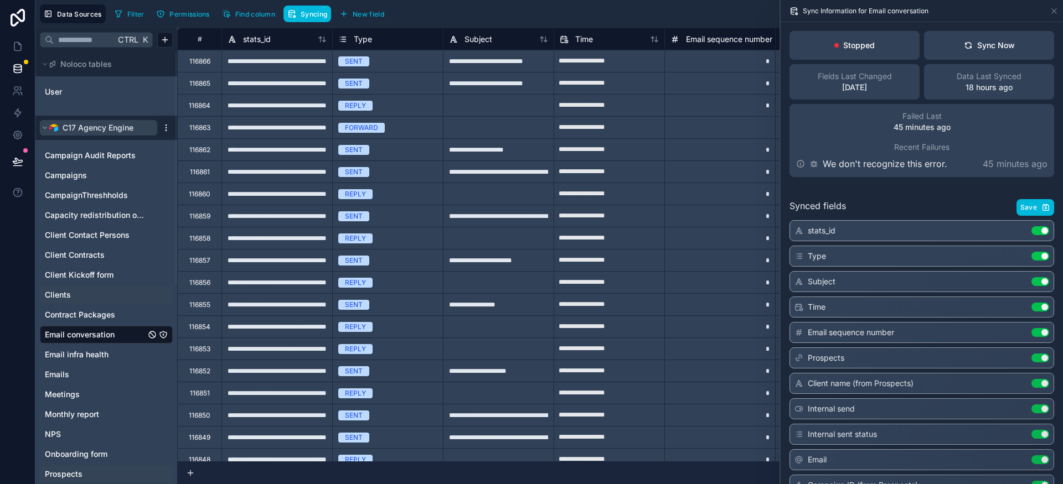
click at [58, 131] on img at bounding box center [53, 127] width 9 height 9
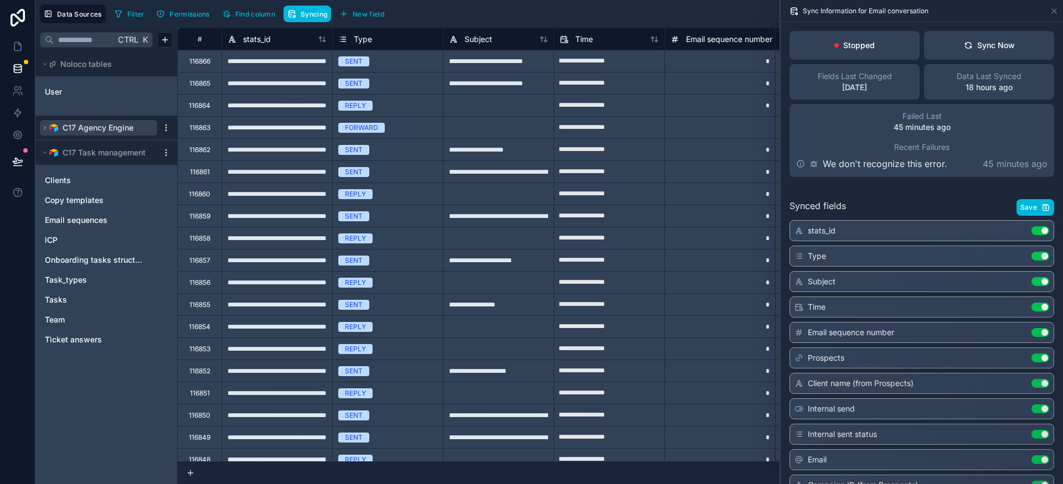
click at [58, 131] on img at bounding box center [53, 127] width 9 height 9
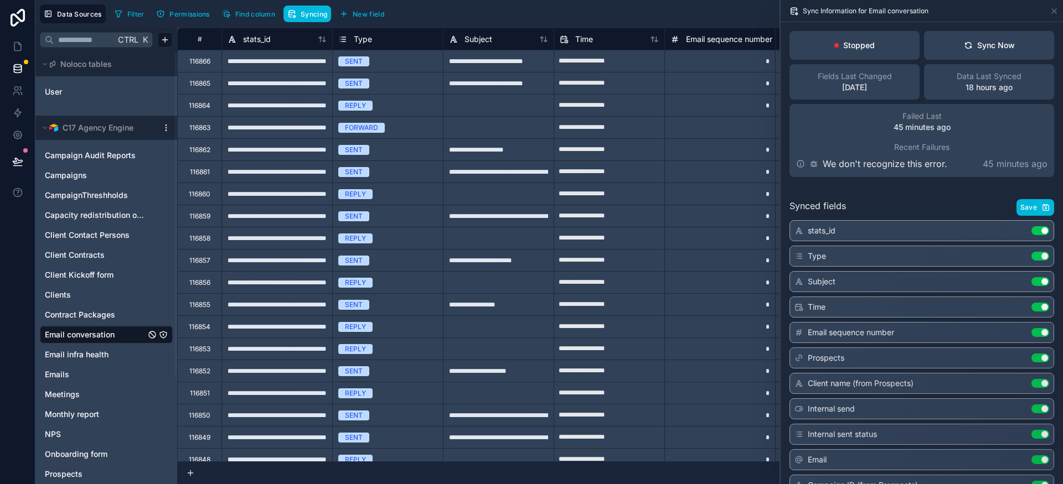
click at [170, 127] on html "**********" at bounding box center [531, 242] width 1063 height 484
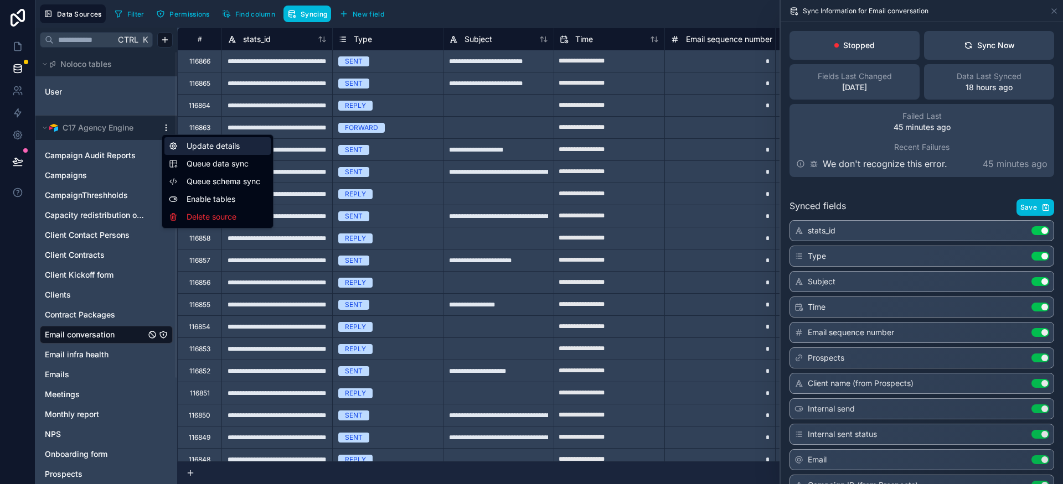
click at [213, 147] on div "Update details" at bounding box center [217, 146] width 106 height 18
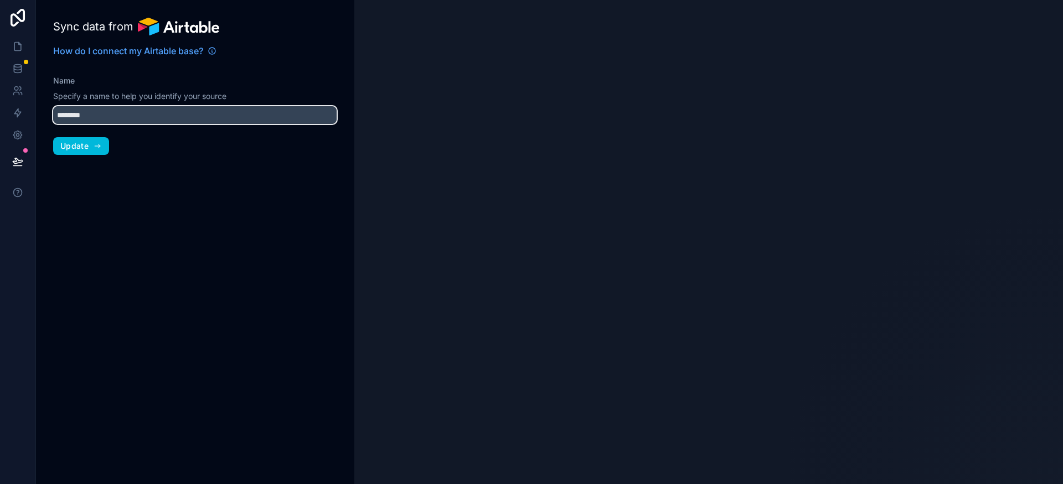
click at [119, 113] on input "********" at bounding box center [194, 115] width 283 height 18
type input "**********"
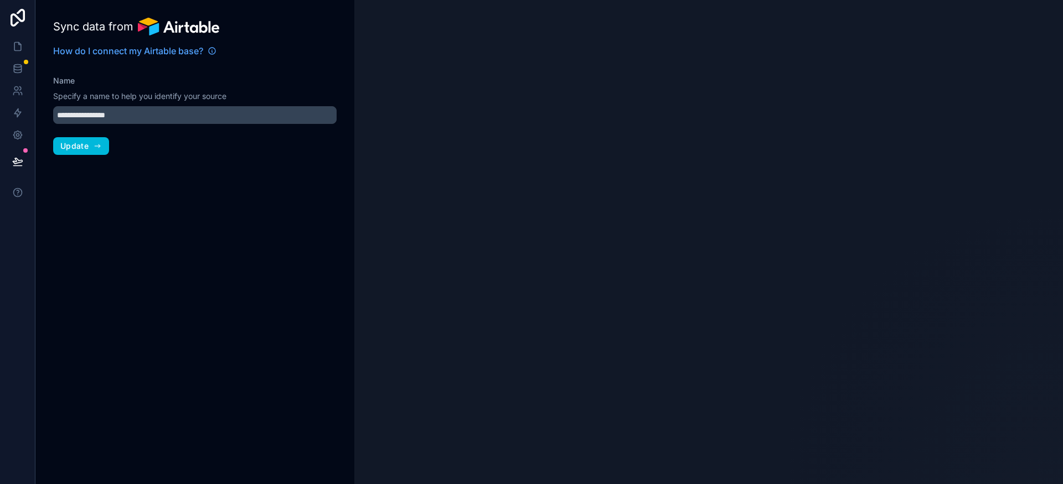
click at [141, 180] on div "**********" at bounding box center [194, 242] width 319 height 484
click at [132, 54] on span "How do I connect my Airtable base?" at bounding box center [128, 50] width 150 height 13
click at [75, 147] on span "Update" at bounding box center [74, 146] width 28 height 10
click at [17, 48] on icon at bounding box center [17, 46] width 11 height 11
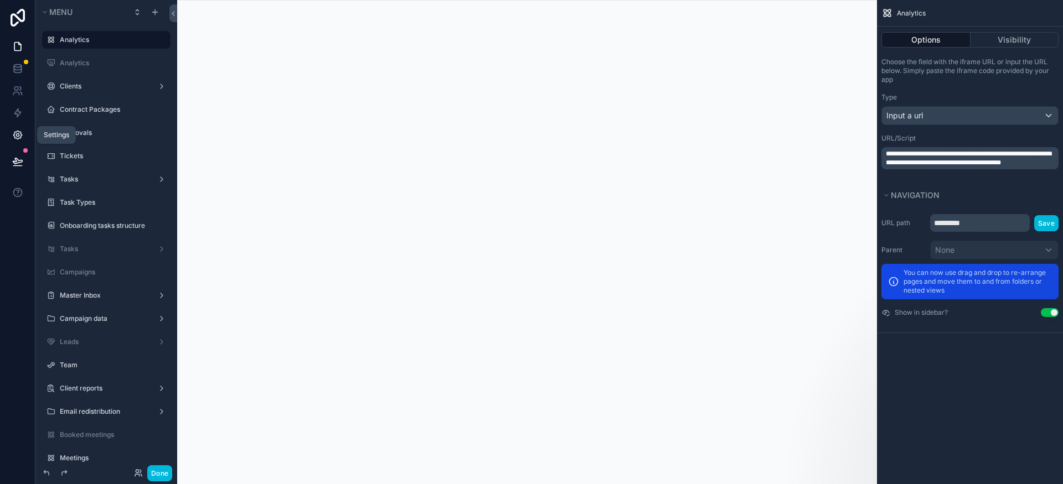
click at [15, 136] on icon at bounding box center [17, 135] width 11 height 11
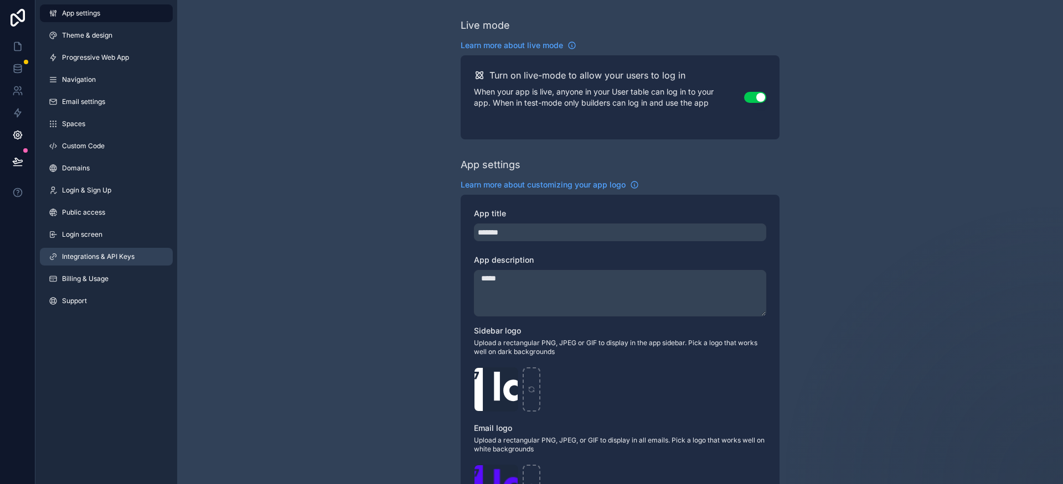
click at [88, 263] on link "Integrations & API Keys" at bounding box center [106, 257] width 133 height 18
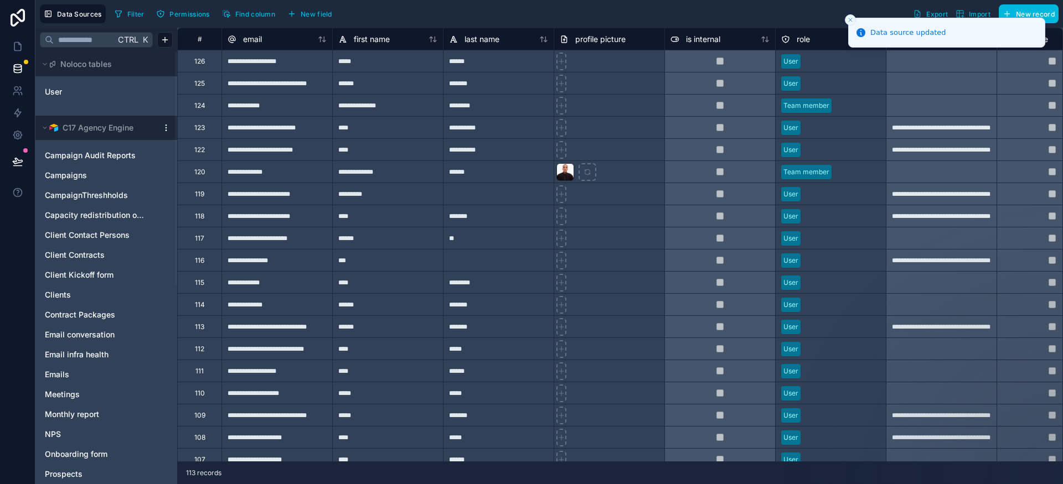
drag, startPoint x: 698, startPoint y: 153, endPoint x: 664, endPoint y: 180, distance: 43.4
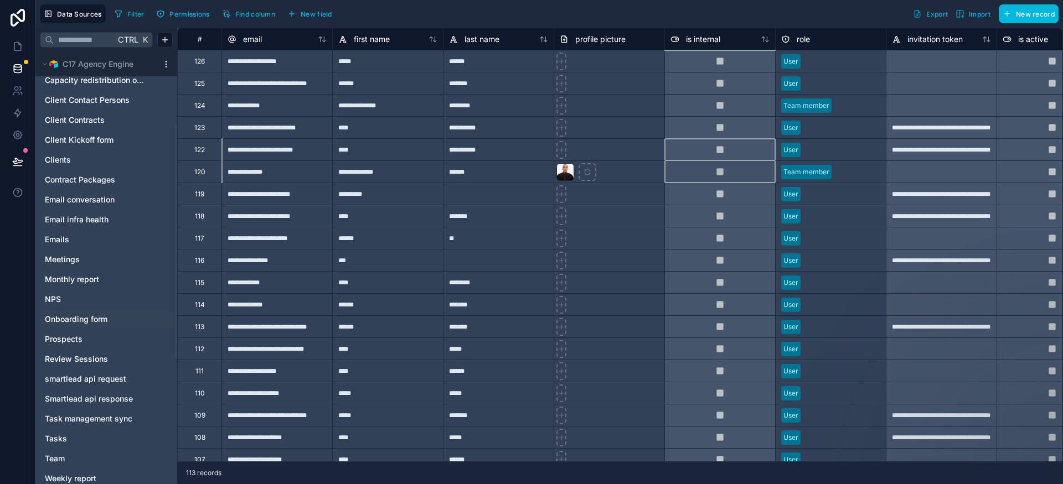
scroll to position [136, 0]
click at [80, 336] on span "Prospects" at bounding box center [64, 338] width 38 height 11
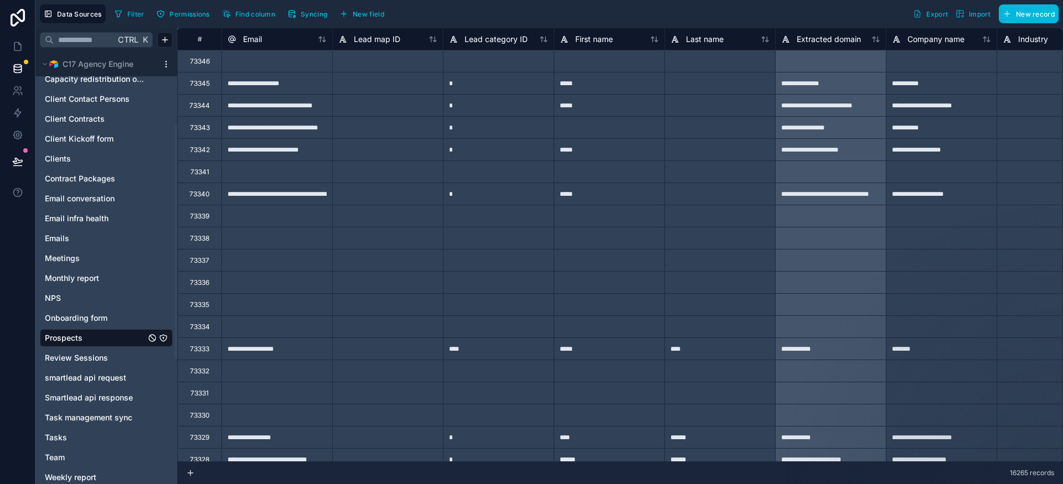
click at [302, 18] on span "Syncing" at bounding box center [314, 14] width 27 height 8
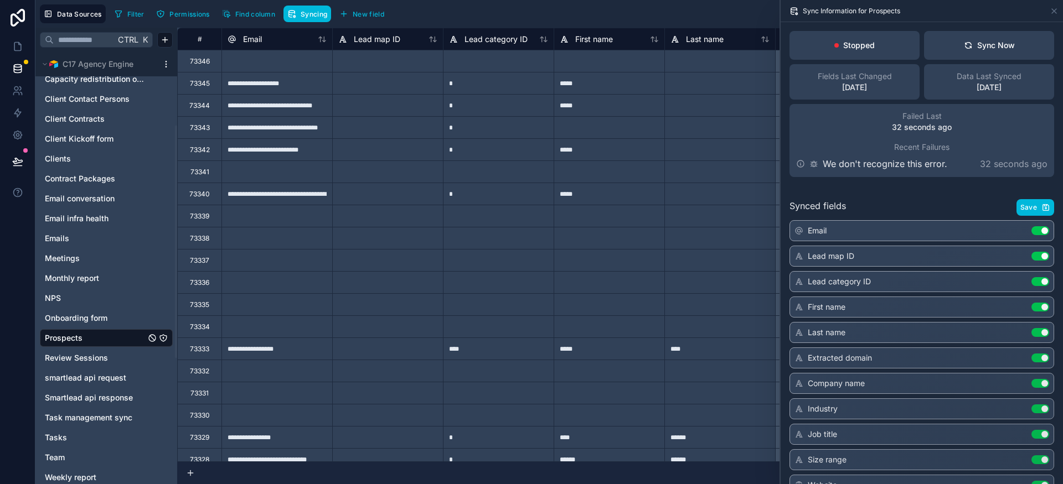
scroll to position [370, 0]
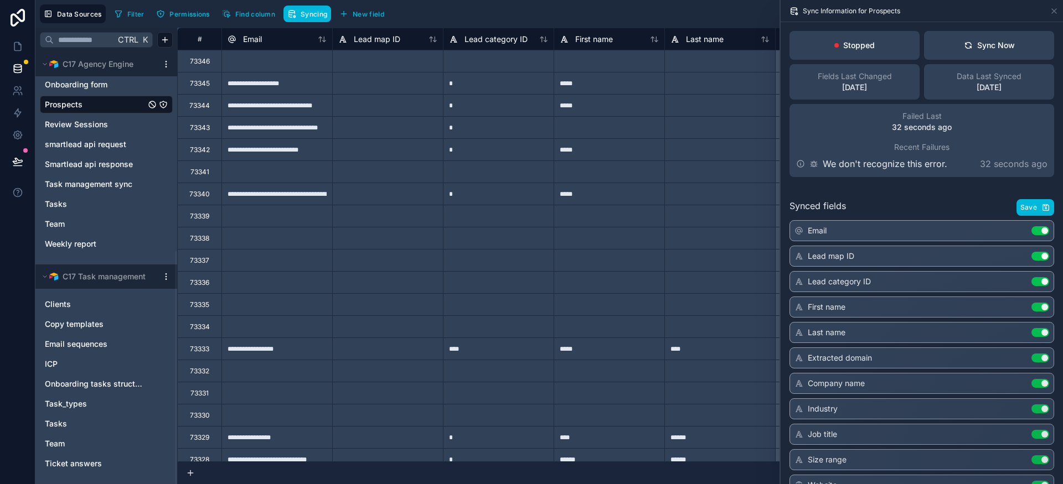
click at [158, 276] on div "C17 Task management" at bounding box center [106, 277] width 142 height 24
click at [168, 278] on html "**********" at bounding box center [531, 242] width 1063 height 484
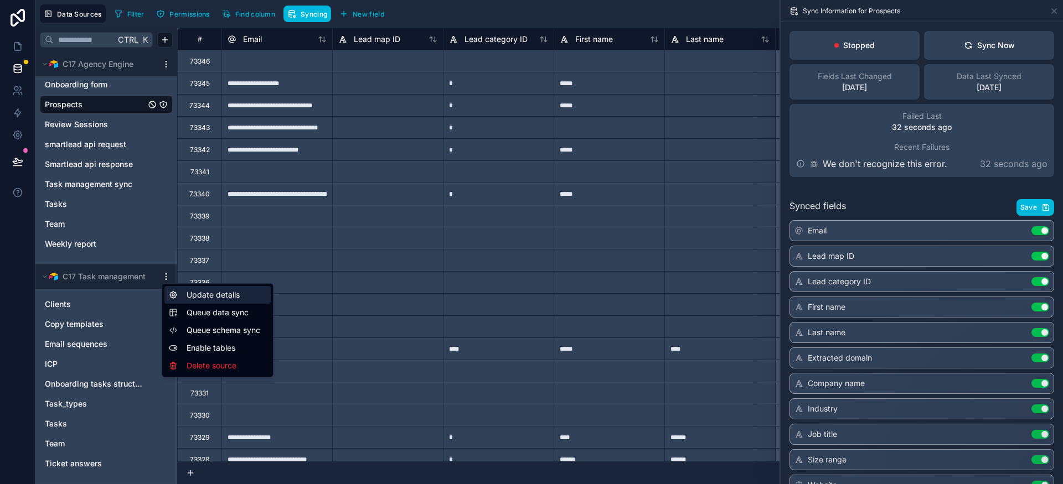
click at [199, 294] on div "Update details" at bounding box center [217, 295] width 106 height 18
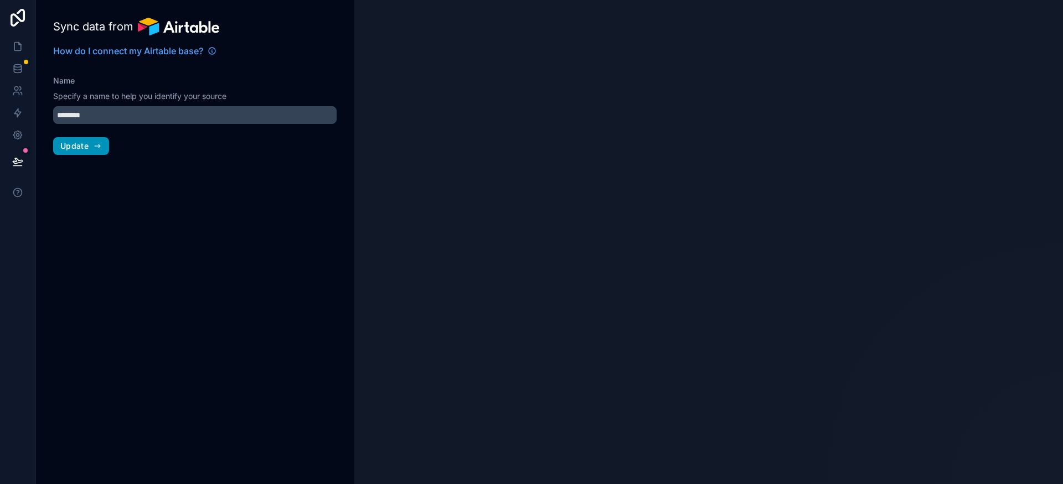
click at [80, 151] on span "Update" at bounding box center [74, 146] width 28 height 10
type input "**********"
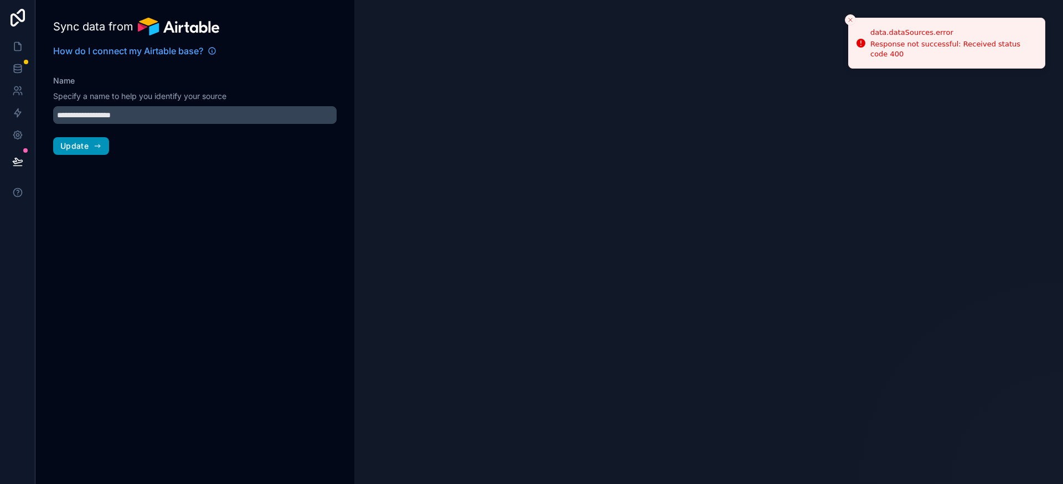
click at [86, 151] on button "Update" at bounding box center [81, 146] width 56 height 18
click at [90, 158] on div "**********" at bounding box center [194, 242] width 319 height 484
click at [81, 151] on span "Update" at bounding box center [74, 146] width 28 height 10
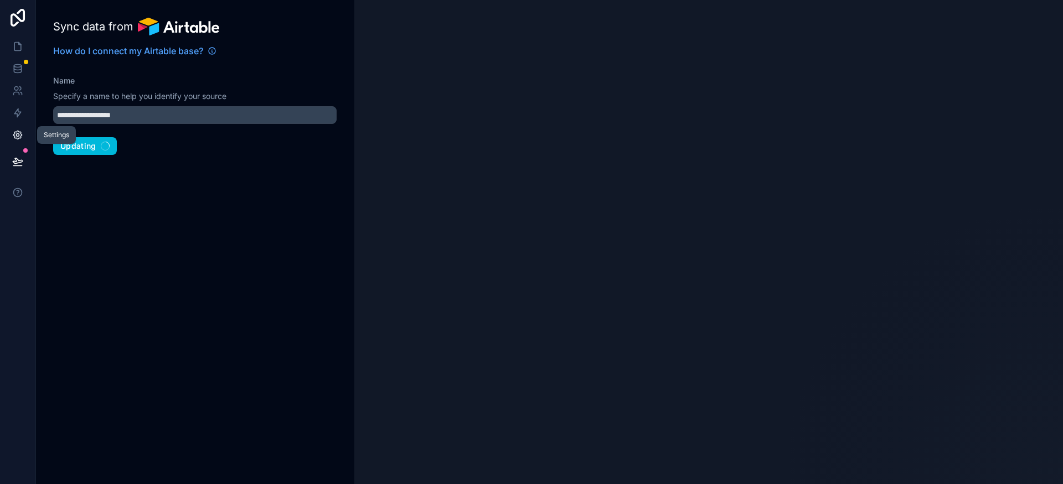
click at [17, 136] on icon at bounding box center [17, 135] width 3 height 3
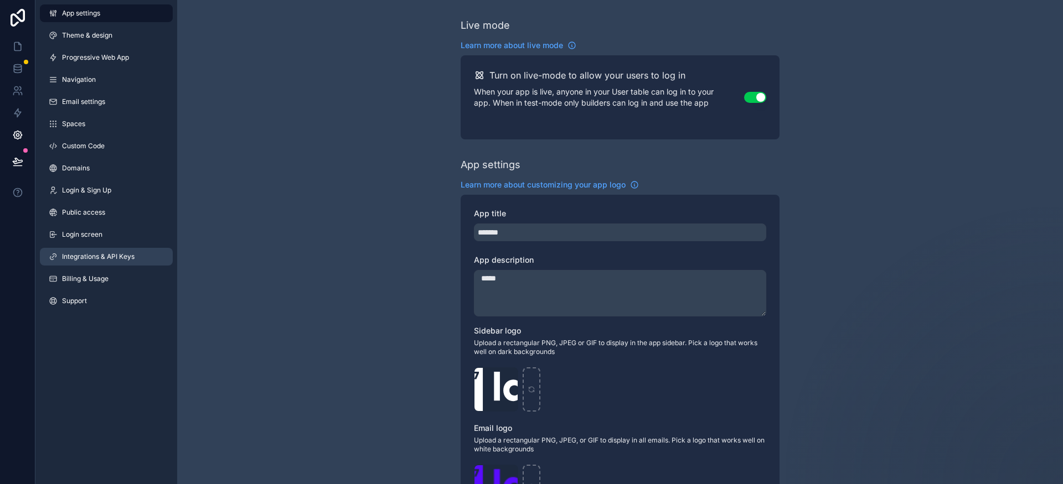
click at [114, 260] on span "Integrations & API Keys" at bounding box center [98, 256] width 73 height 9
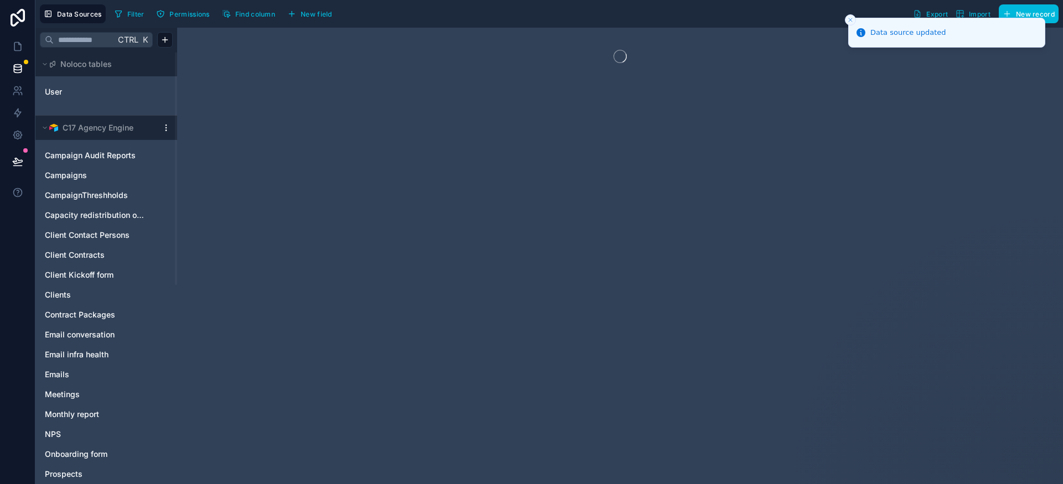
click at [853, 19] on icon "Close toast" at bounding box center [850, 20] width 7 height 7
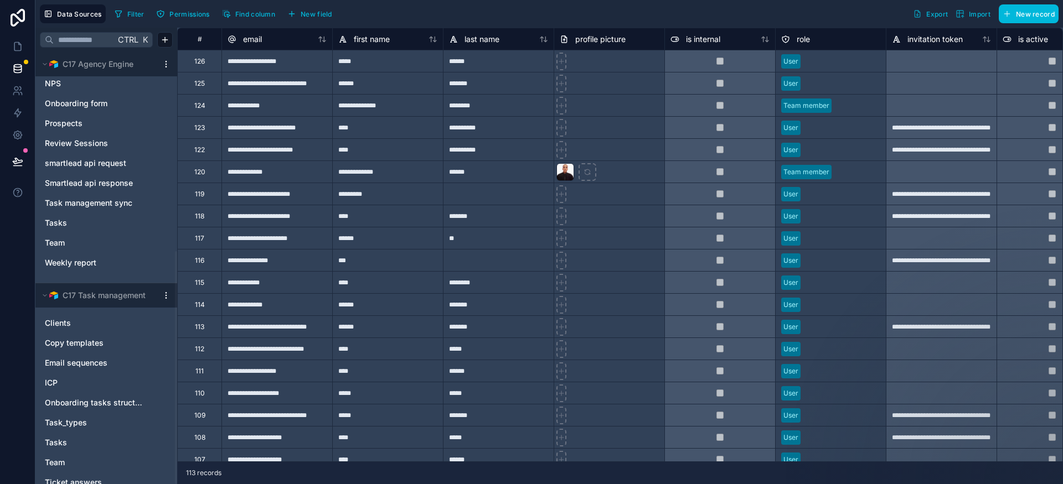
scroll to position [370, 0]
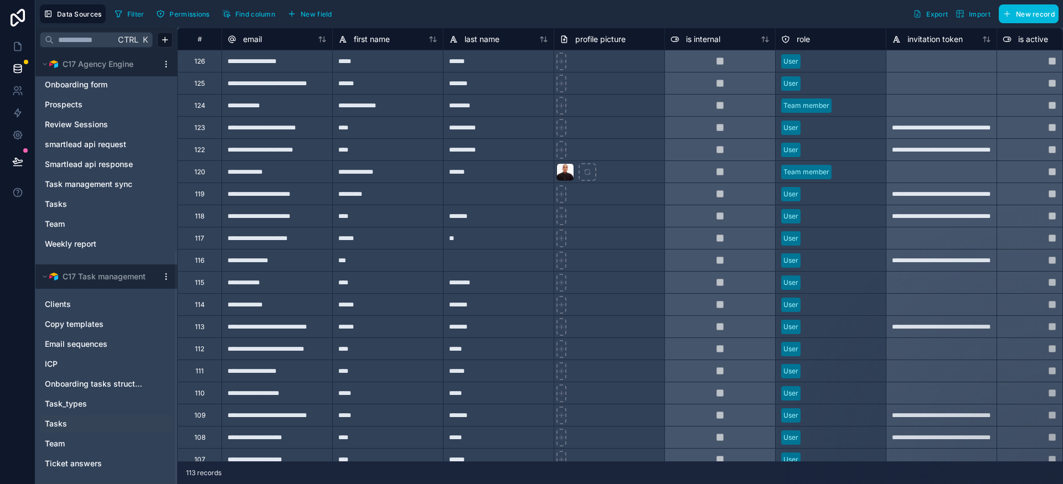
click at [89, 418] on div "Tasks" at bounding box center [106, 424] width 133 height 18
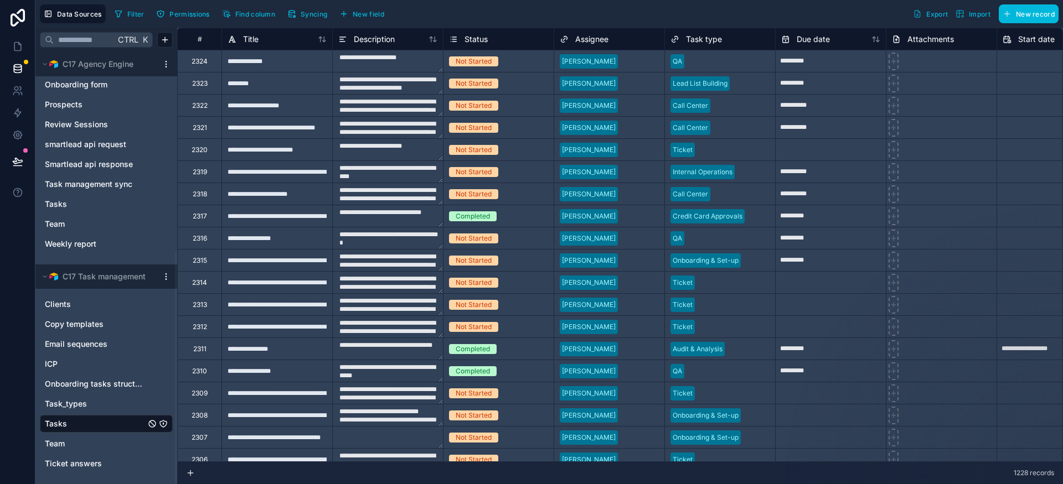
click at [184, 14] on span "Permissions" at bounding box center [189, 14] width 40 height 8
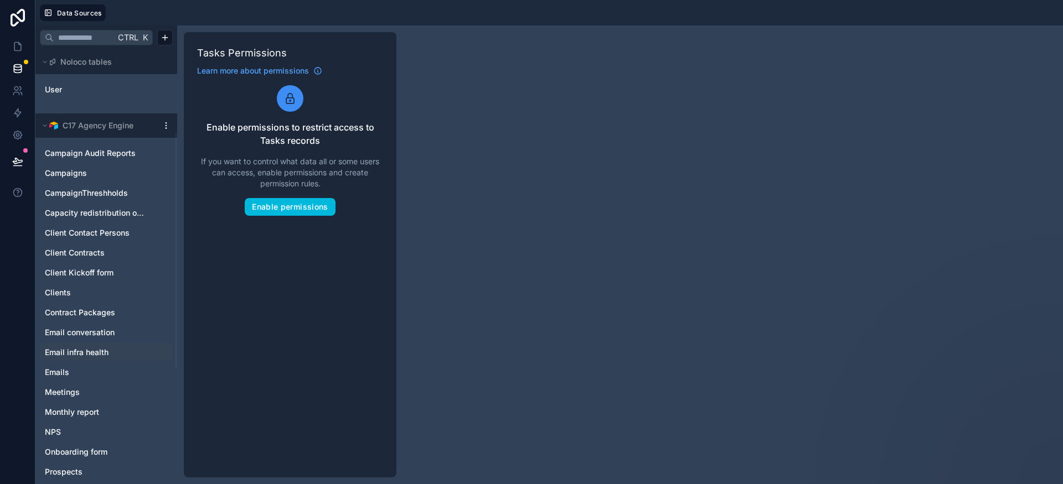
scroll to position [367, 0]
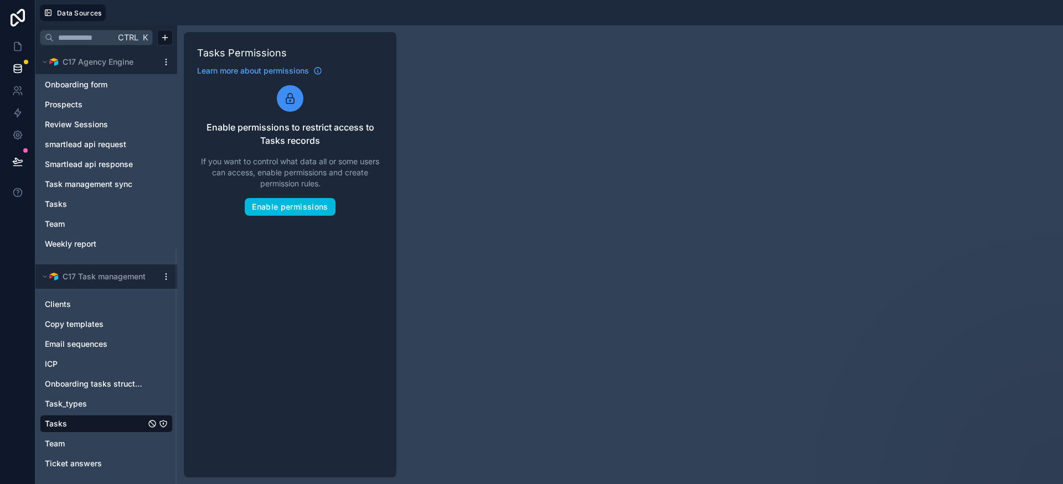
click at [73, 428] on link "Tasks" at bounding box center [95, 423] width 101 height 11
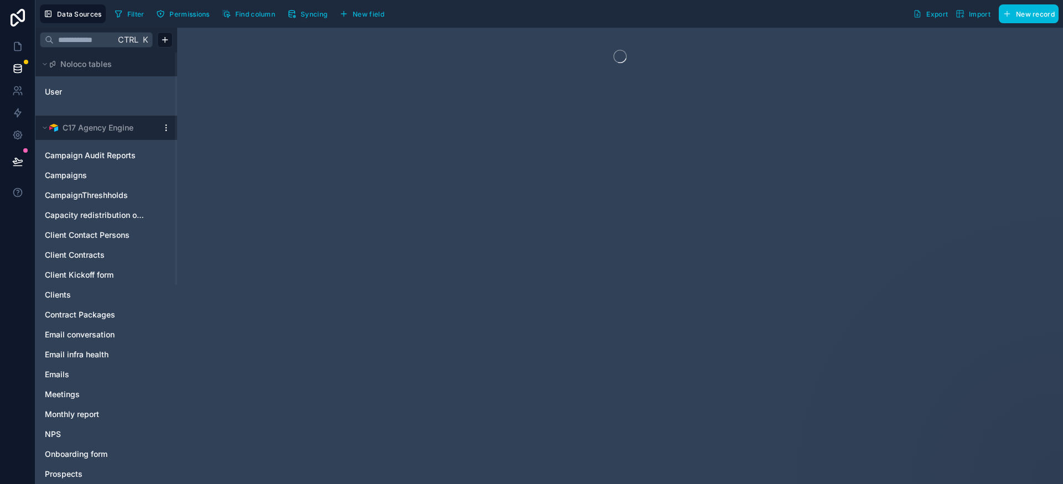
click at [301, 9] on button "Syncing" at bounding box center [307, 14] width 48 height 17
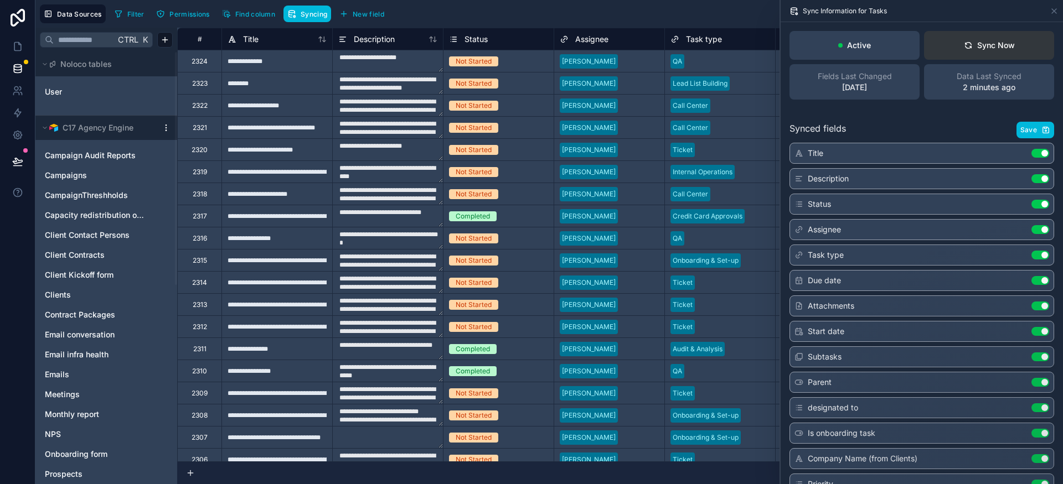
click at [964, 48] on icon at bounding box center [968, 45] width 9 height 9
click at [965, 43] on icon at bounding box center [968, 45] width 9 height 9
click at [980, 46] on div "Sync Now" at bounding box center [989, 45] width 51 height 11
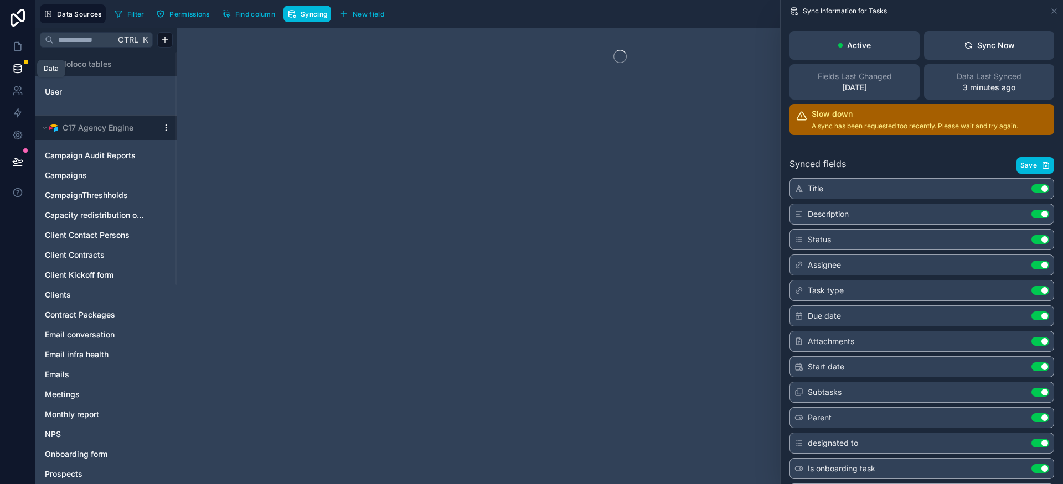
click at [24, 61] on div at bounding box center [26, 62] width 4 height 4
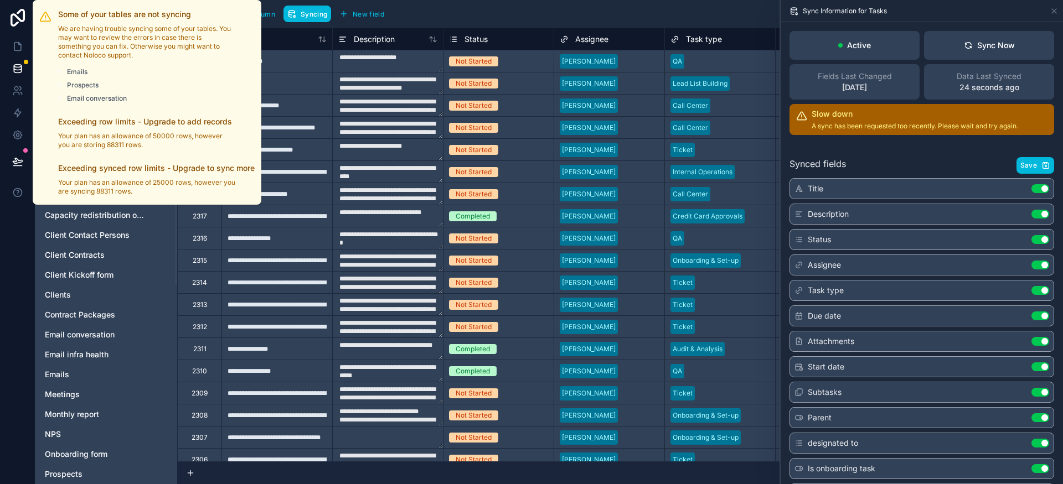
click at [25, 63] on div at bounding box center [26, 62] width 4 height 4
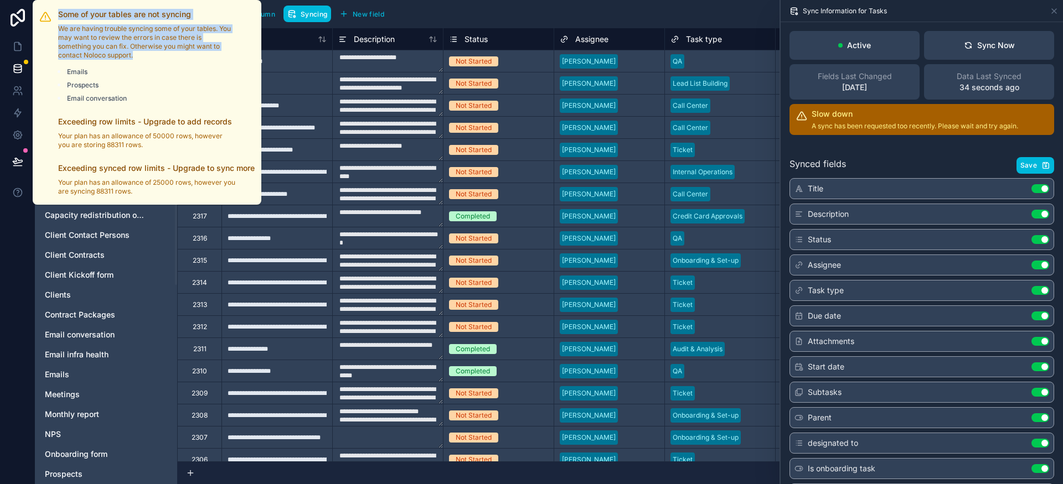
drag, startPoint x: 144, startPoint y: 56, endPoint x: 127, endPoint y: 37, distance: 25.9
click at [53, 26] on div "Some of your tables are not syncing We are having trouble syncing some of your …" at bounding box center [146, 102] width 215 height 196
copy div "Some of your tables are not syncing We are having trouble syncing some of your …"
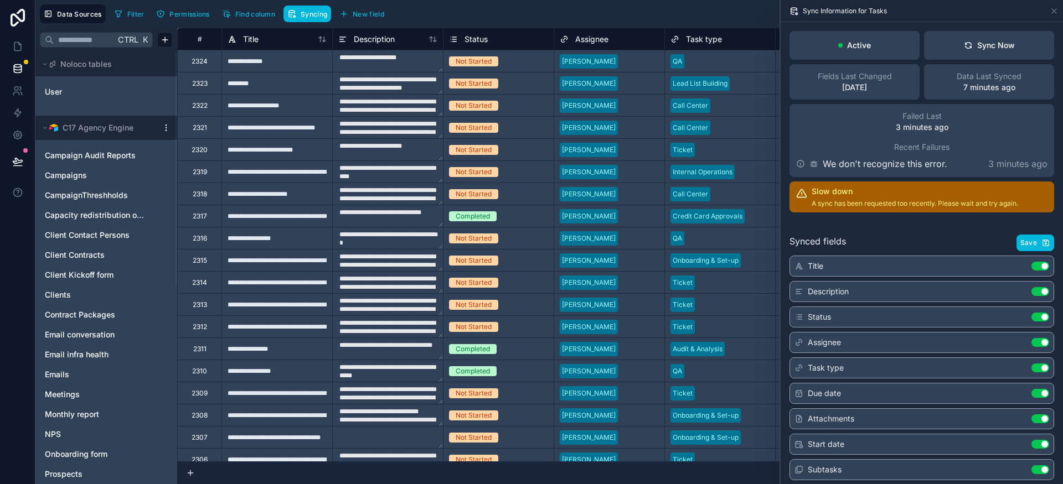
scroll to position [0, 52]
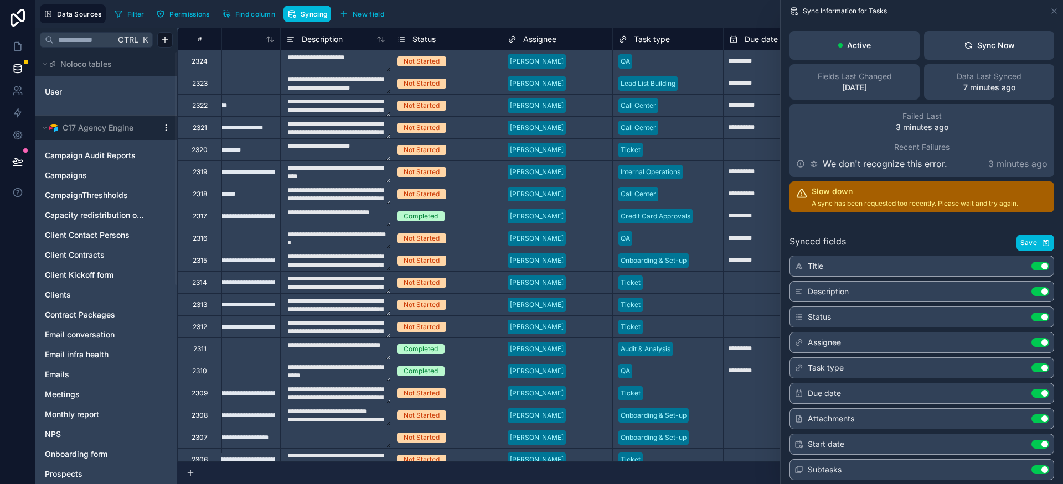
click at [169, 127] on html "**********" at bounding box center [531, 242] width 1063 height 484
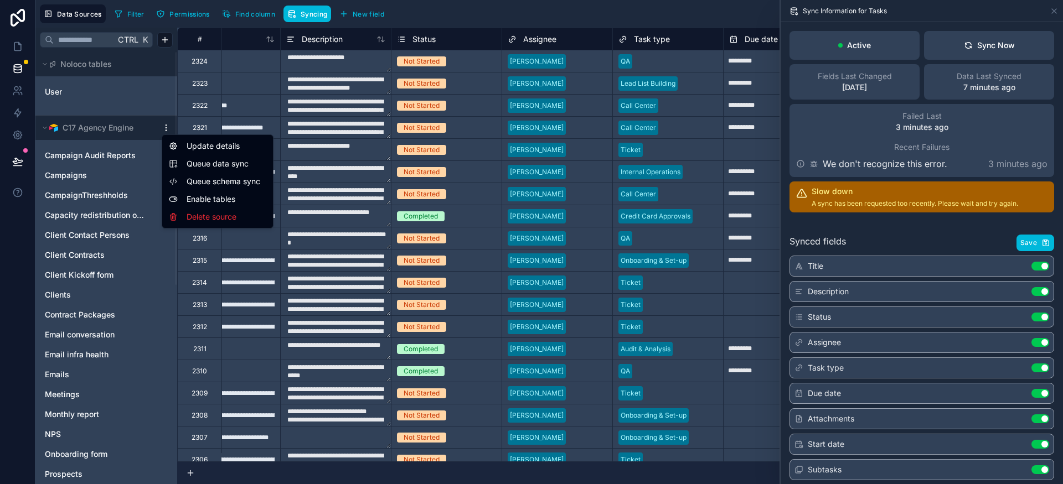
click at [437, 9] on html "**********" at bounding box center [531, 242] width 1063 height 484
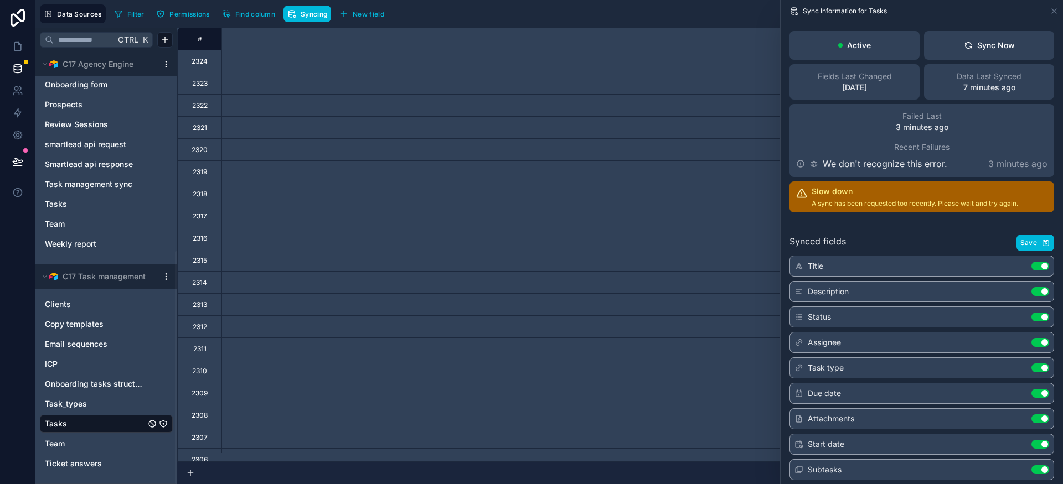
scroll to position [0, 5477]
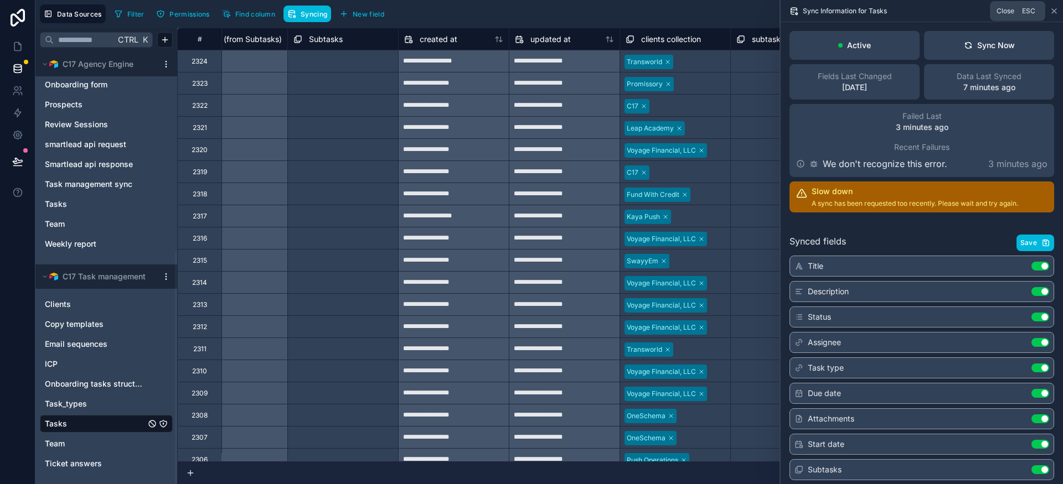
click at [1054, 13] on icon at bounding box center [1053, 11] width 9 height 9
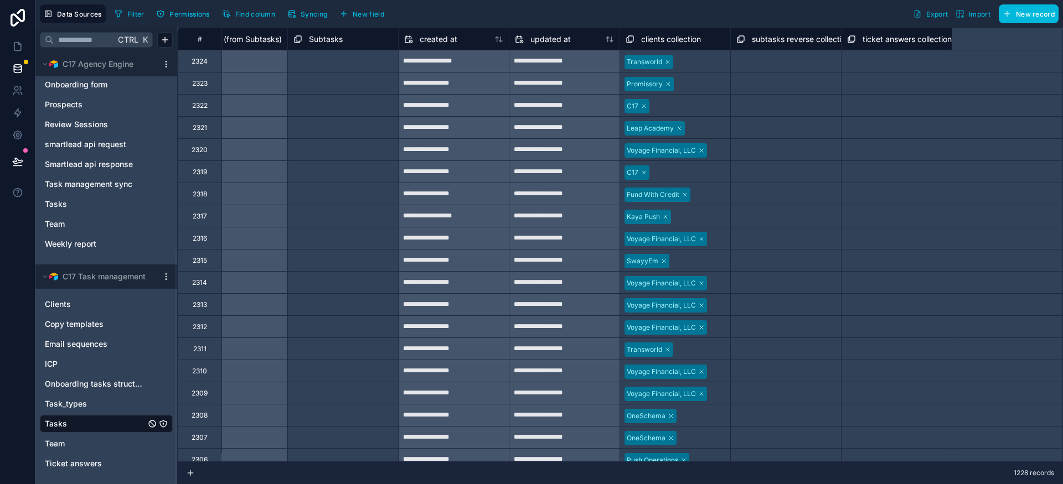
scroll to position [0, 5175]
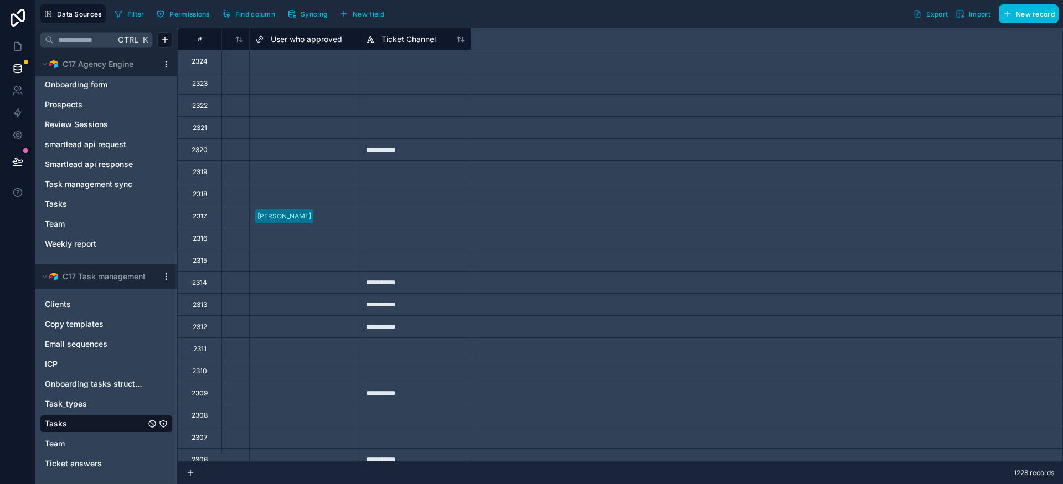
click at [299, 22] on button "Syncing" at bounding box center [307, 14] width 48 height 17
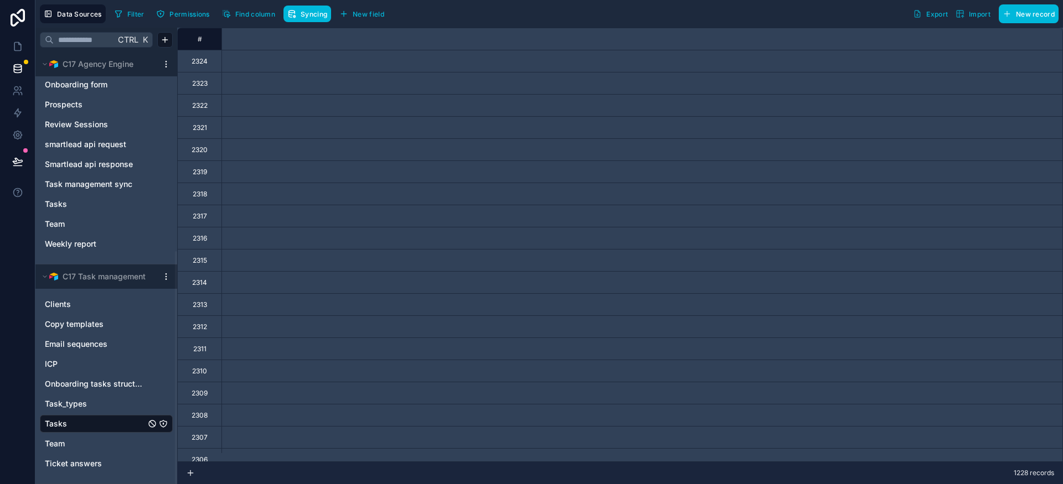
scroll to position [0, 946]
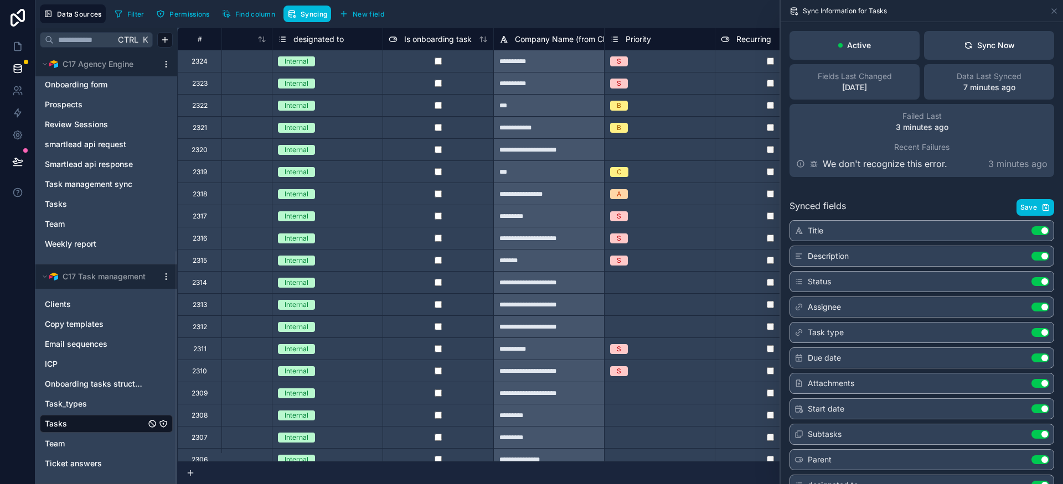
click at [918, 151] on span "Recent Failures" at bounding box center [921, 147] width 55 height 11
click at [896, 158] on p "We don't recognize this error." at bounding box center [884, 163] width 125 height 13
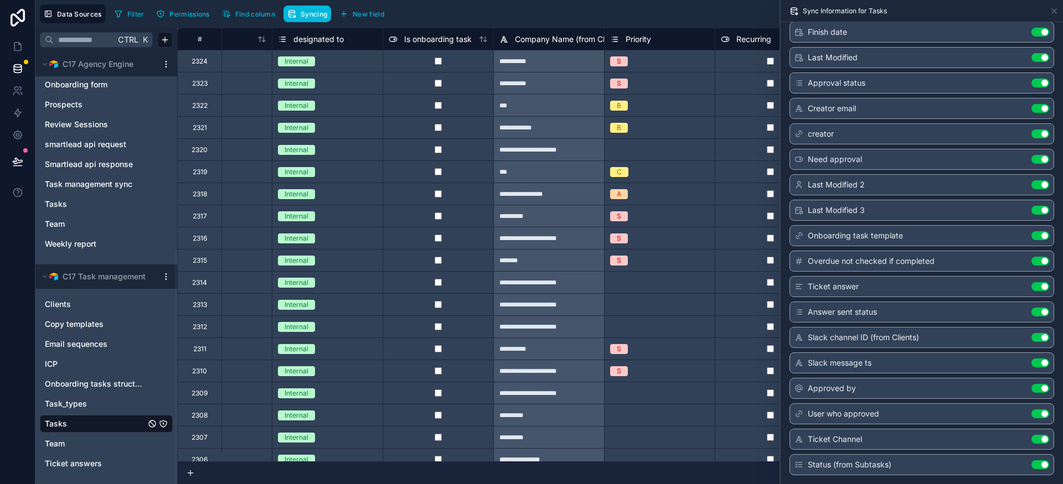
scroll to position [961, 0]
